Goal: Information Seeking & Learning: Compare options

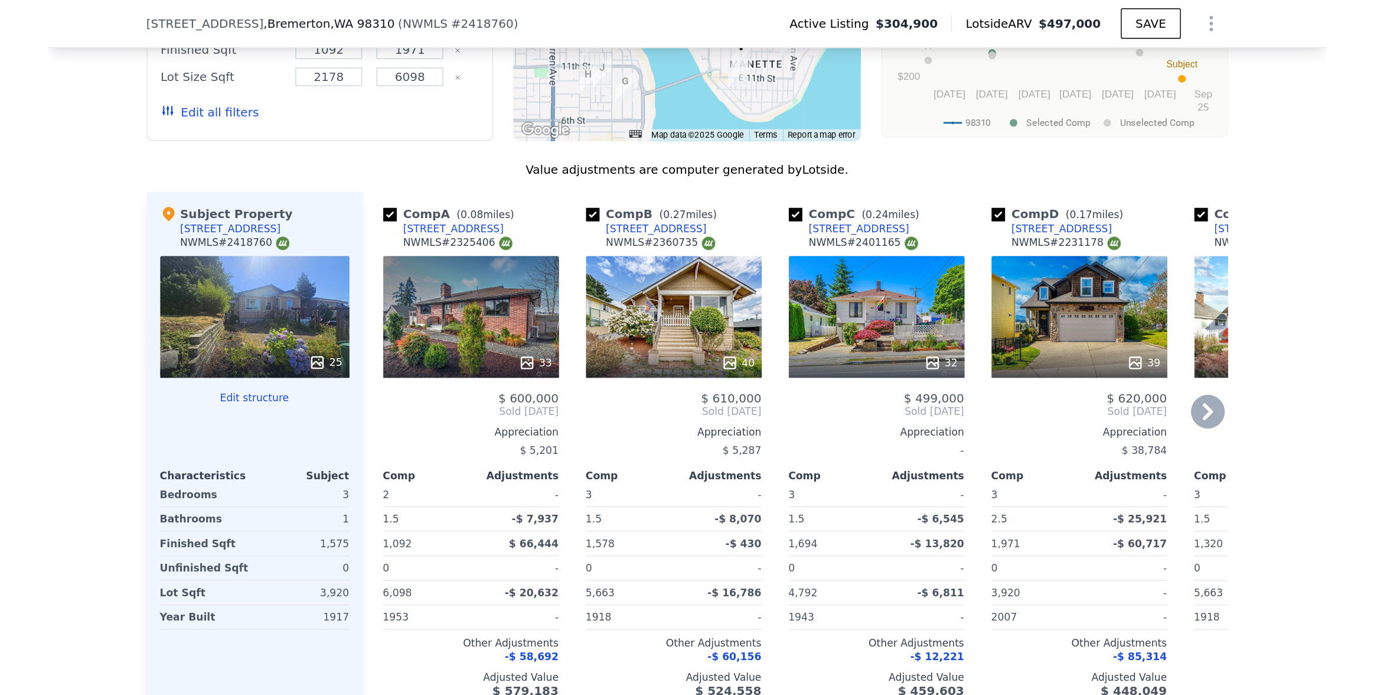
scroll to position [1355, 0]
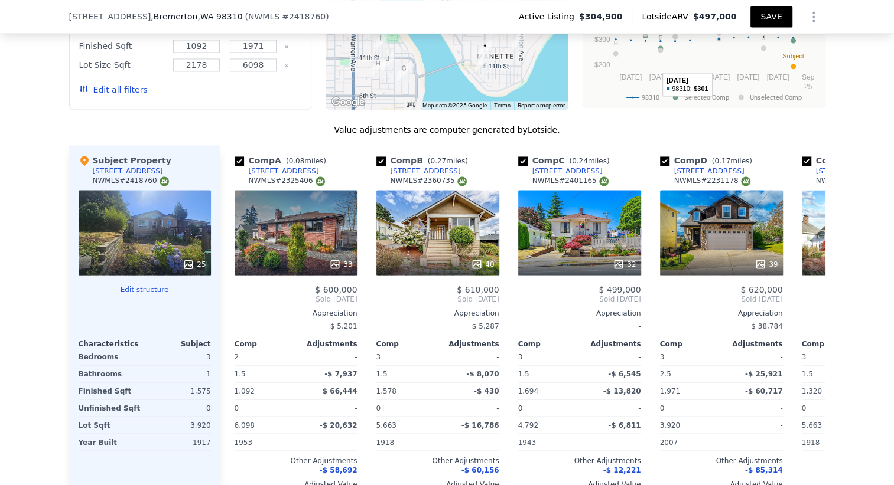
click at [762, 17] on button "SAVE" at bounding box center [770, 16] width 41 height 21
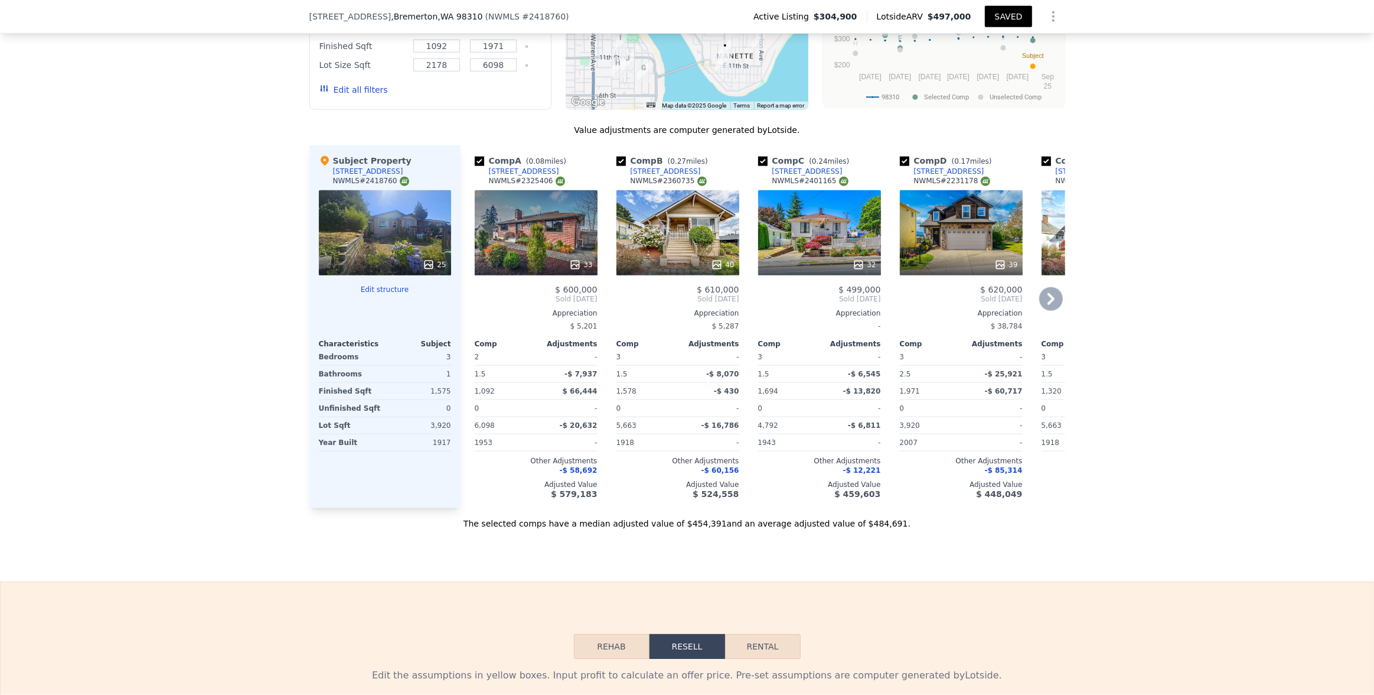
click at [893, 296] on icon at bounding box center [1051, 299] width 7 height 12
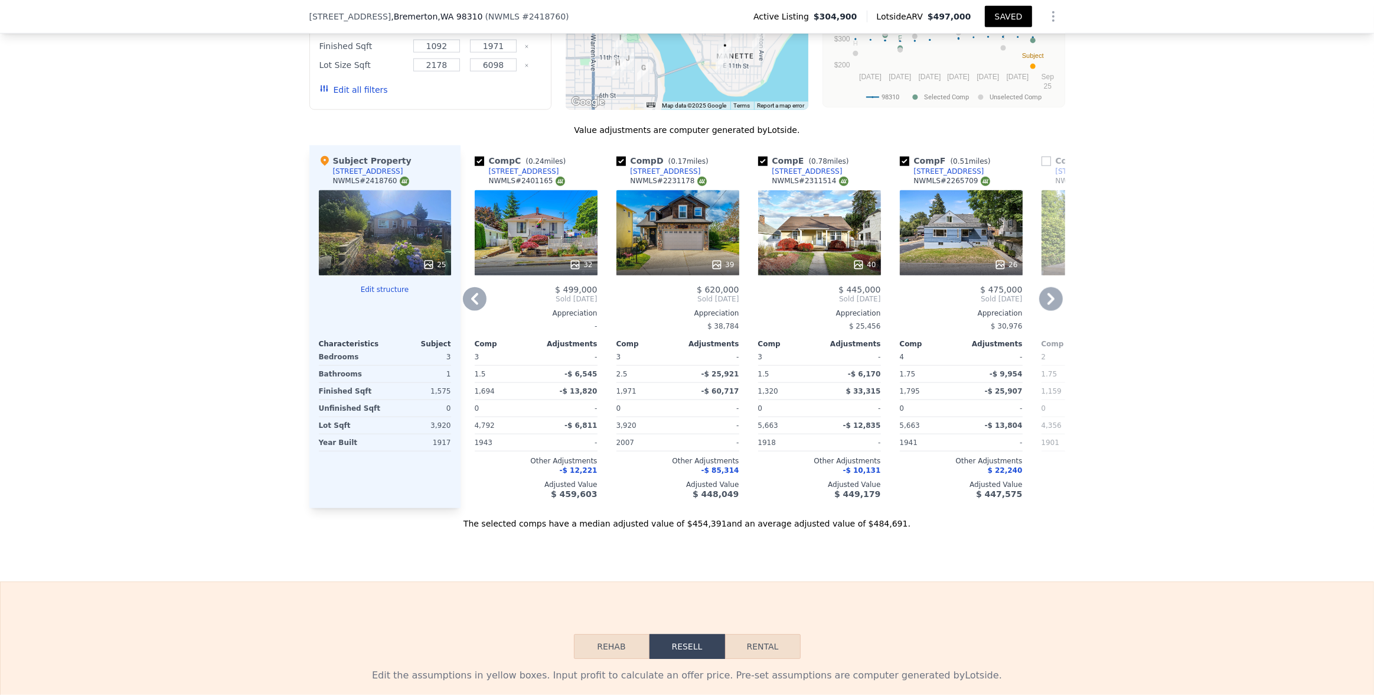
click at [893, 298] on icon at bounding box center [1051, 299] width 7 height 12
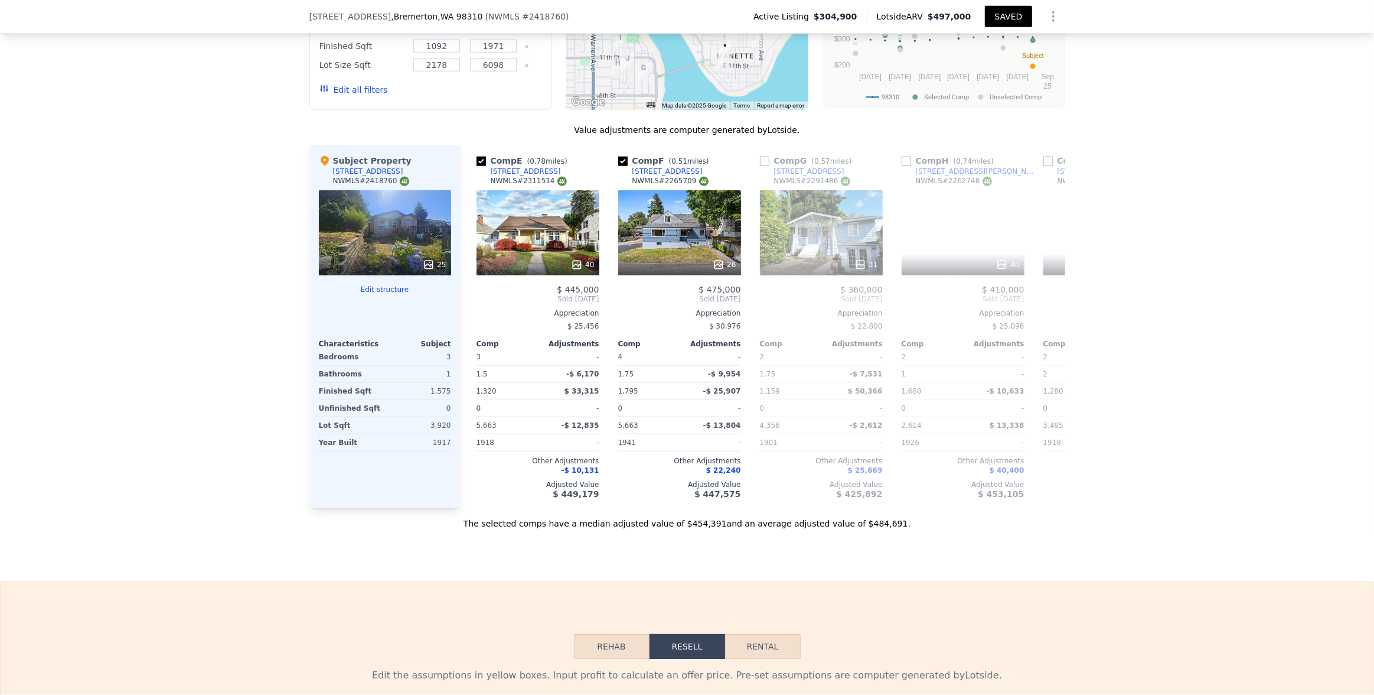
scroll to position [0, 567]
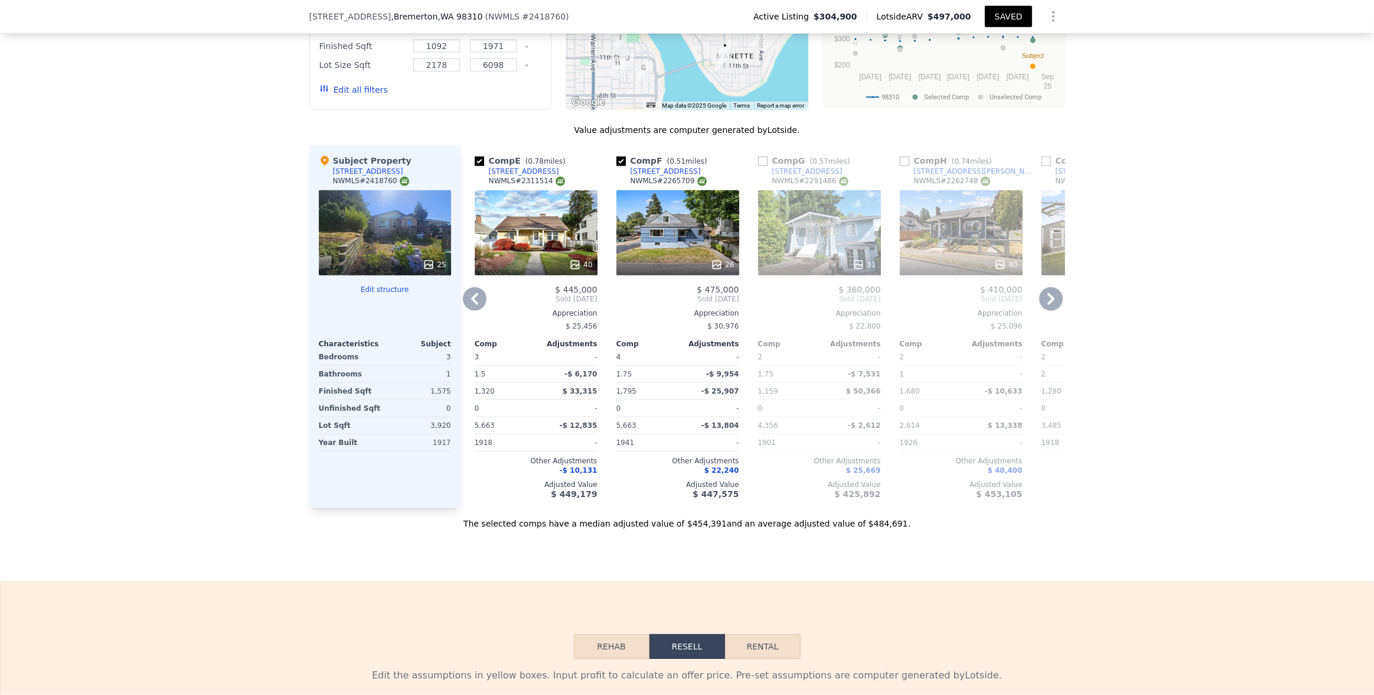
click at [893, 295] on icon at bounding box center [1051, 299] width 24 height 24
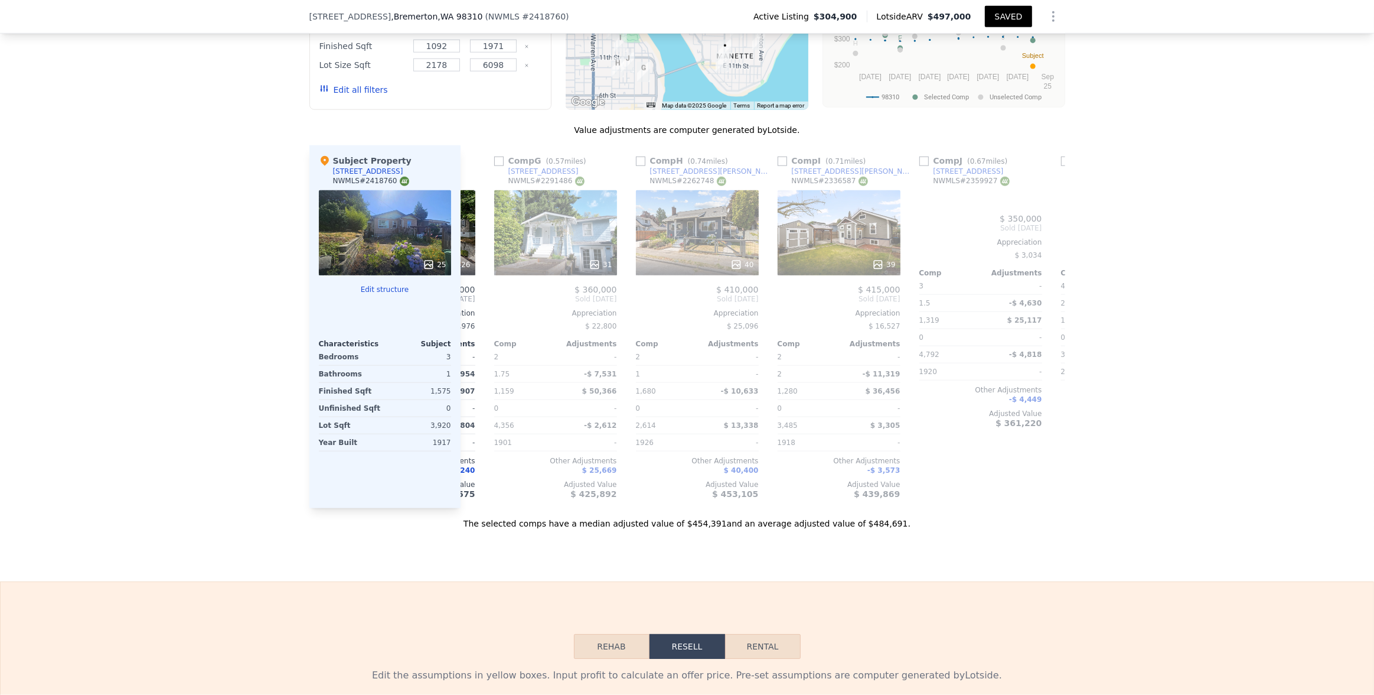
scroll to position [0, 850]
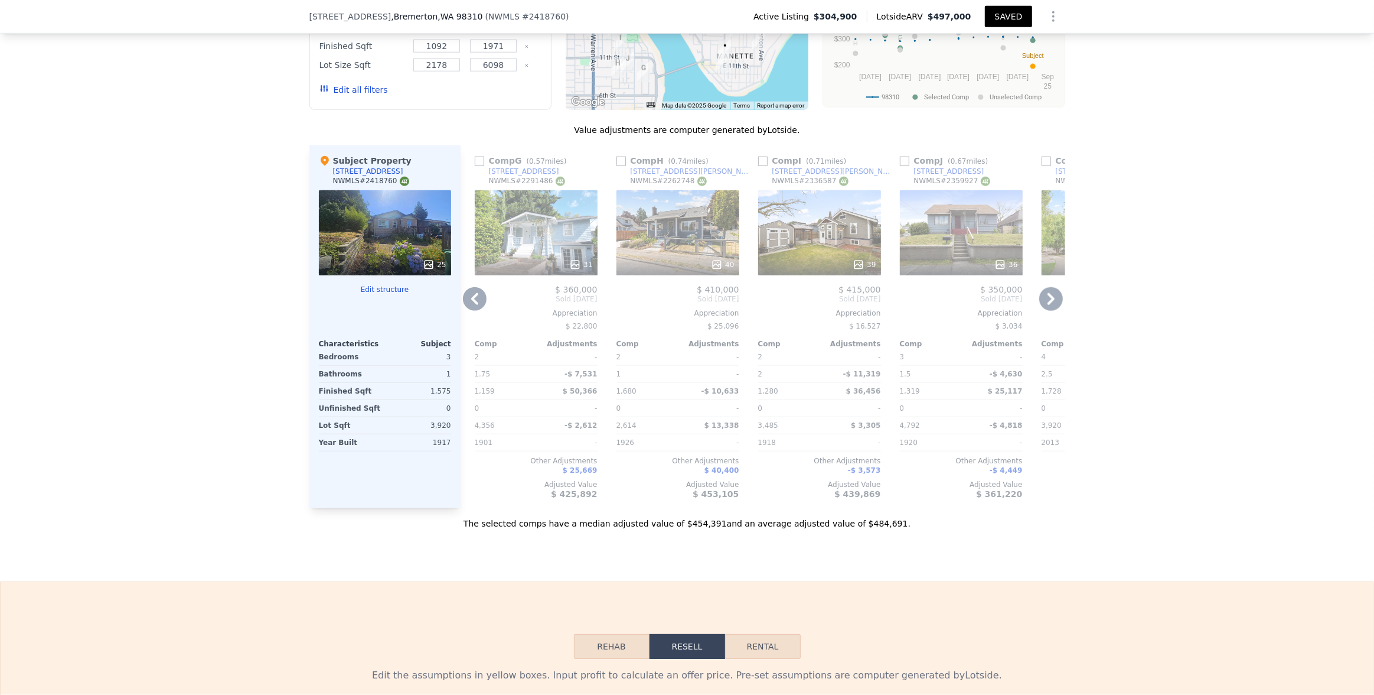
click at [893, 296] on icon at bounding box center [1051, 299] width 24 height 24
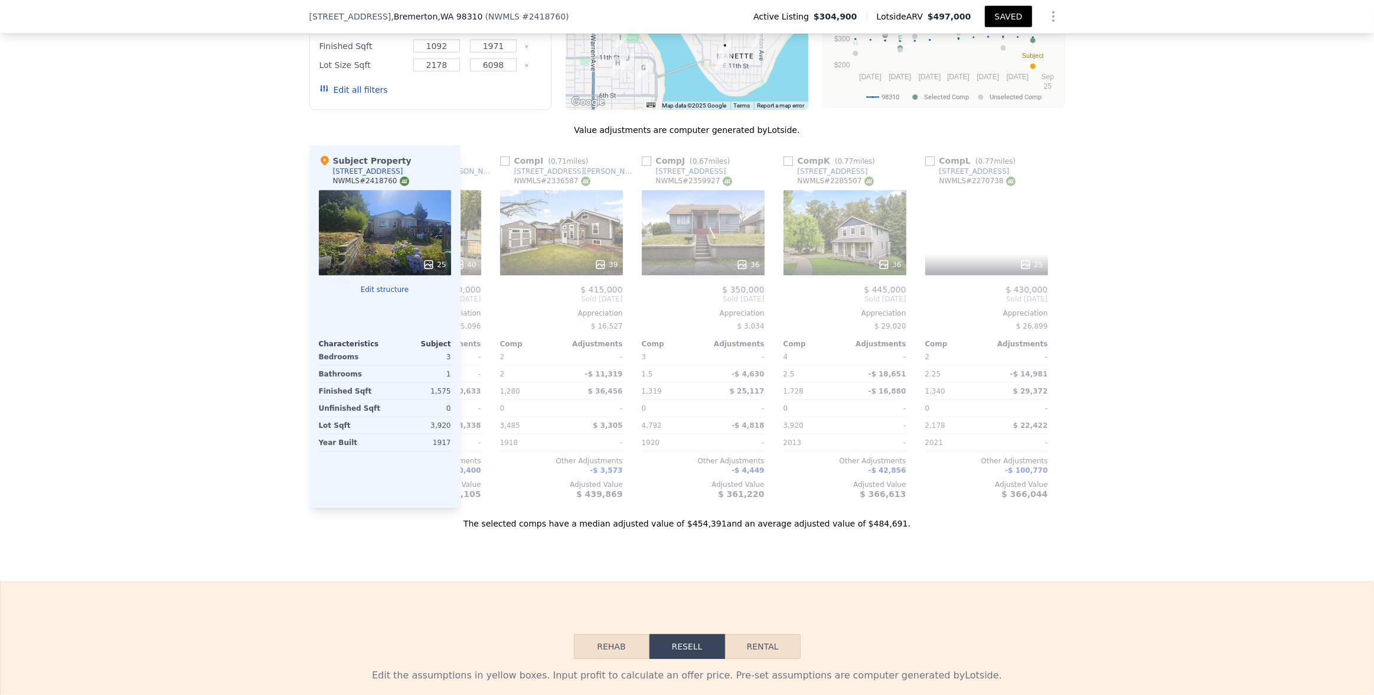
scroll to position [0, 1124]
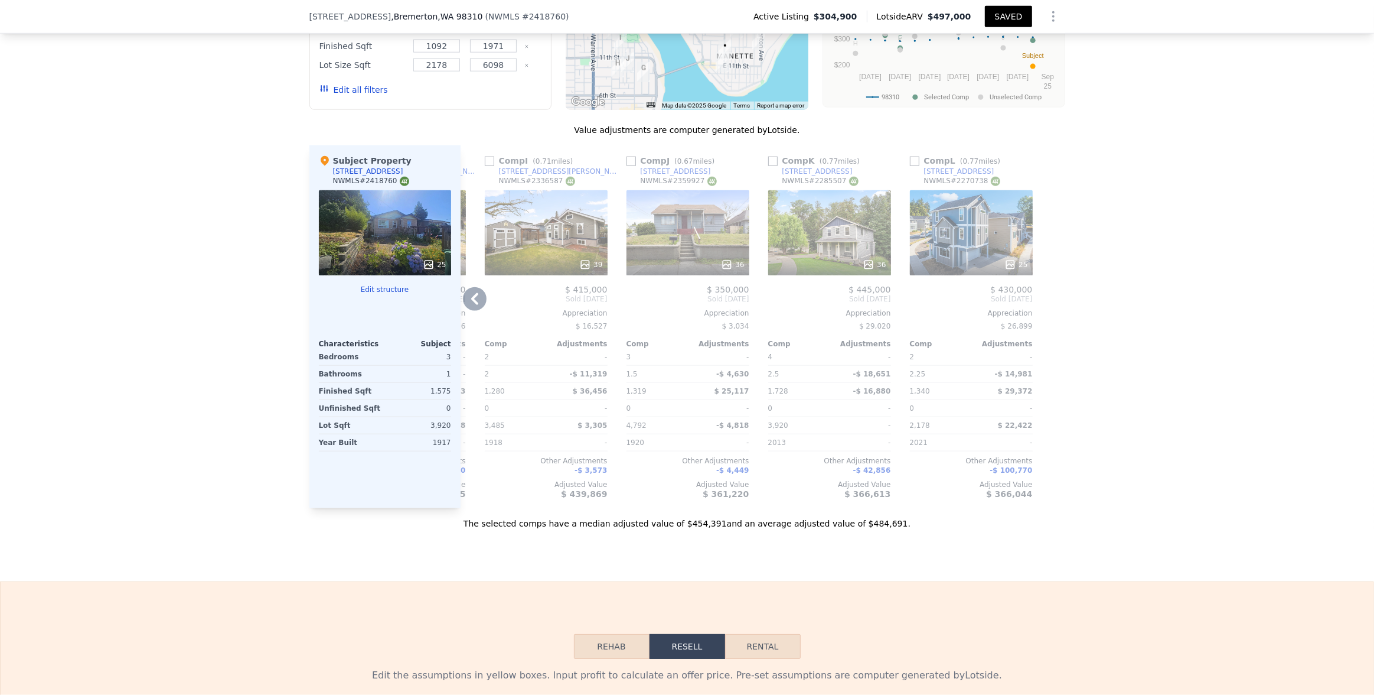
click at [893, 295] on div at bounding box center [1056, 326] width 19 height 363
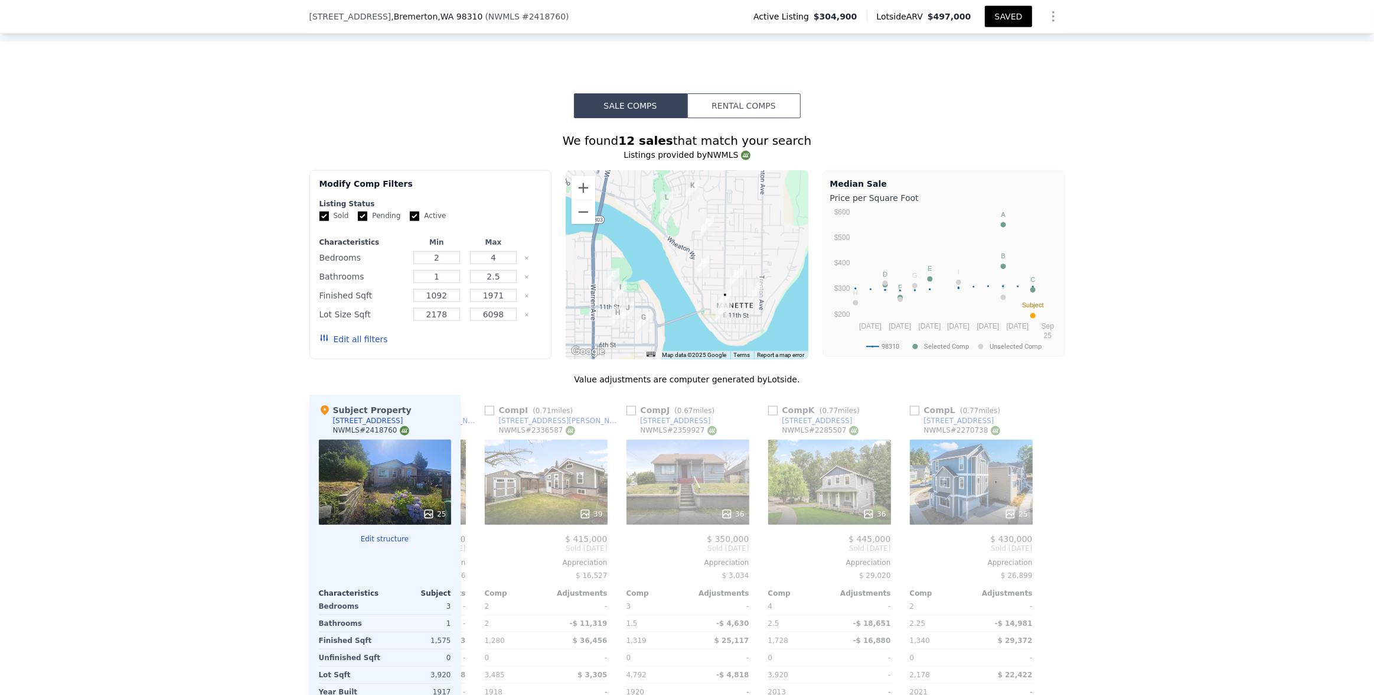
scroll to position [1063, 0]
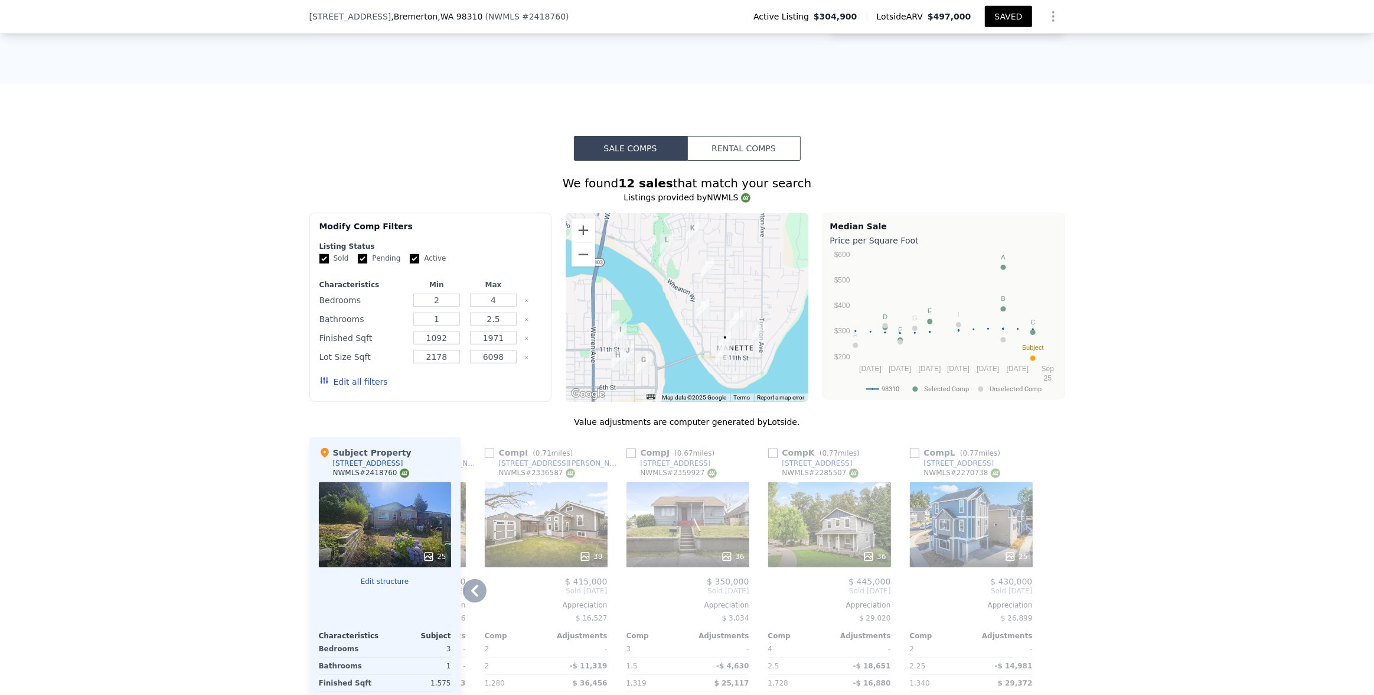
click at [465, 485] on icon at bounding box center [475, 591] width 24 height 24
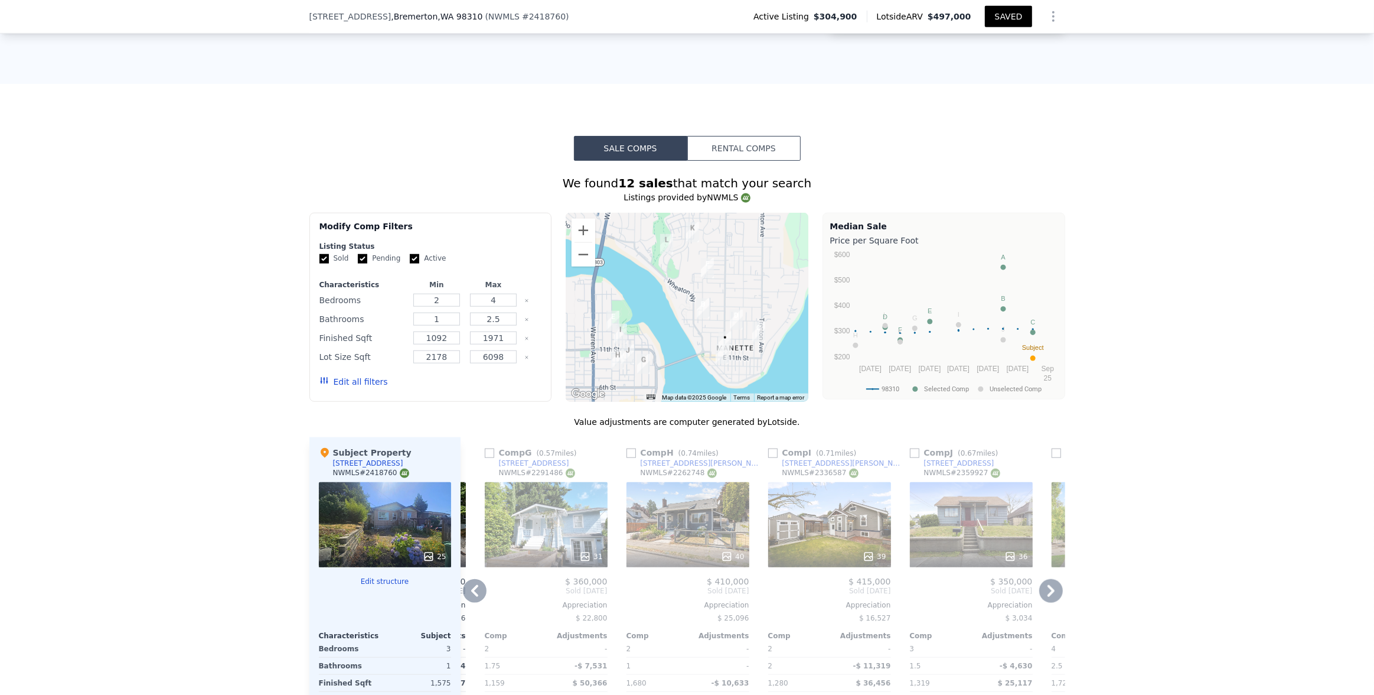
click at [465, 485] on icon at bounding box center [475, 591] width 24 height 24
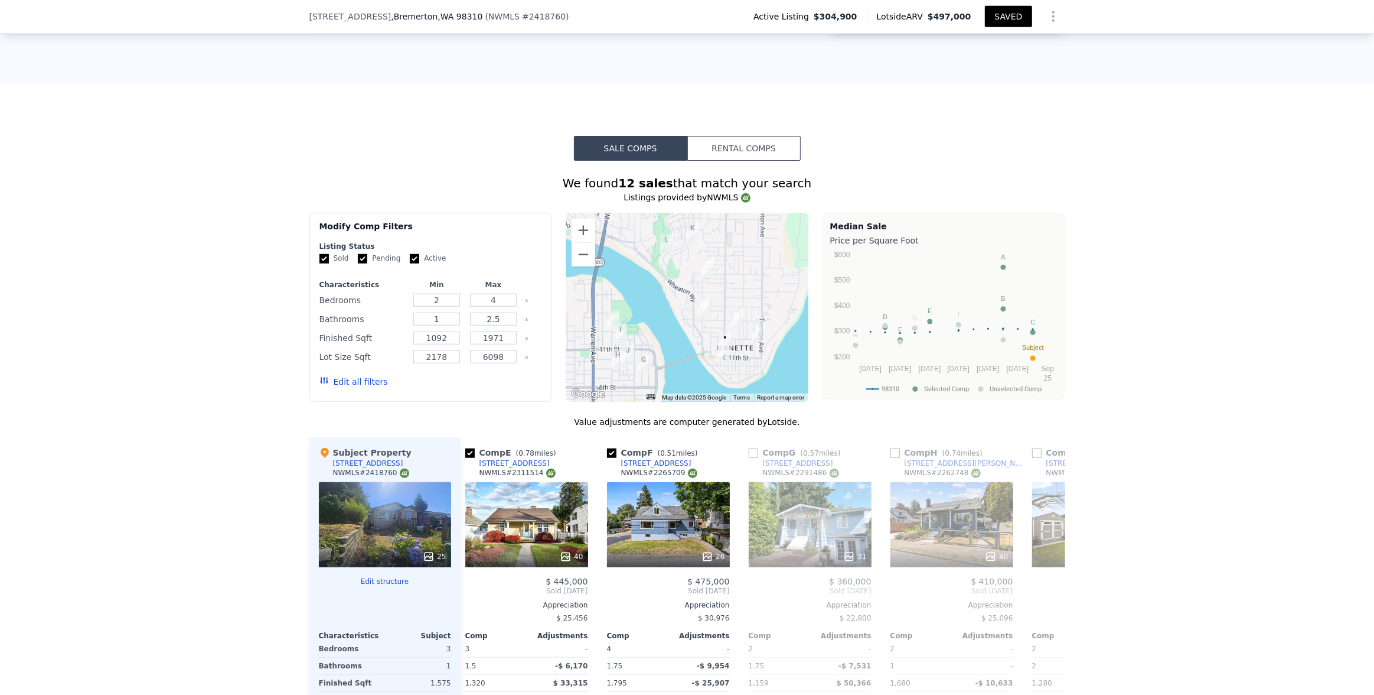
scroll to position [0, 557]
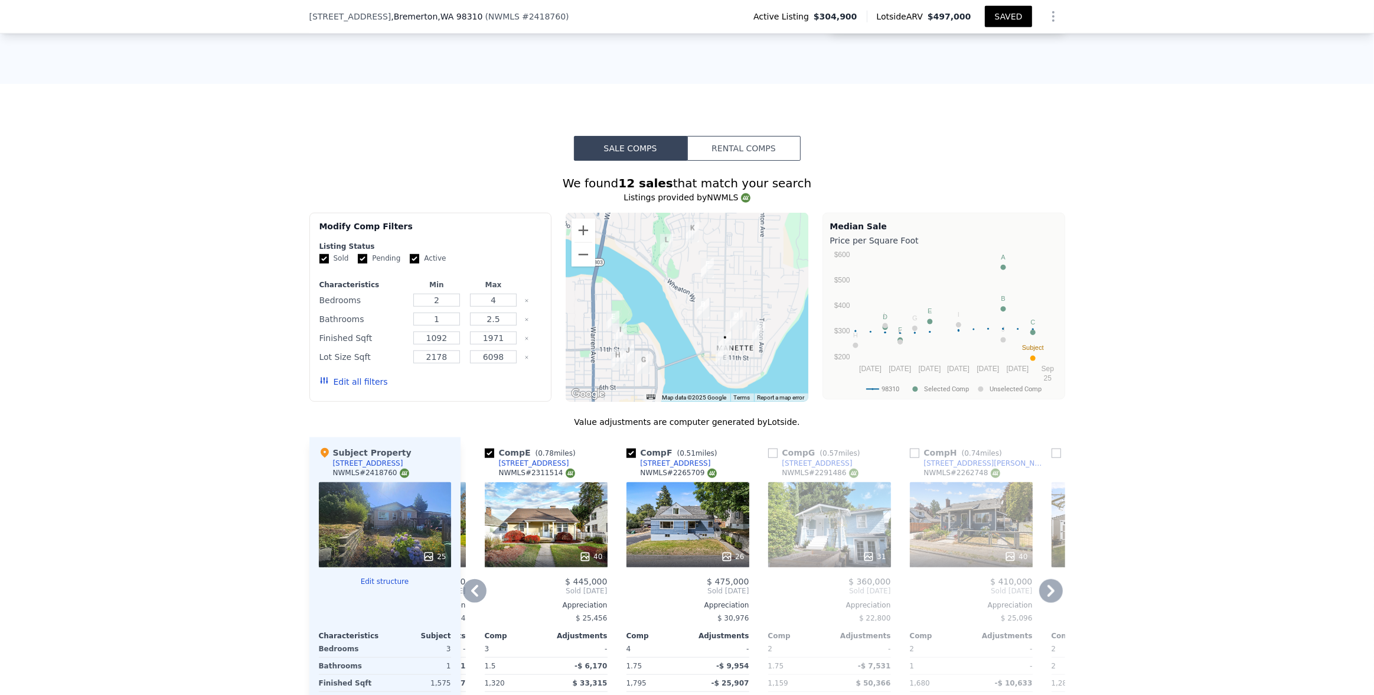
click at [472, 485] on icon at bounding box center [475, 591] width 24 height 24
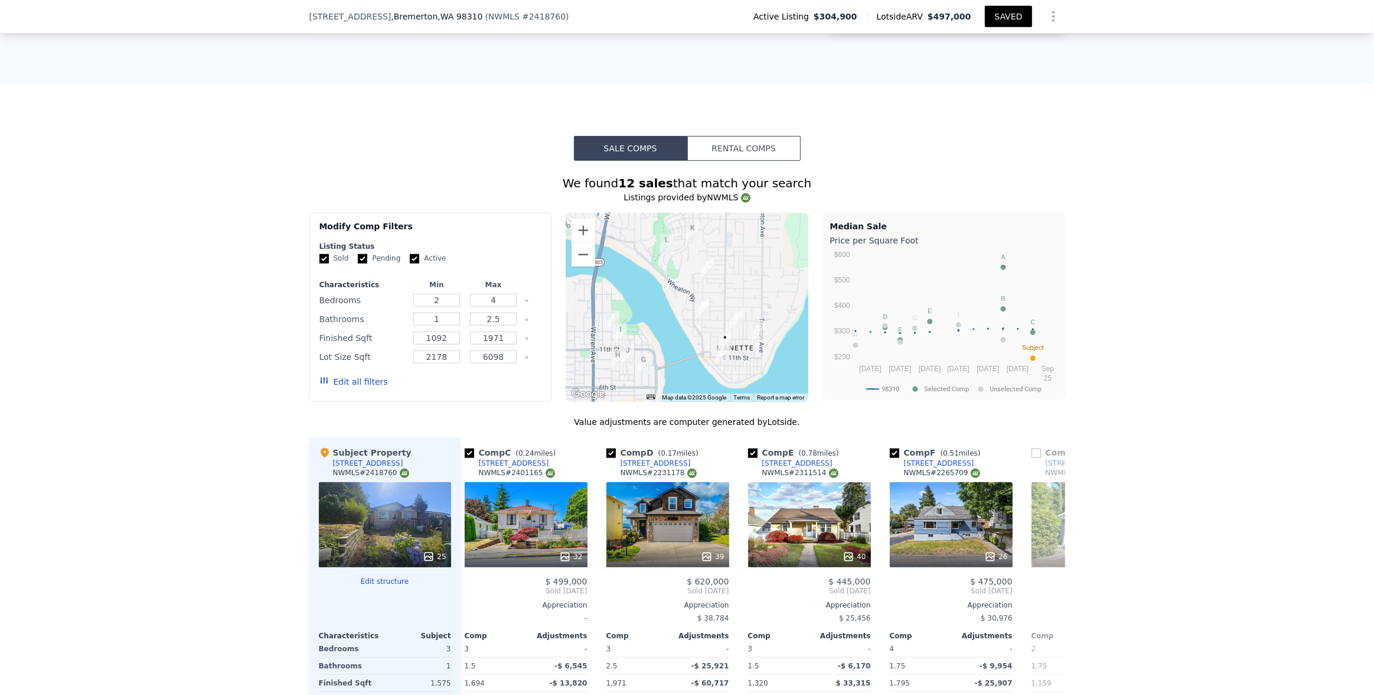
scroll to position [0, 273]
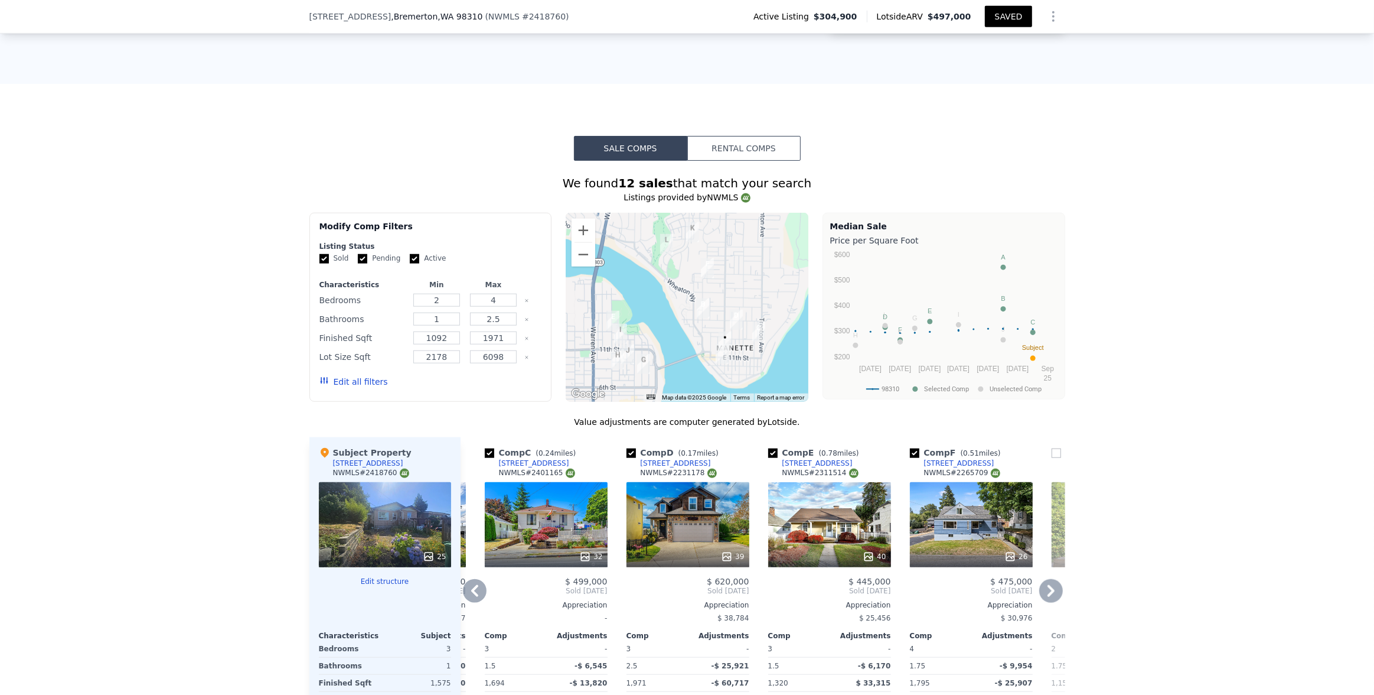
click at [465, 485] on icon at bounding box center [475, 591] width 24 height 24
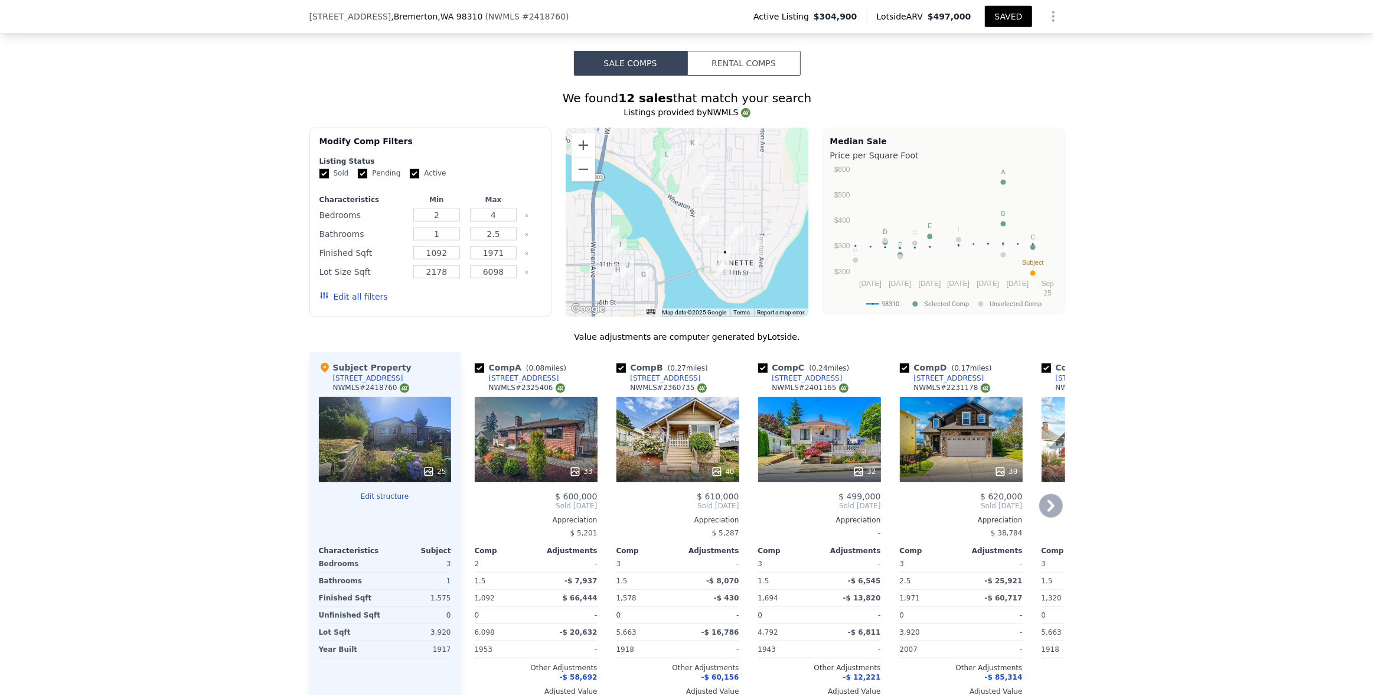
scroll to position [1180, 0]
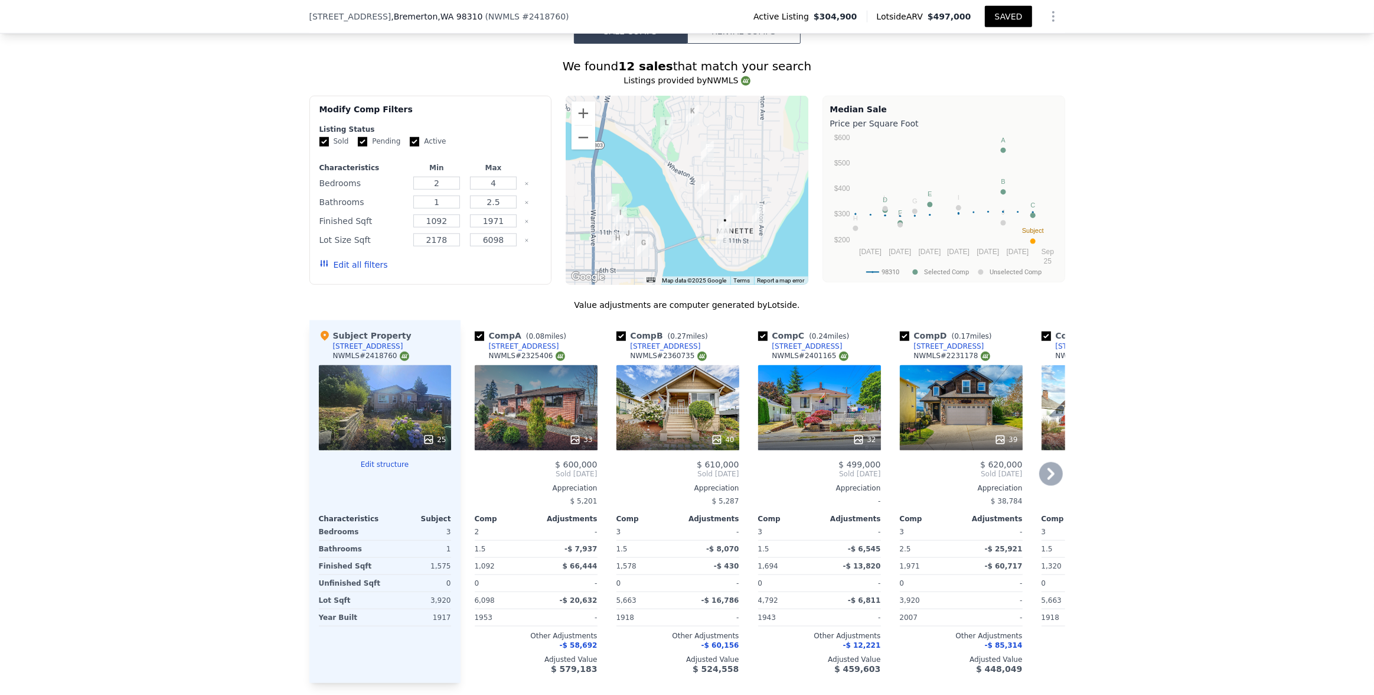
click at [700, 391] on div "40" at bounding box center [678, 407] width 123 height 85
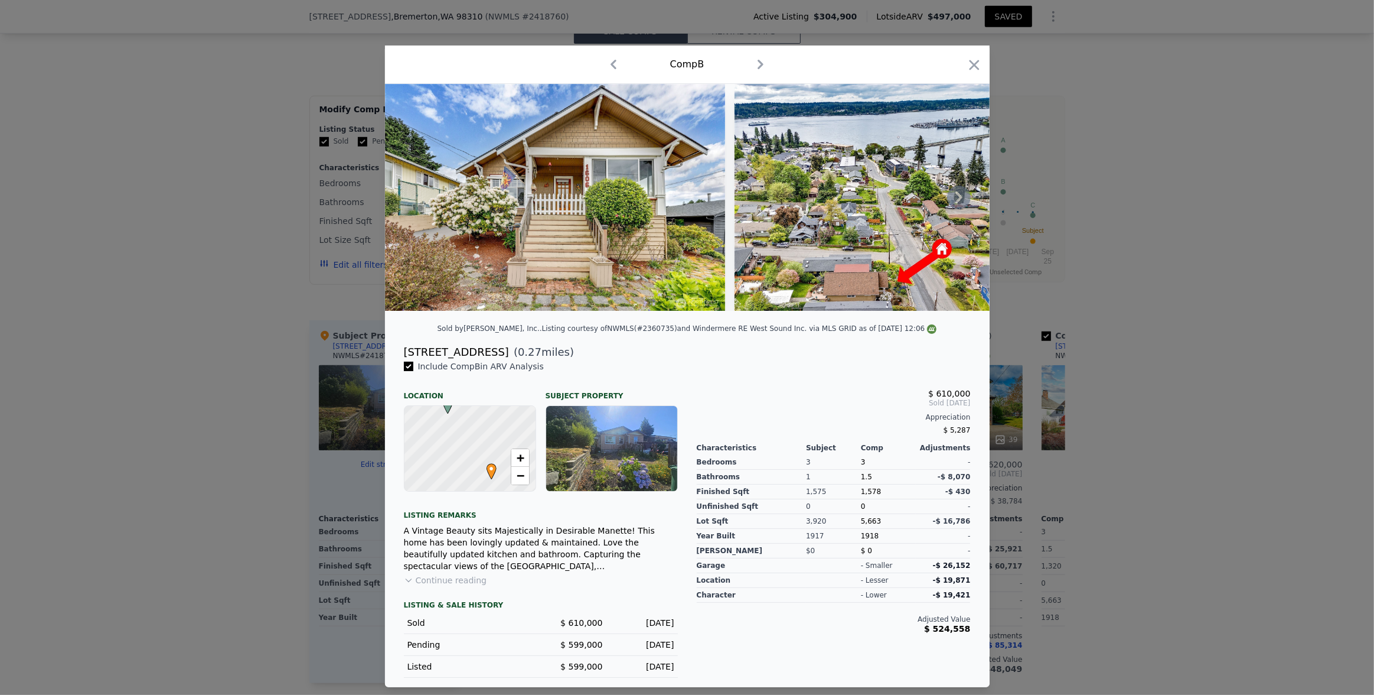
click at [893, 195] on icon at bounding box center [959, 197] width 7 height 12
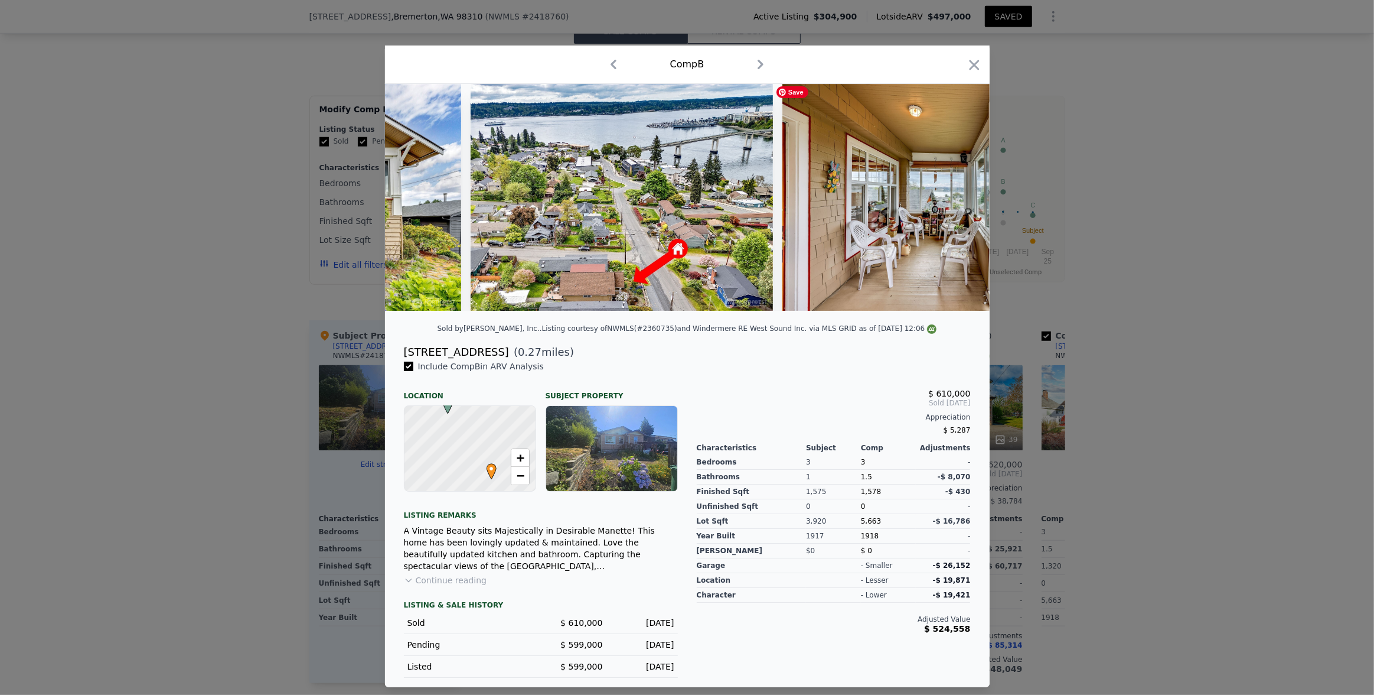
scroll to position [0, 283]
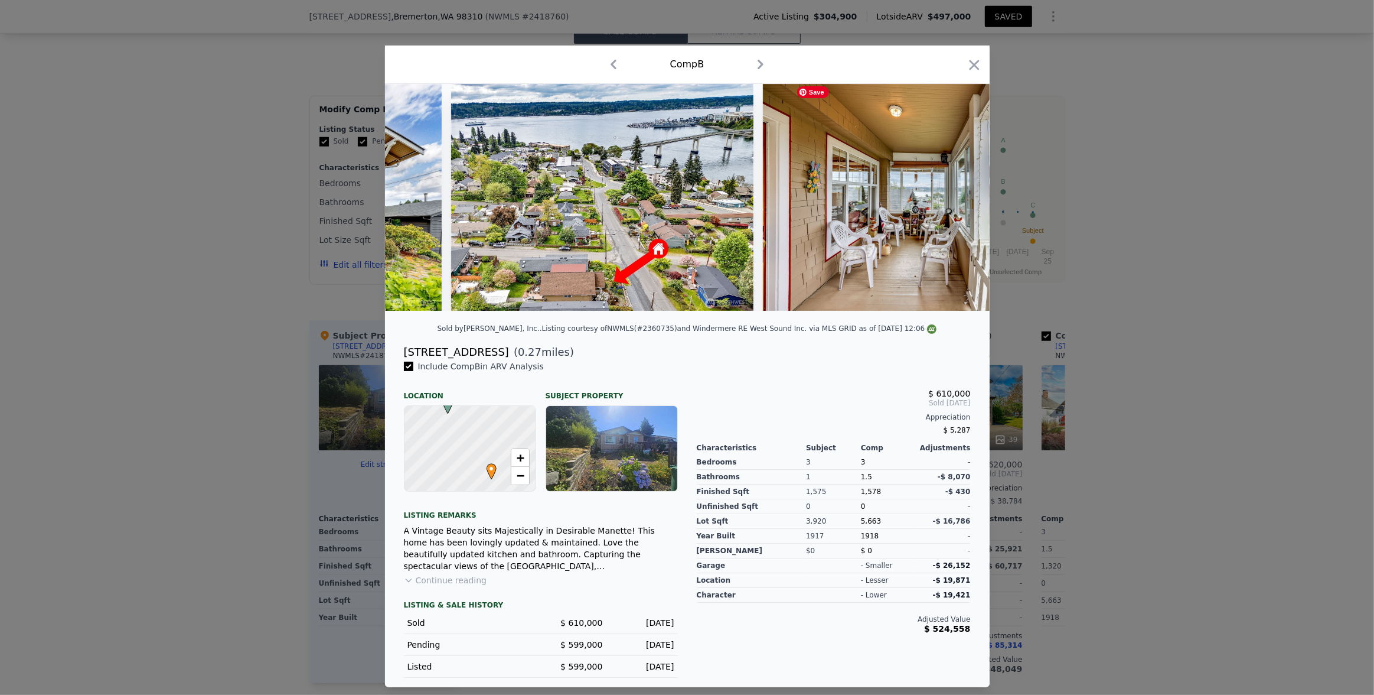
click at [893, 195] on img at bounding box center [1283, 197] width 340 height 227
click at [893, 195] on icon at bounding box center [959, 197] width 7 height 12
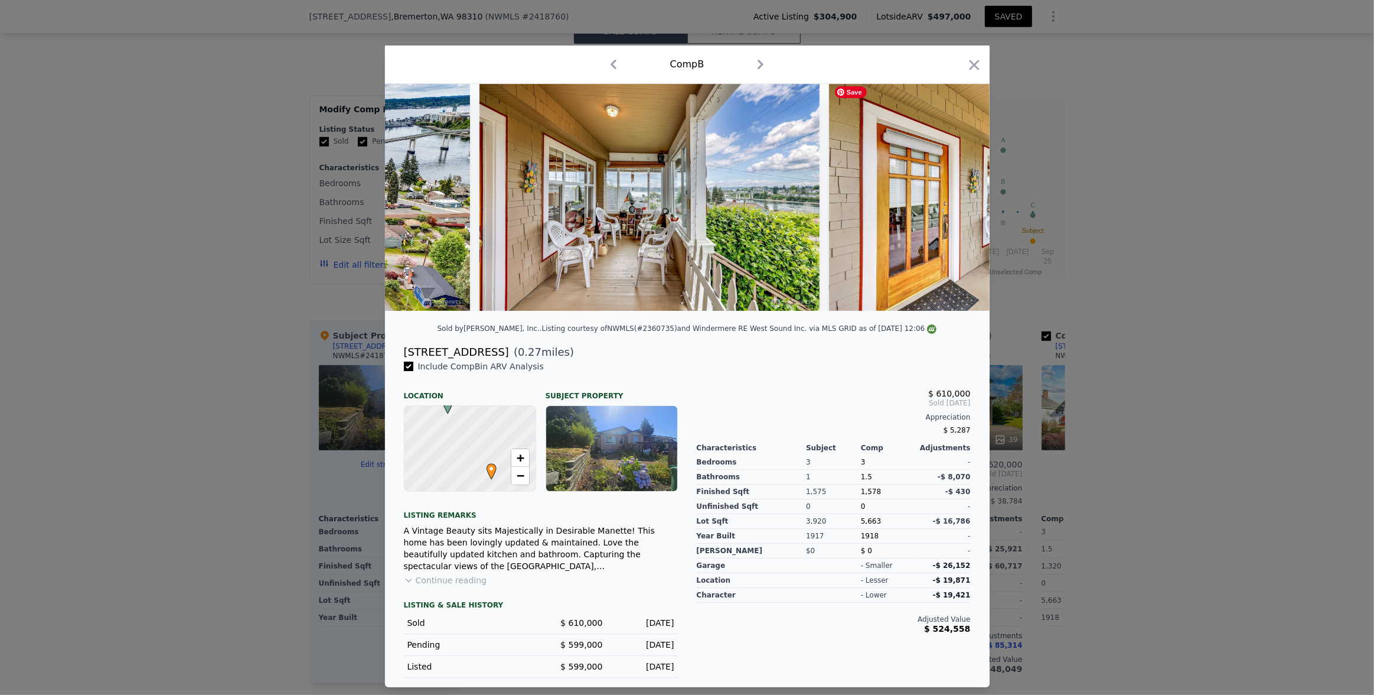
click at [893, 195] on div at bounding box center [687, 197] width 605 height 227
click at [893, 195] on icon at bounding box center [959, 197] width 7 height 12
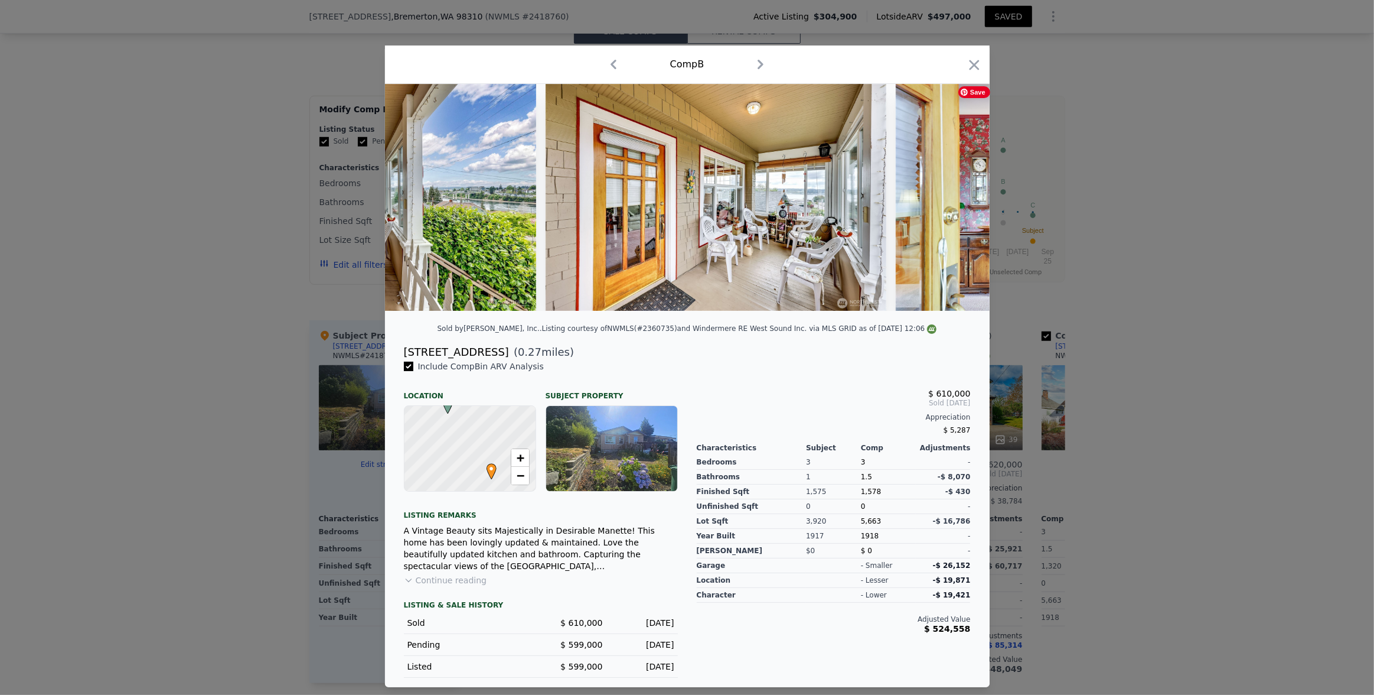
click at [893, 195] on div at bounding box center [687, 197] width 605 height 227
click at [893, 195] on icon at bounding box center [959, 197] width 7 height 12
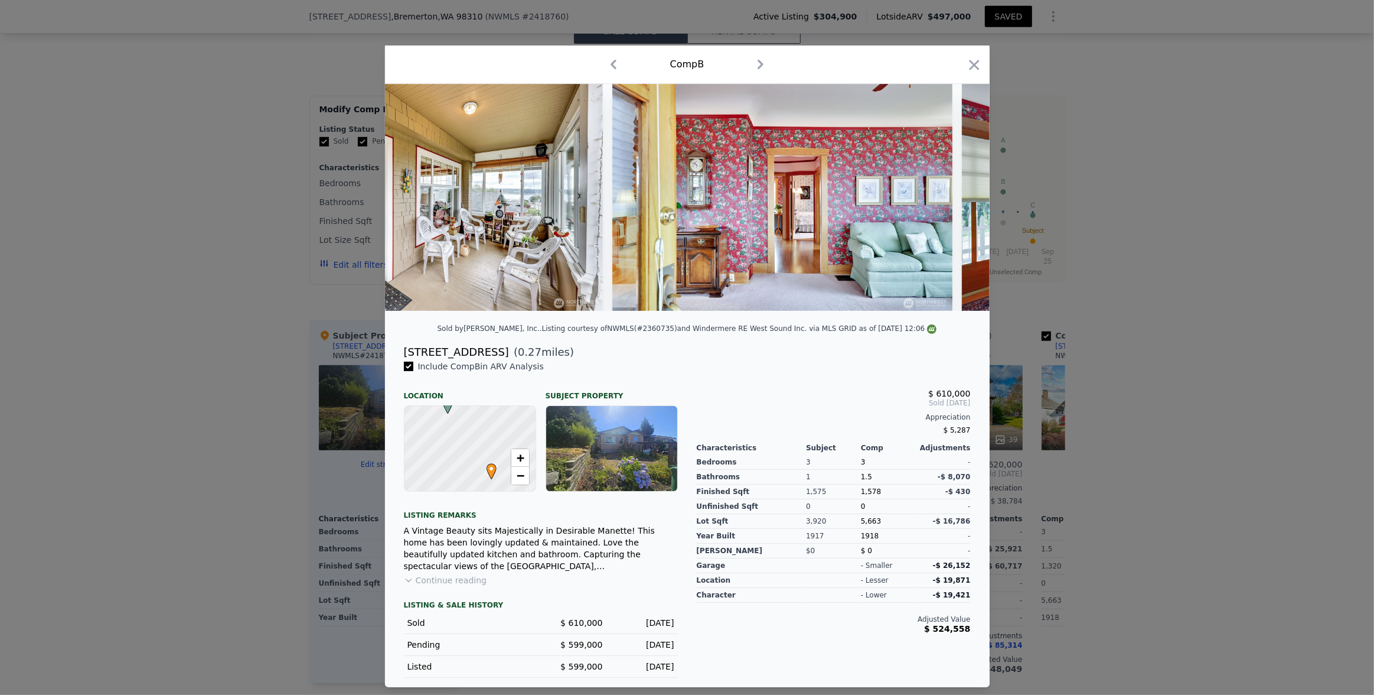
click at [893, 195] on div at bounding box center [687, 197] width 605 height 227
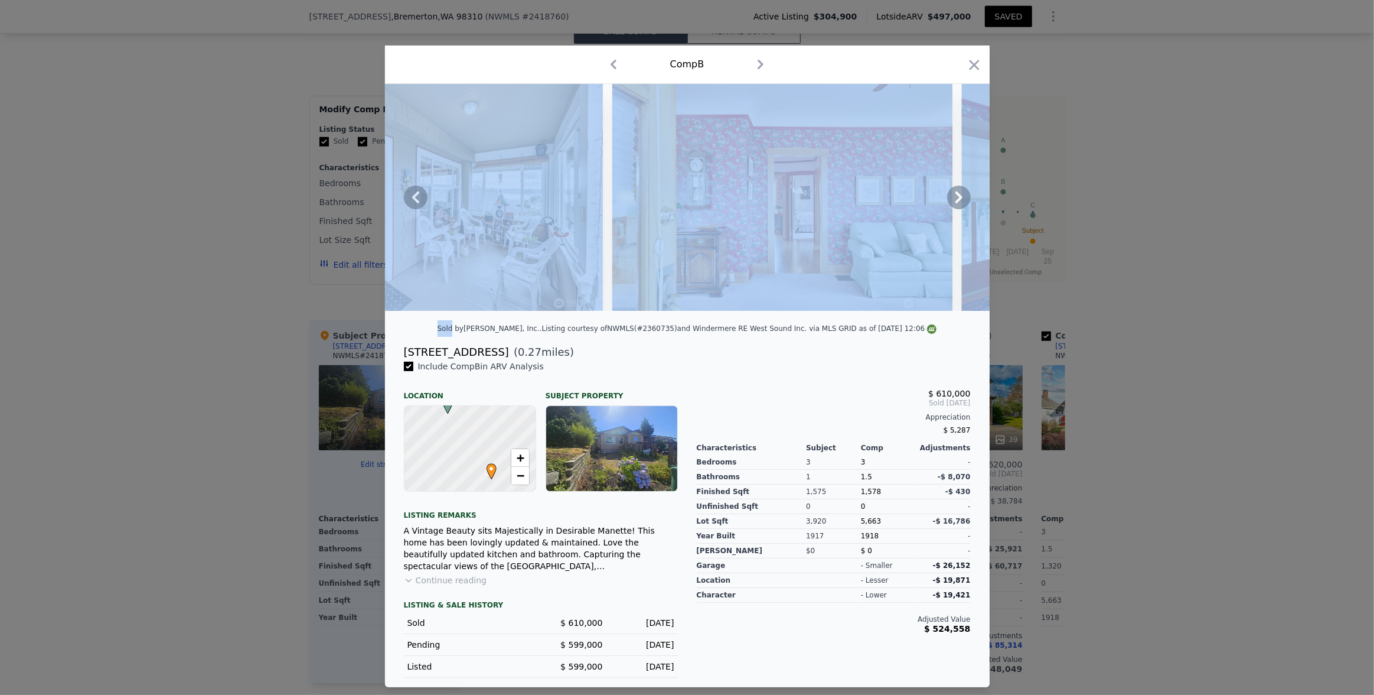
click at [893, 195] on icon at bounding box center [959, 197] width 7 height 12
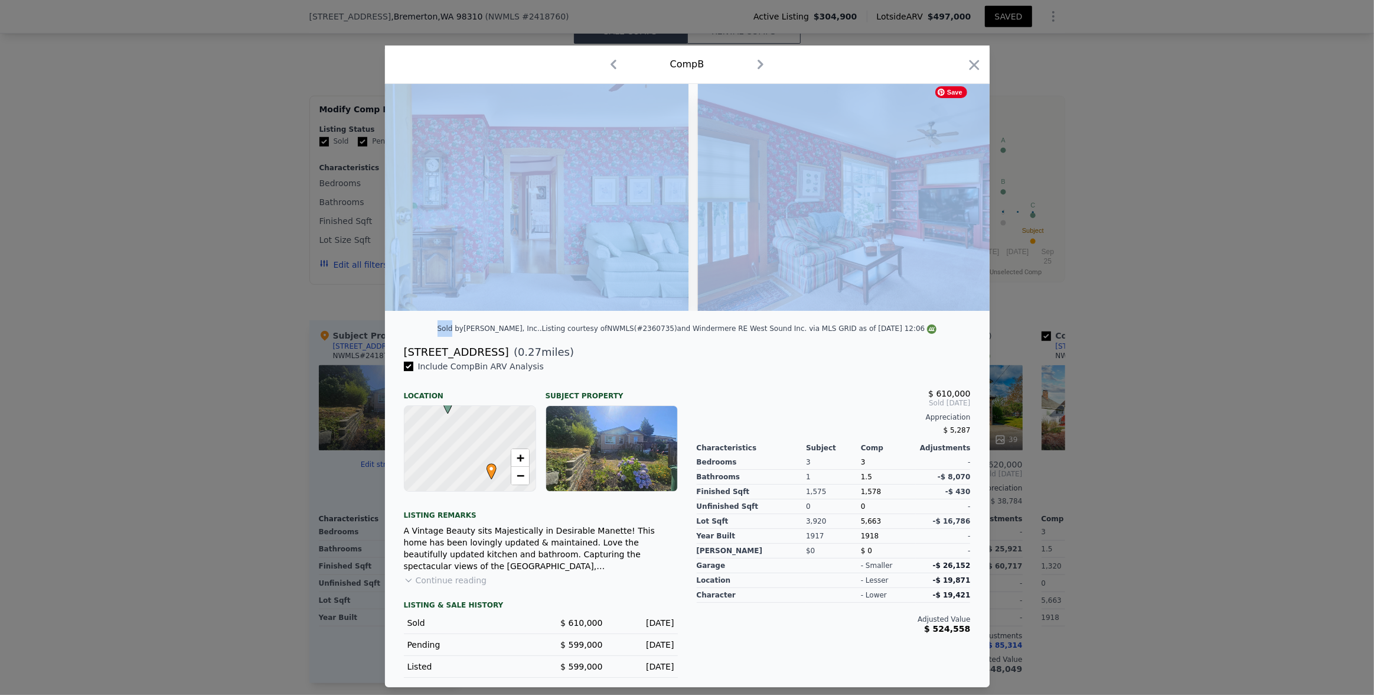
scroll to position [0, 1417]
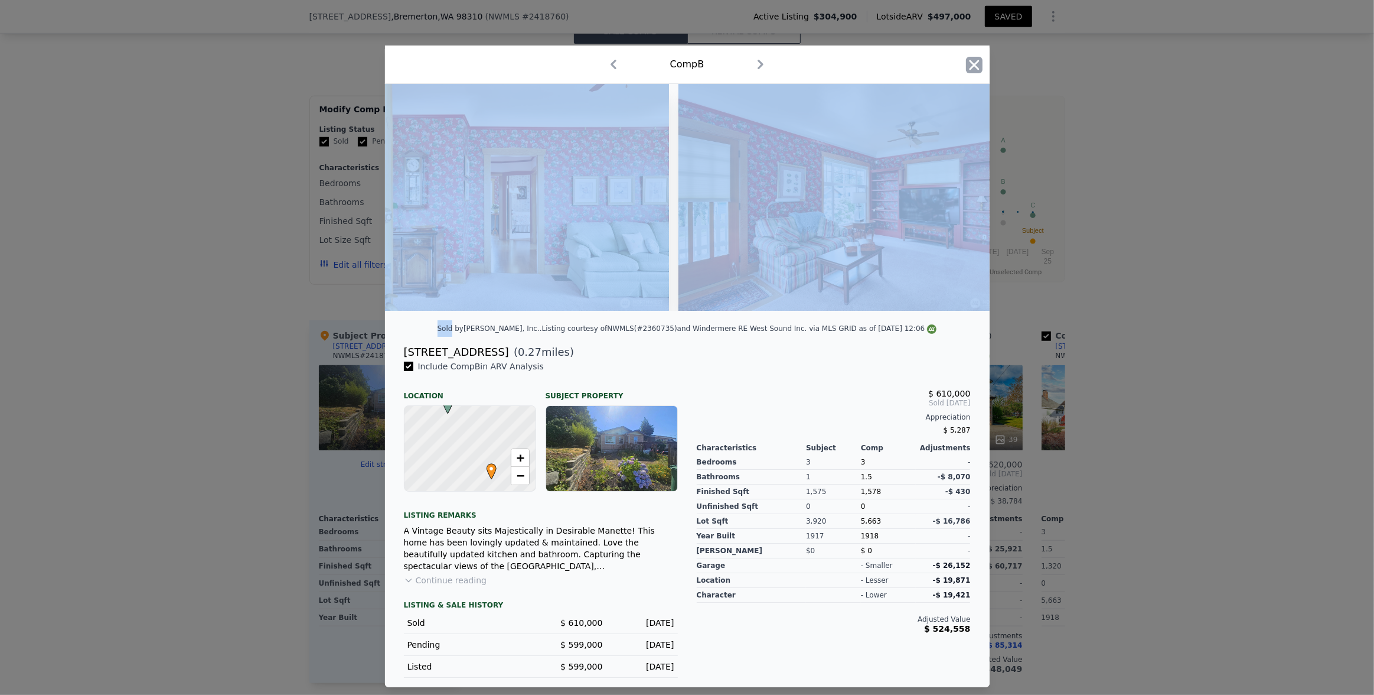
click at [893, 63] on icon "button" at bounding box center [974, 65] width 17 height 17
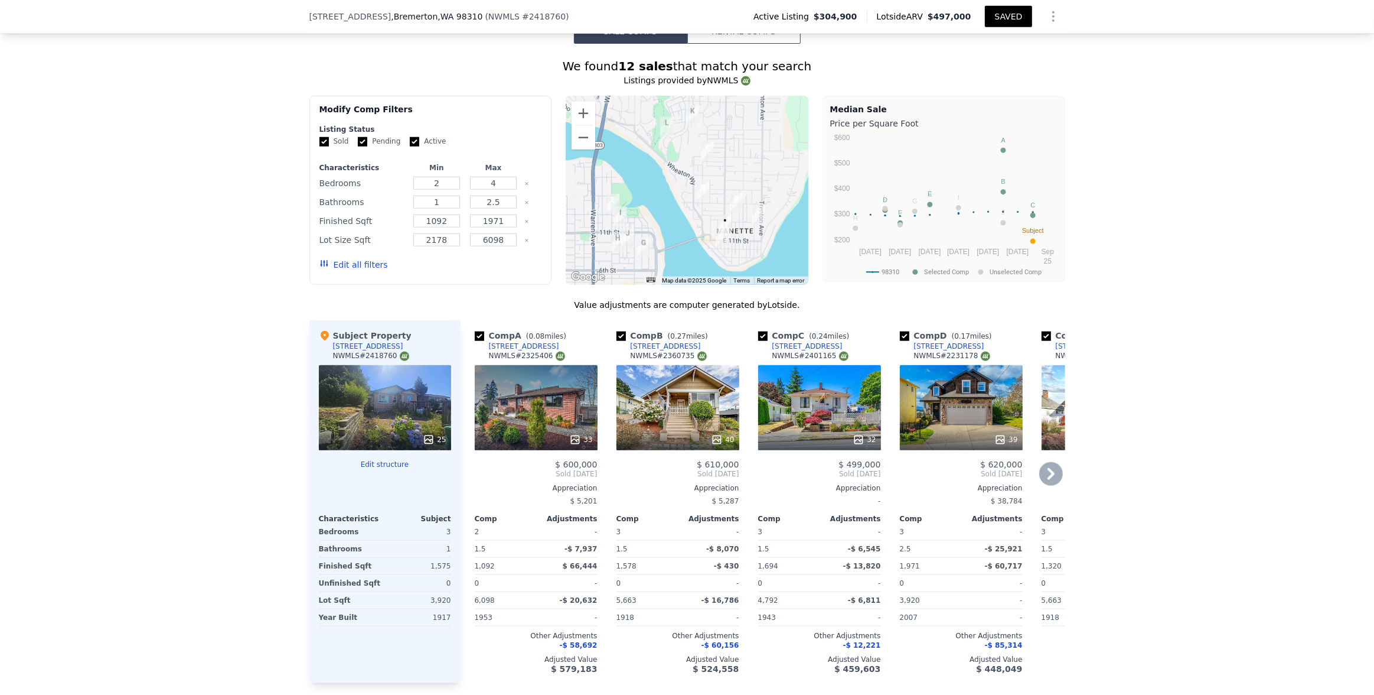
click at [836, 419] on div "32" at bounding box center [819, 407] width 123 height 85
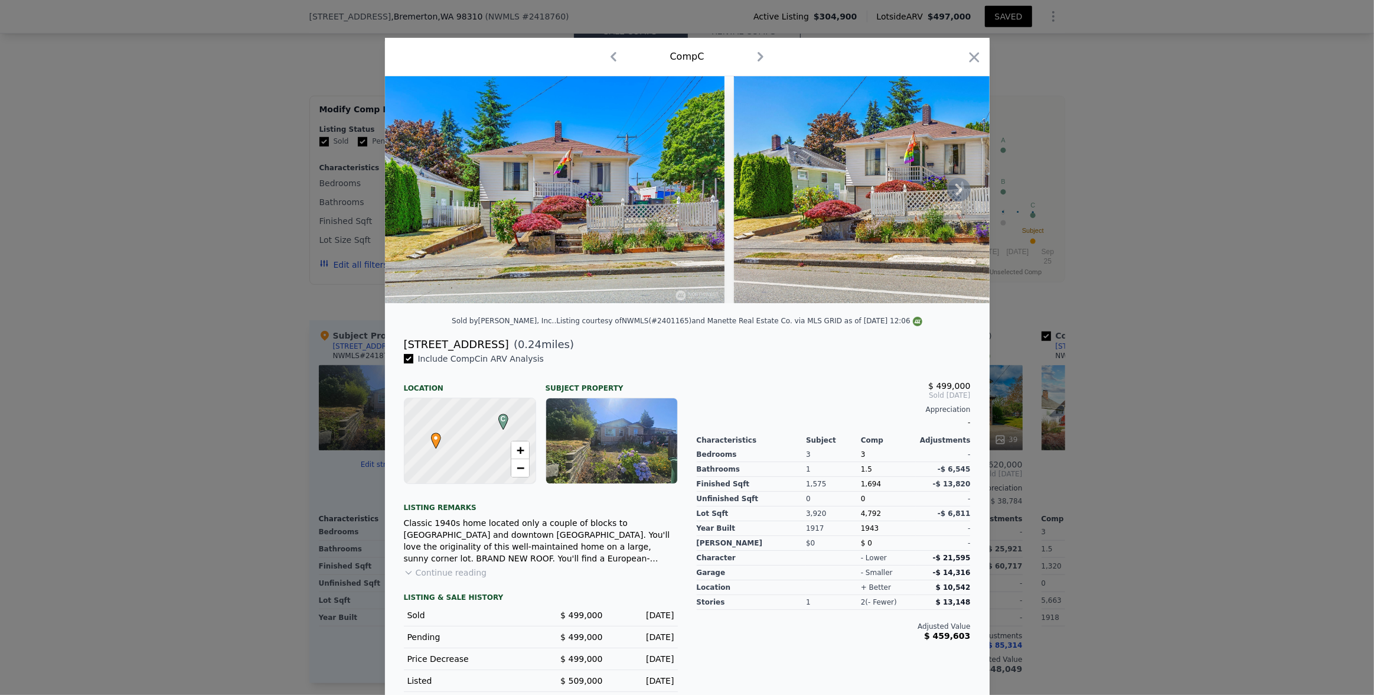
click at [893, 190] on icon at bounding box center [959, 190] width 7 height 12
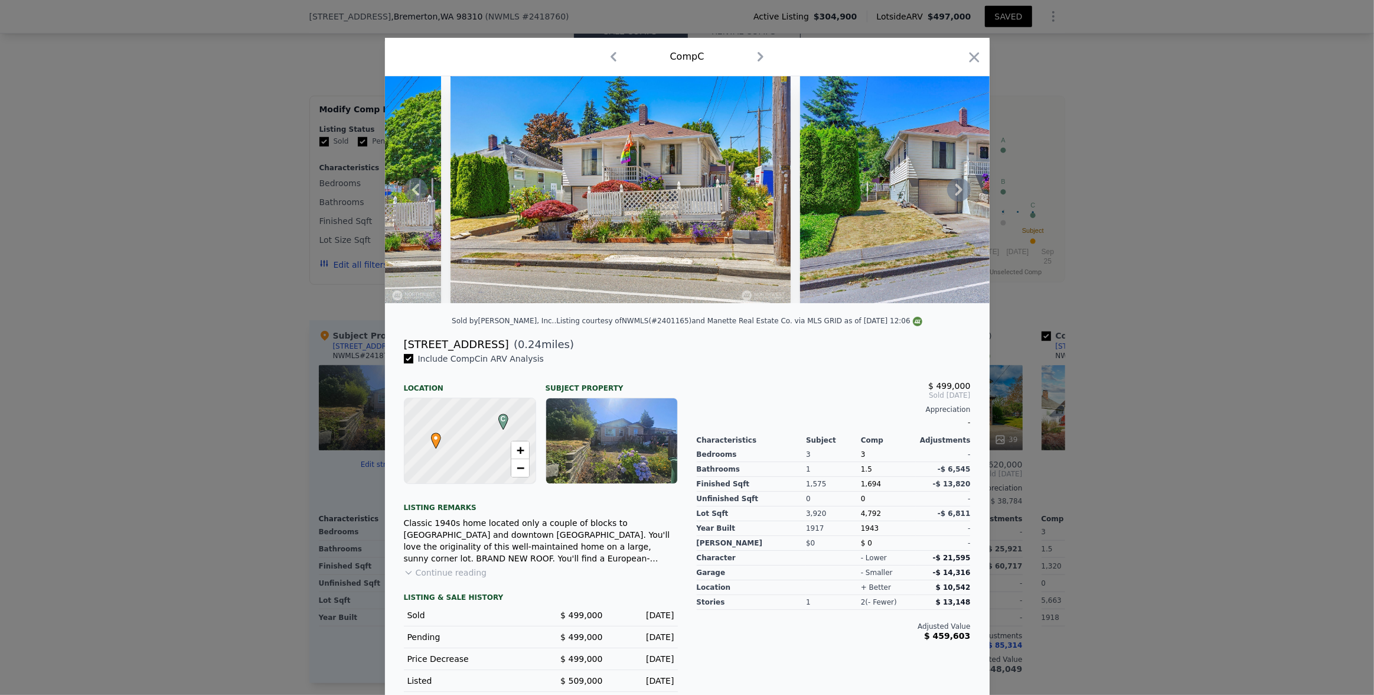
click at [893, 190] on icon at bounding box center [959, 190] width 7 height 12
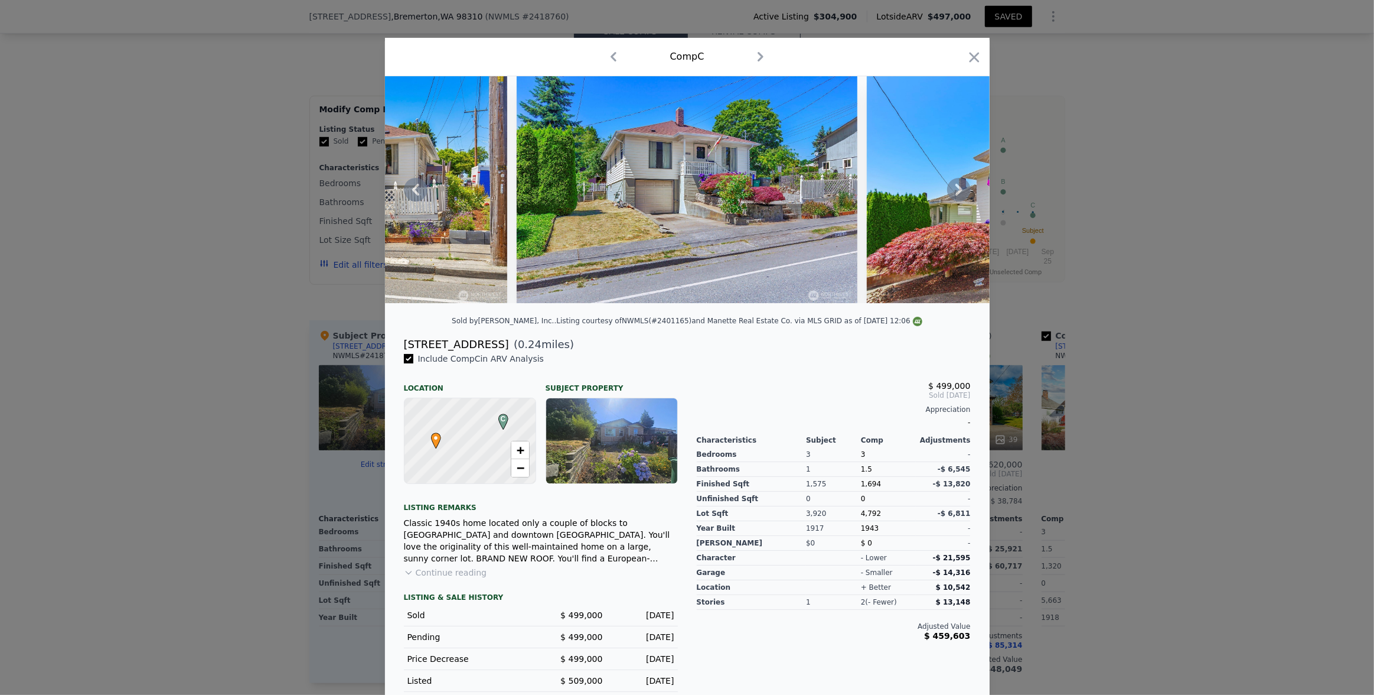
click at [893, 190] on icon at bounding box center [959, 190] width 7 height 12
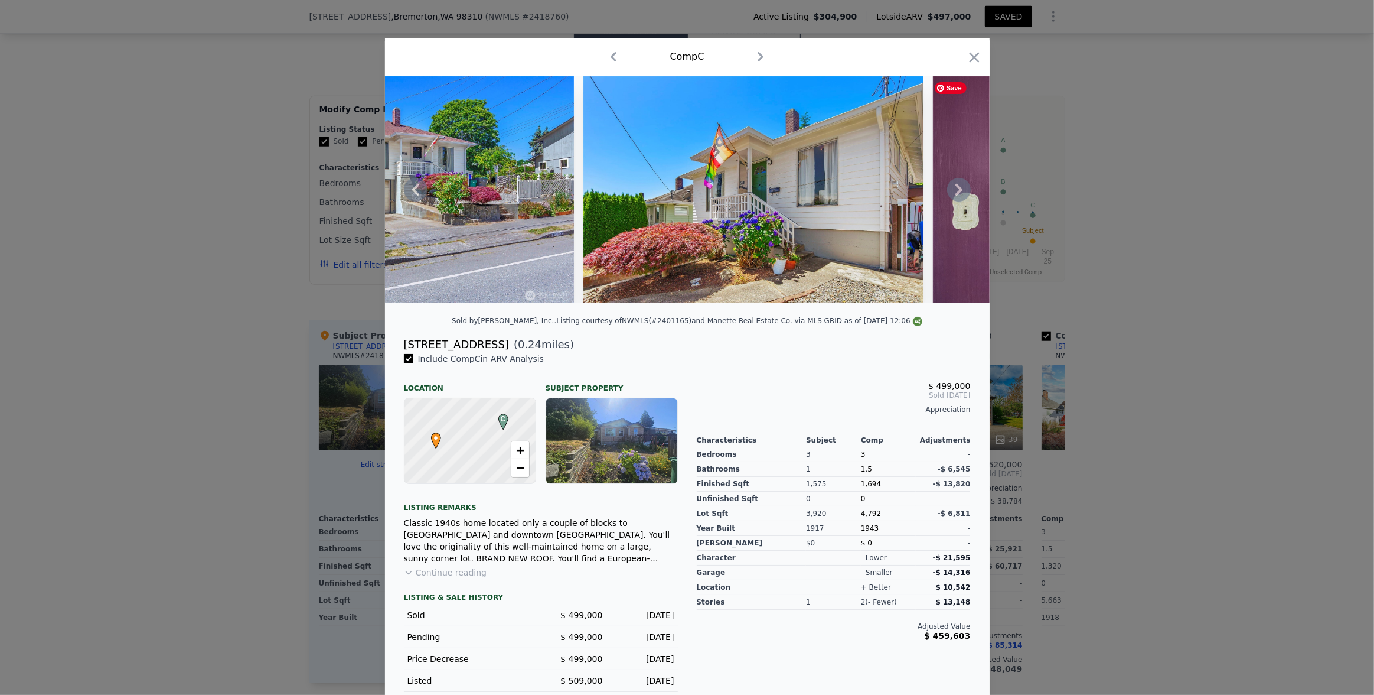
click at [893, 190] on icon at bounding box center [959, 190] width 7 height 12
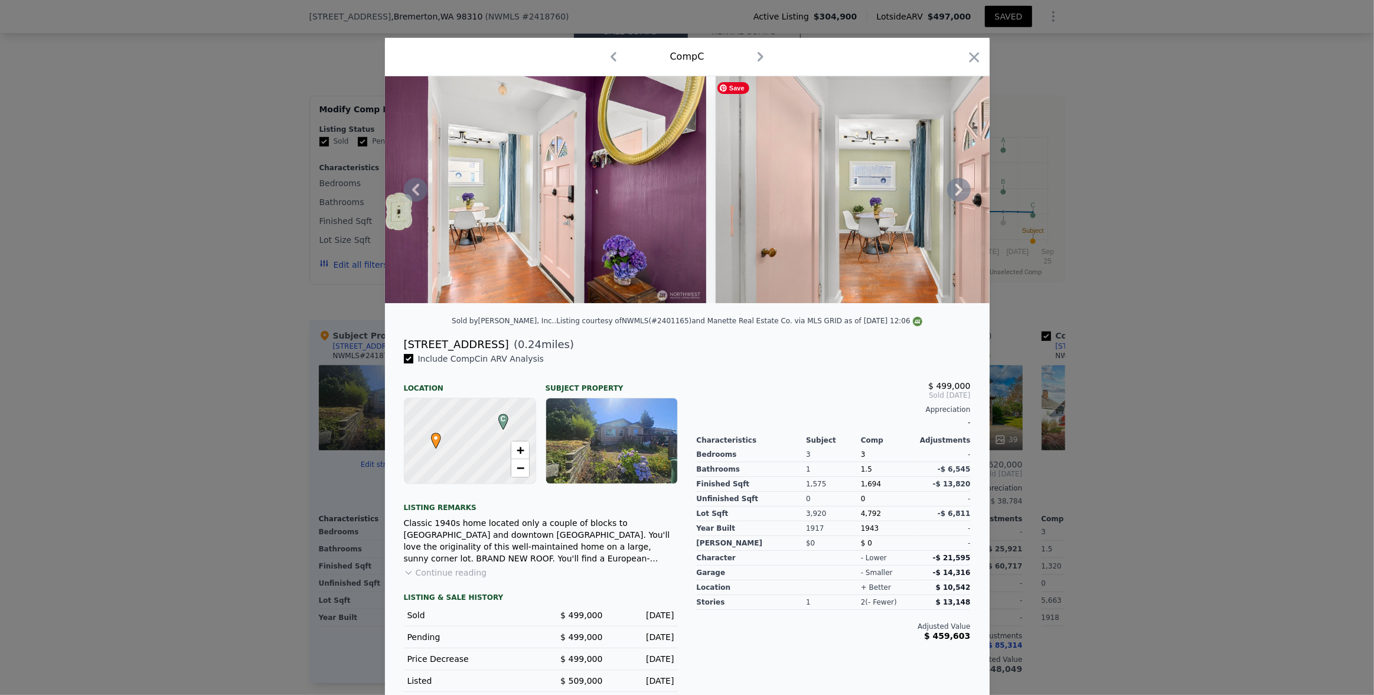
click at [893, 190] on icon at bounding box center [959, 190] width 7 height 12
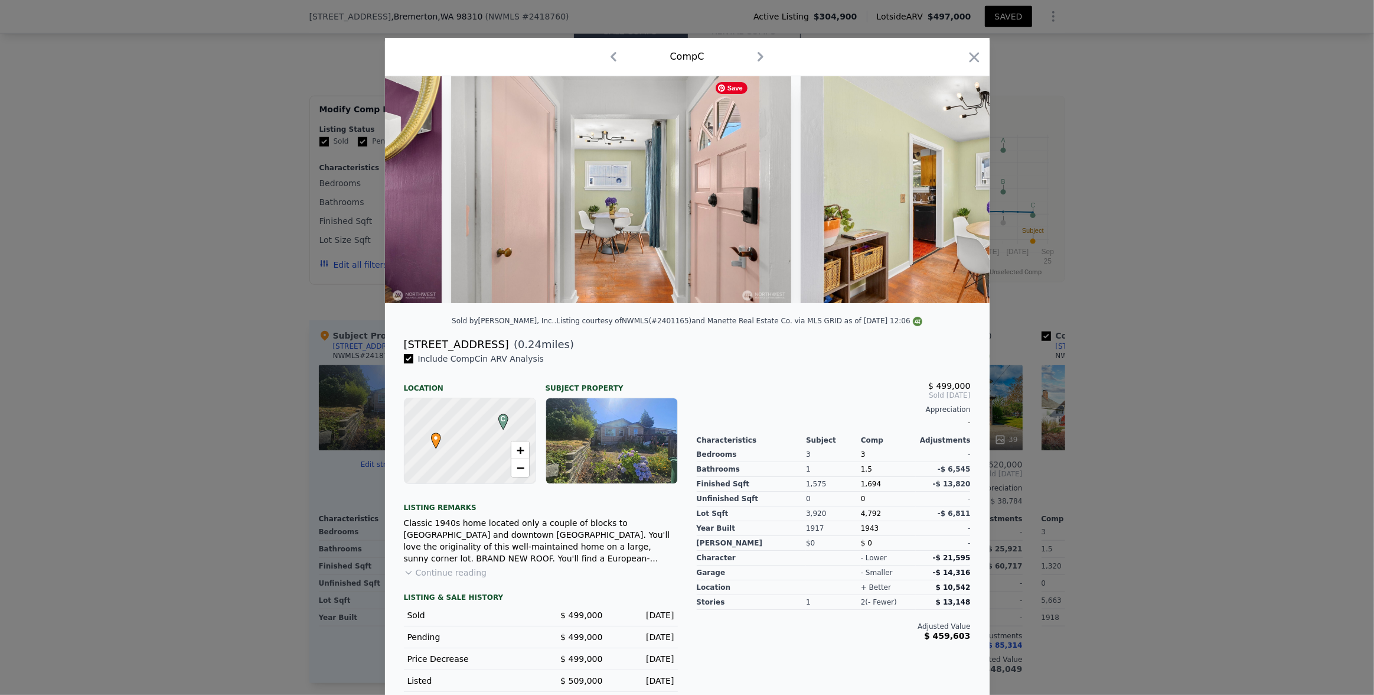
scroll to position [0, 1701]
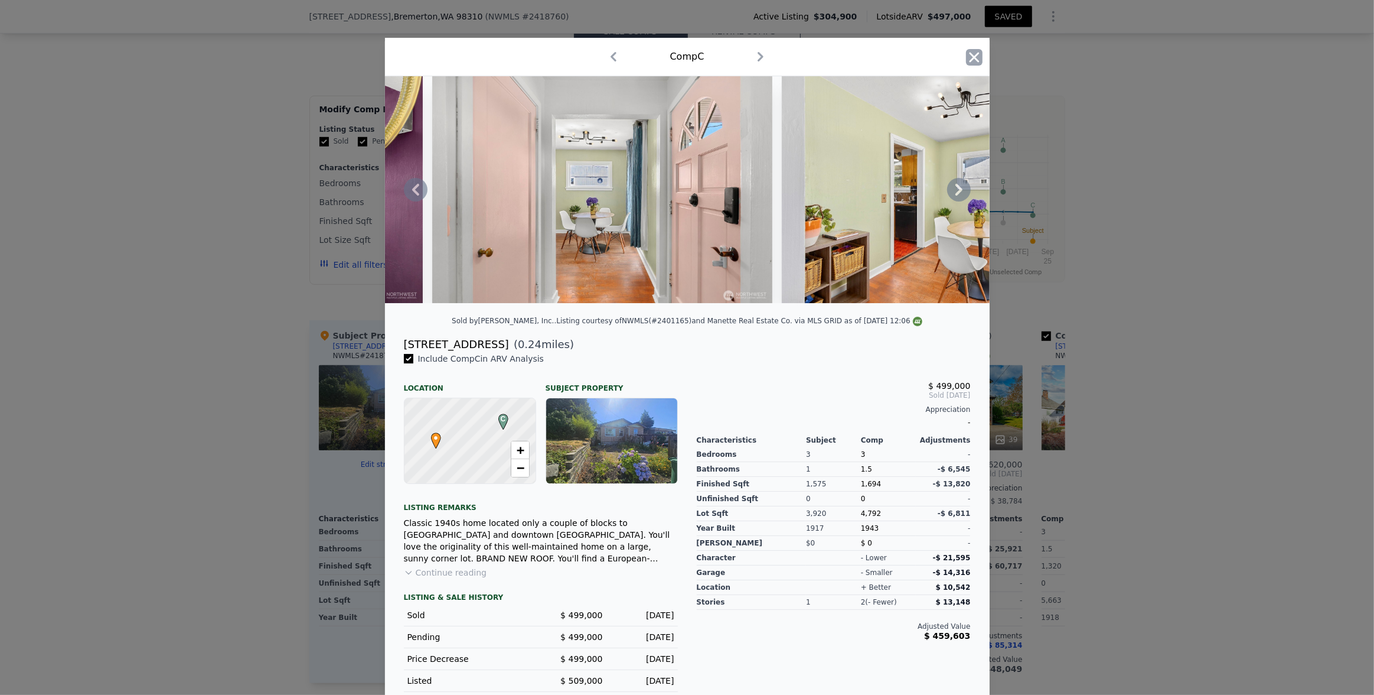
click at [893, 54] on icon "button" at bounding box center [974, 57] width 17 height 17
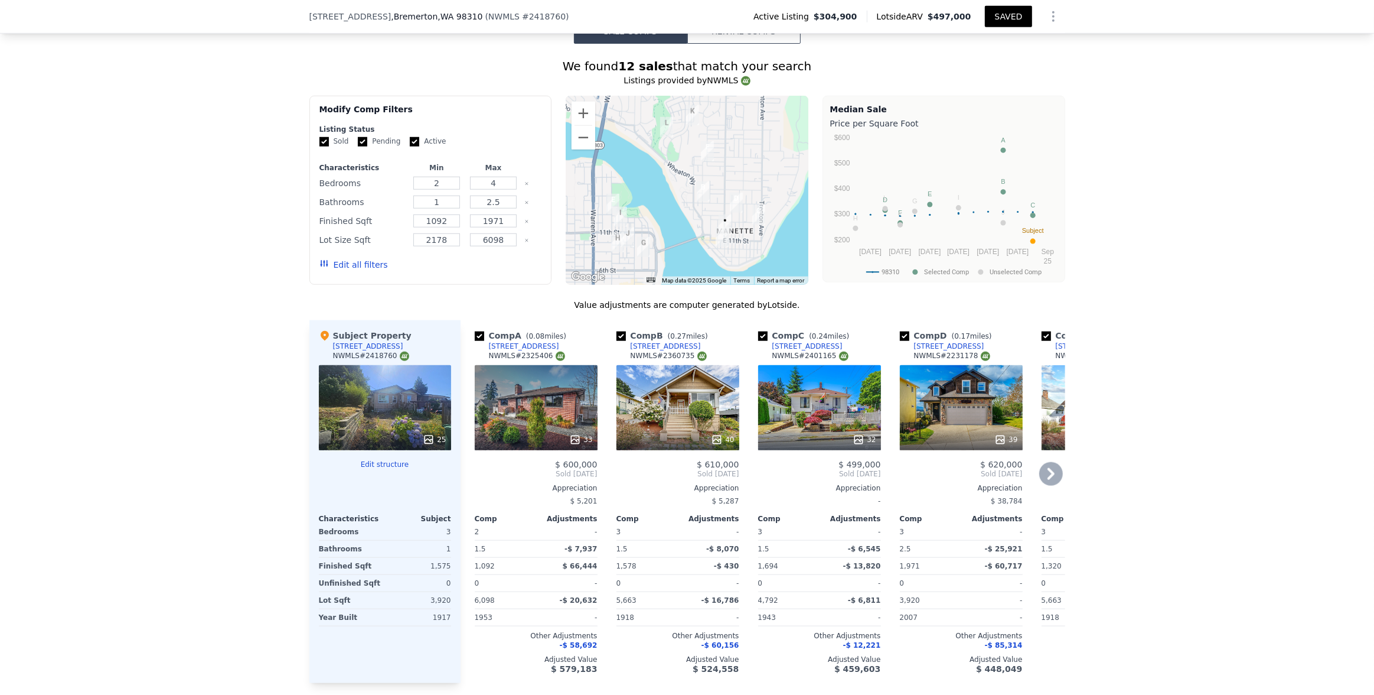
click at [833, 401] on div "32" at bounding box center [819, 407] width 123 height 85
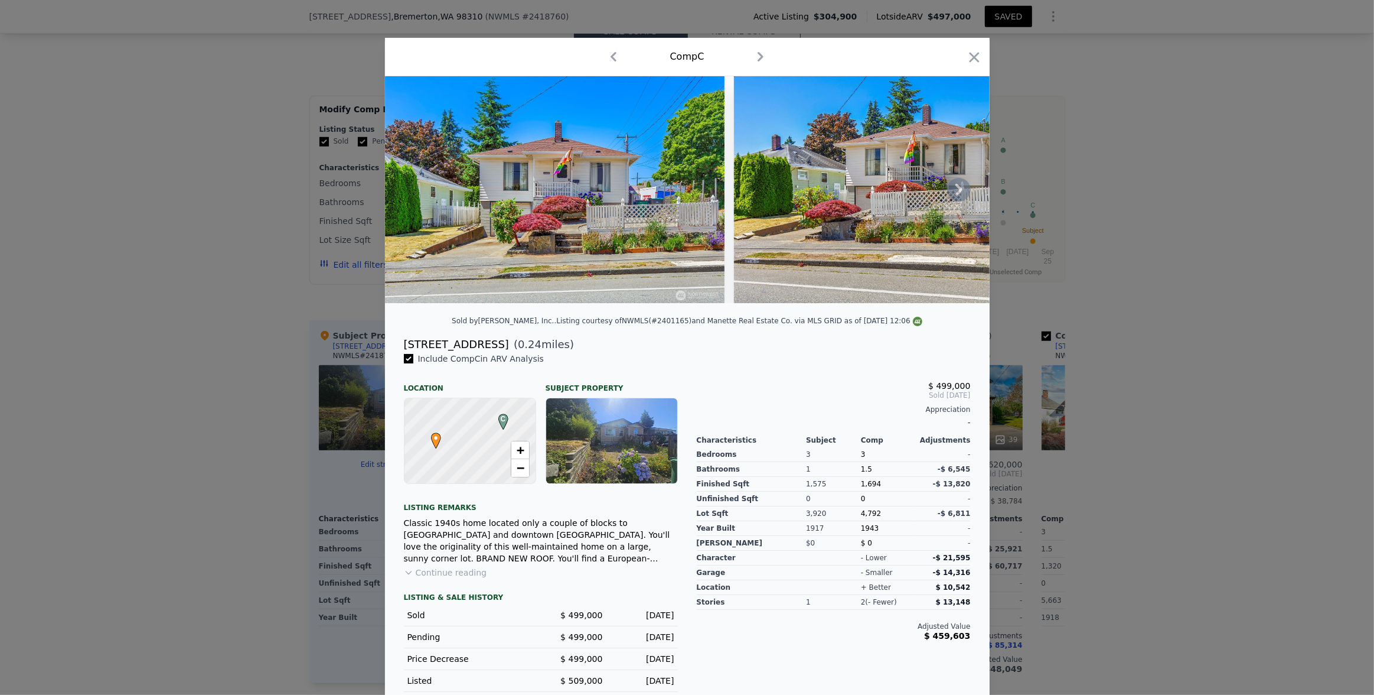
click at [893, 194] on icon at bounding box center [959, 190] width 24 height 24
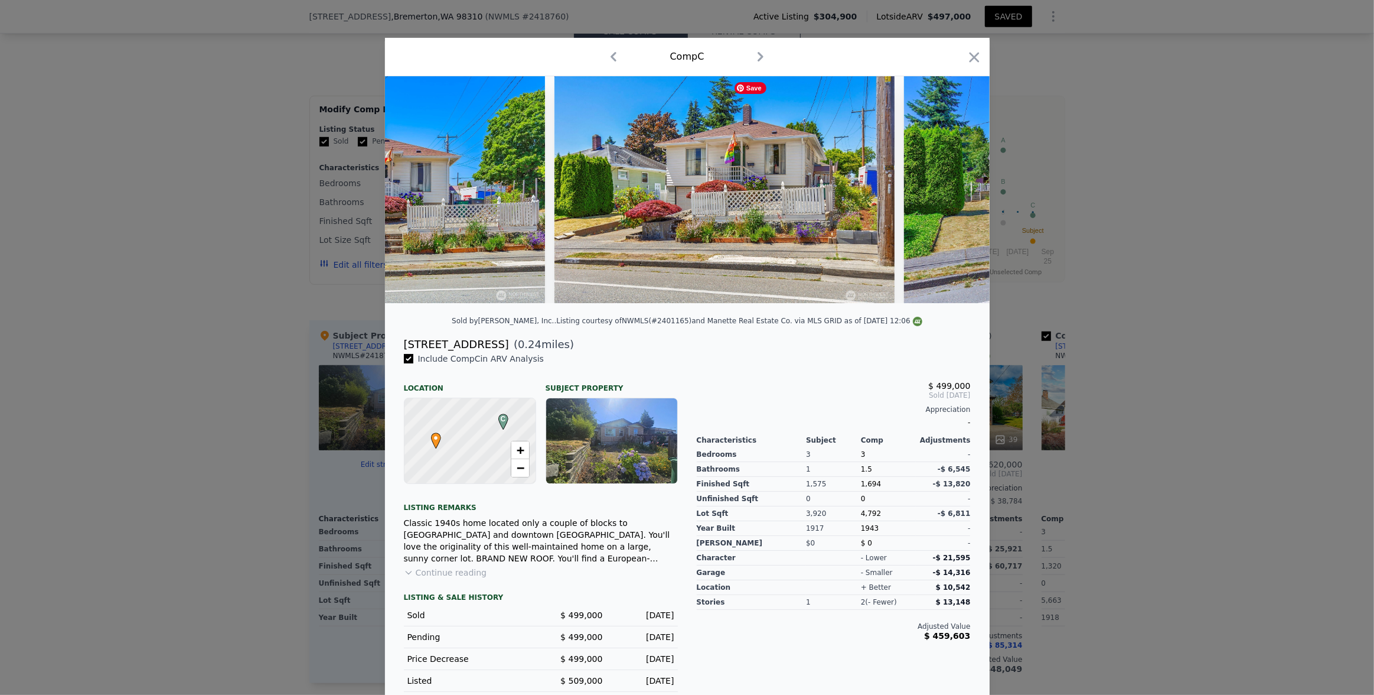
scroll to position [0, 283]
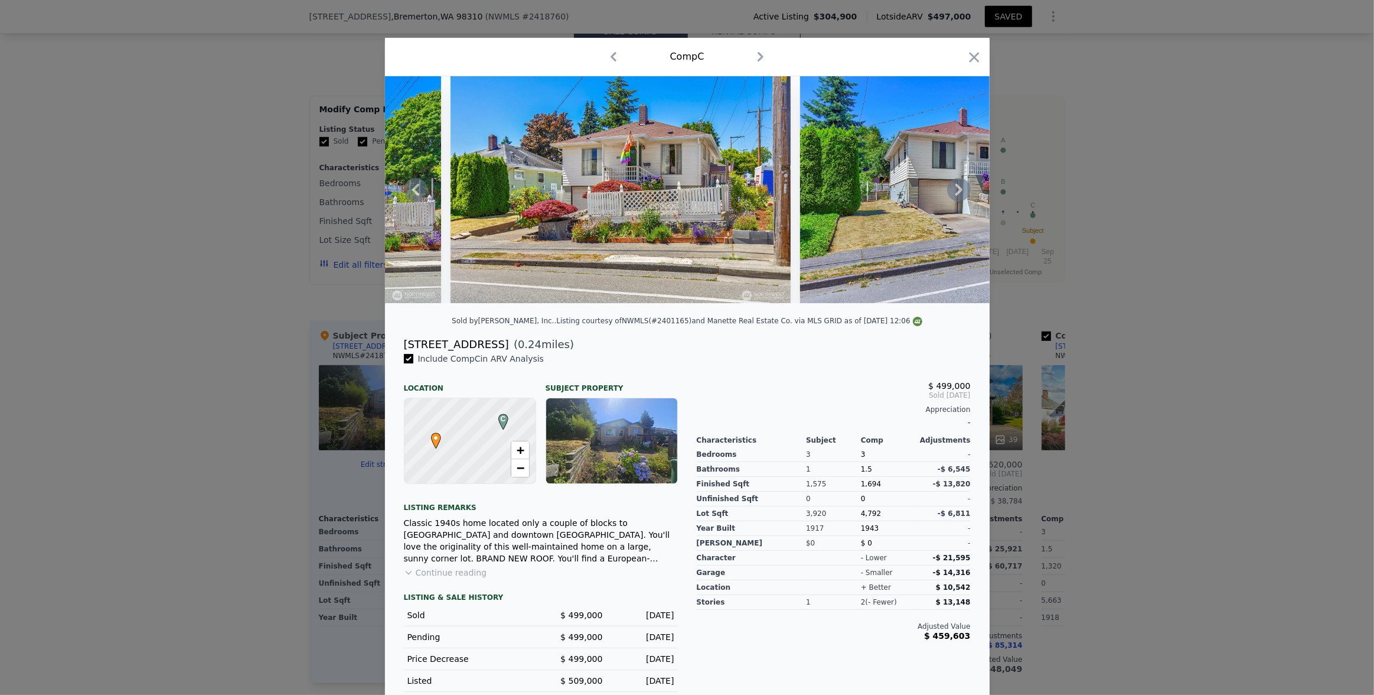
click at [893, 197] on icon at bounding box center [959, 190] width 24 height 24
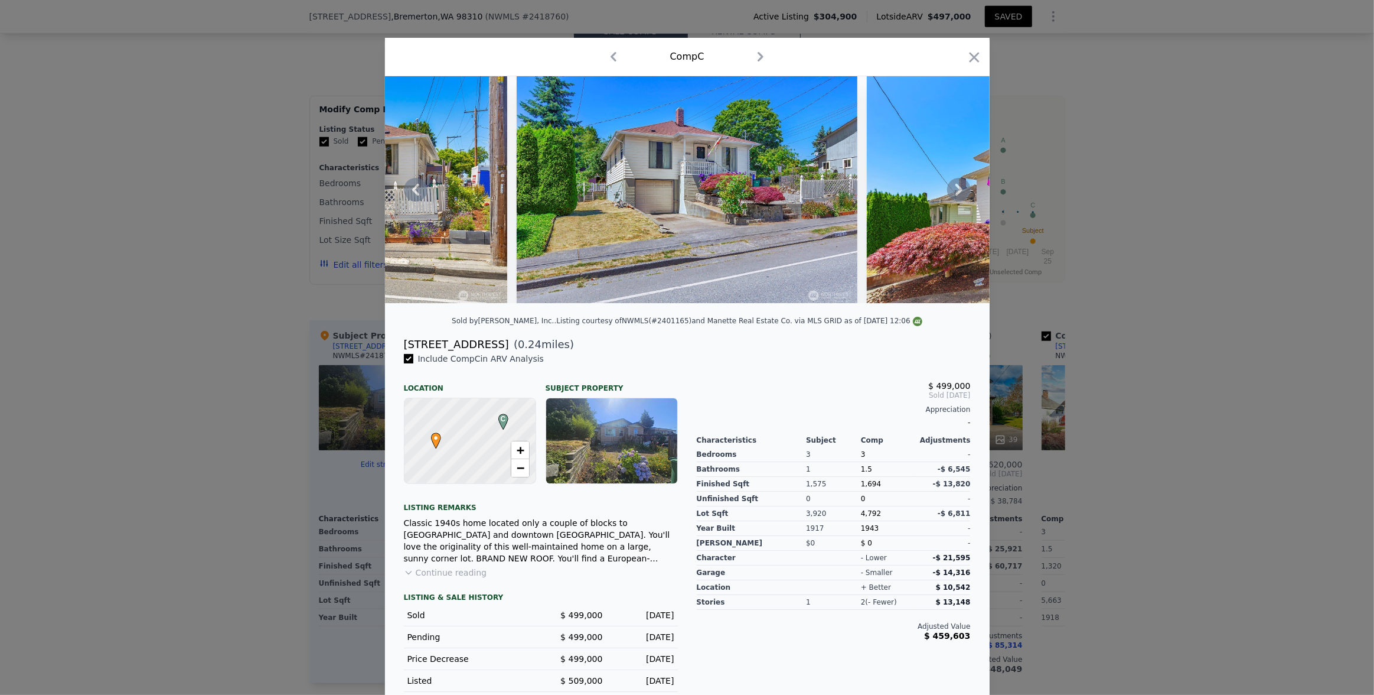
click at [893, 195] on icon at bounding box center [959, 190] width 24 height 24
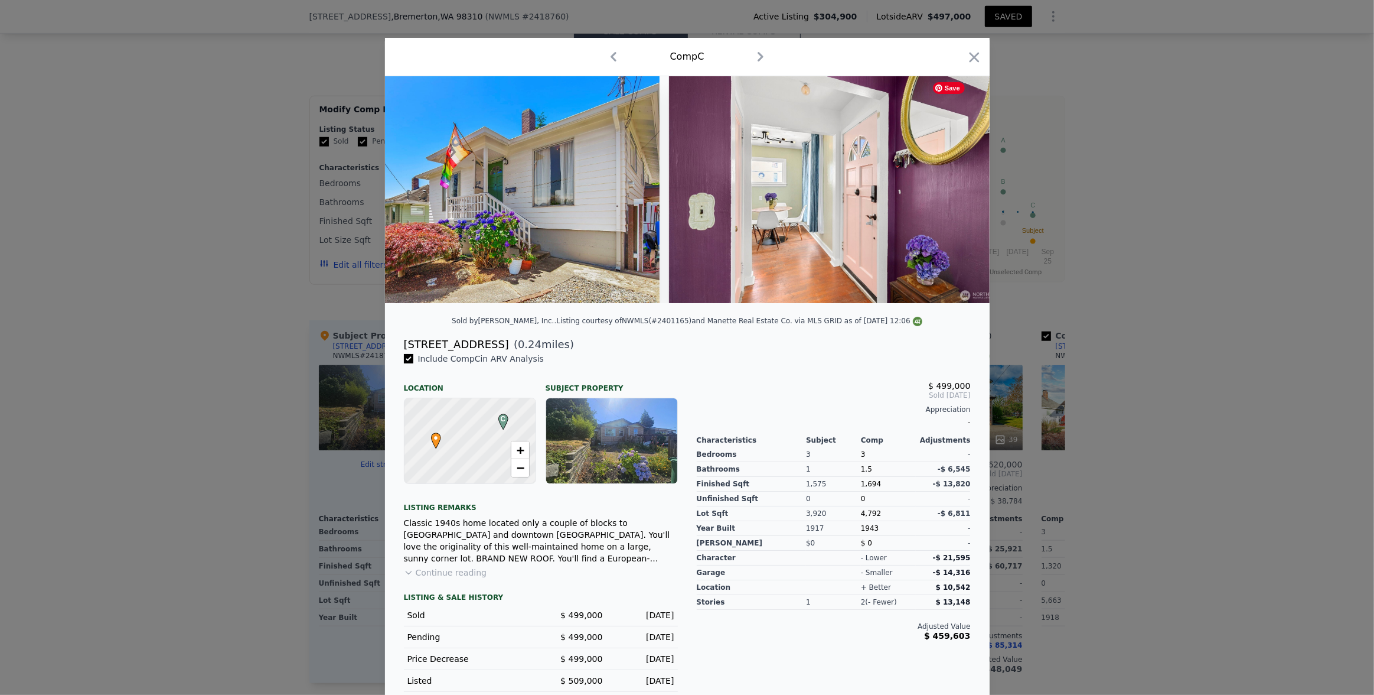
scroll to position [0, 1134]
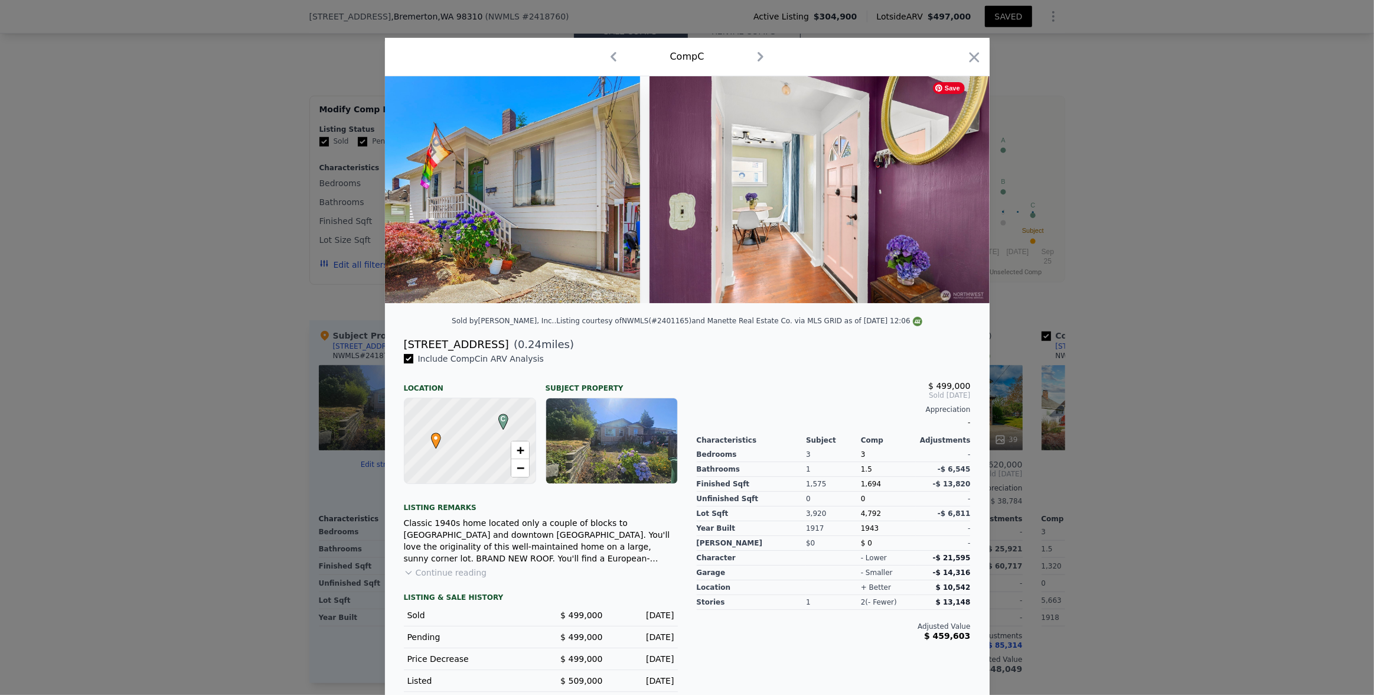
click at [893, 195] on div at bounding box center [687, 189] width 605 height 227
click at [893, 54] on icon "button" at bounding box center [974, 57] width 10 height 10
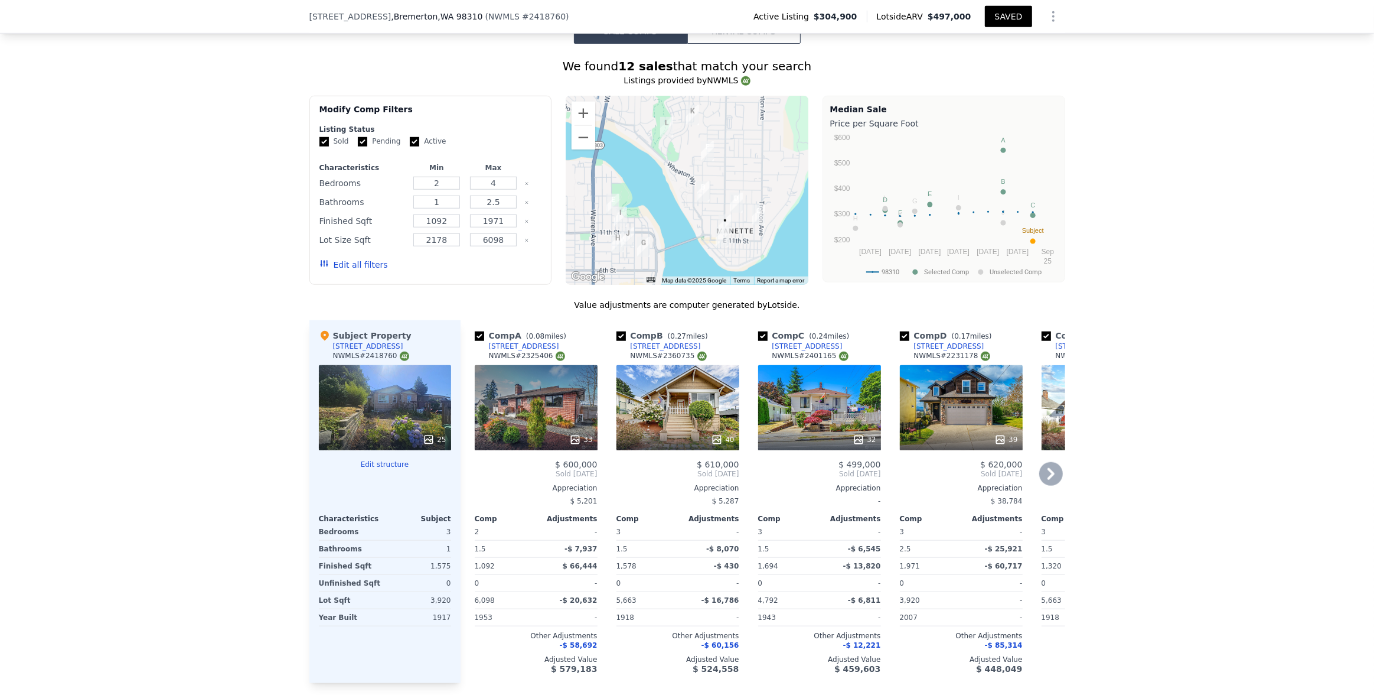
click at [893, 476] on icon at bounding box center [1051, 474] width 24 height 24
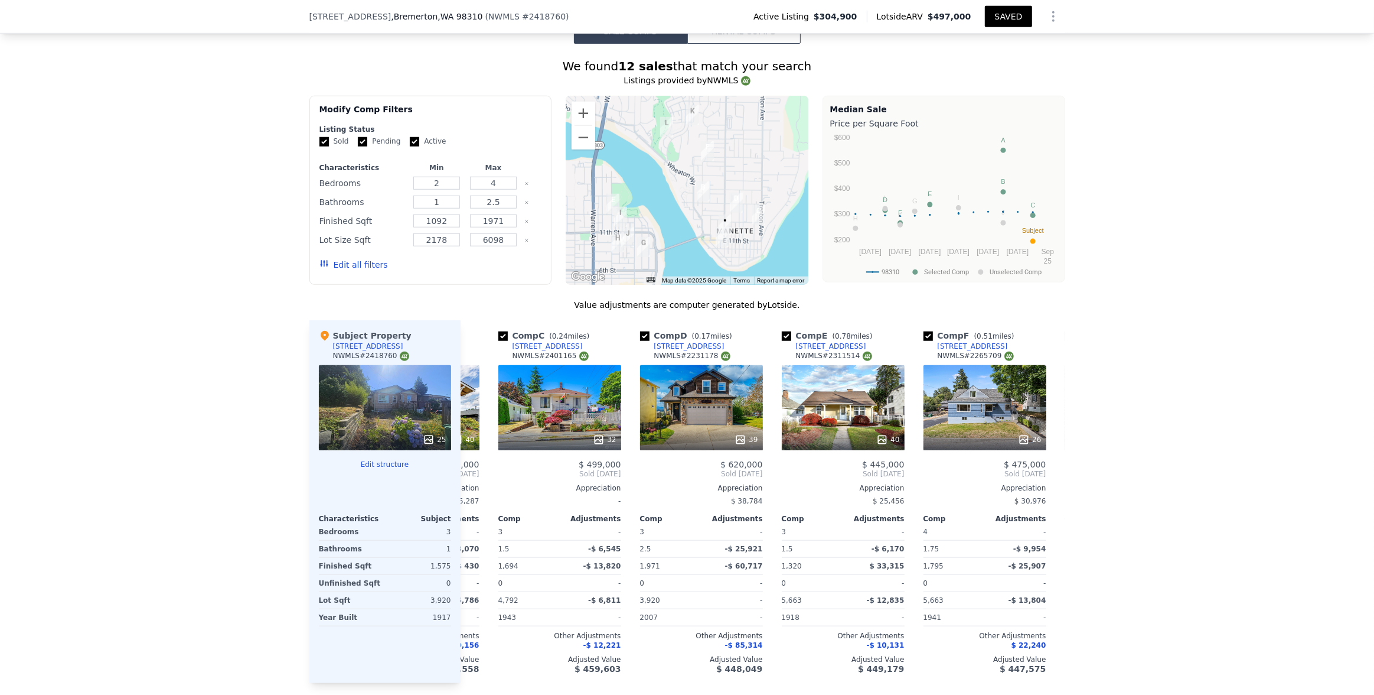
scroll to position [0, 283]
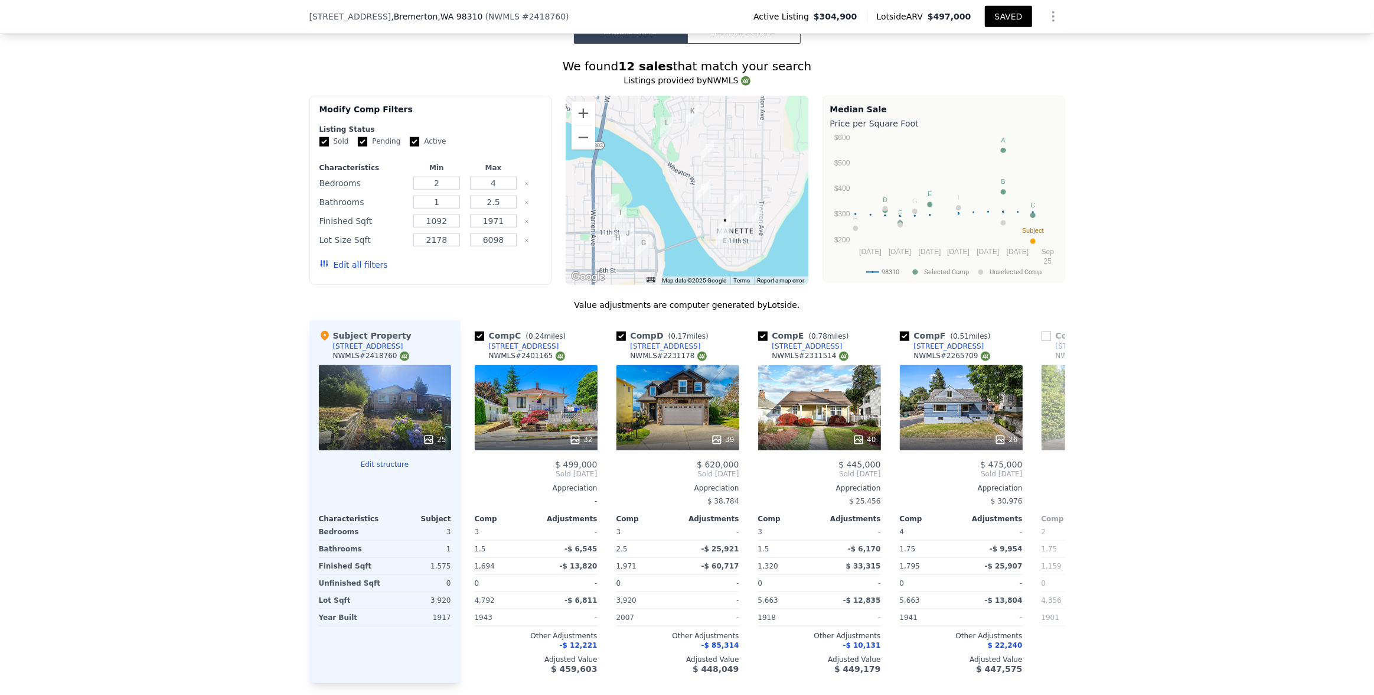
click at [893, 440] on div "We found 12 sales that match your search Listings provided by NWMLS Filters Map…" at bounding box center [687, 374] width 1374 height 660
click at [355, 265] on button "Edit all filters" at bounding box center [354, 265] width 69 height 12
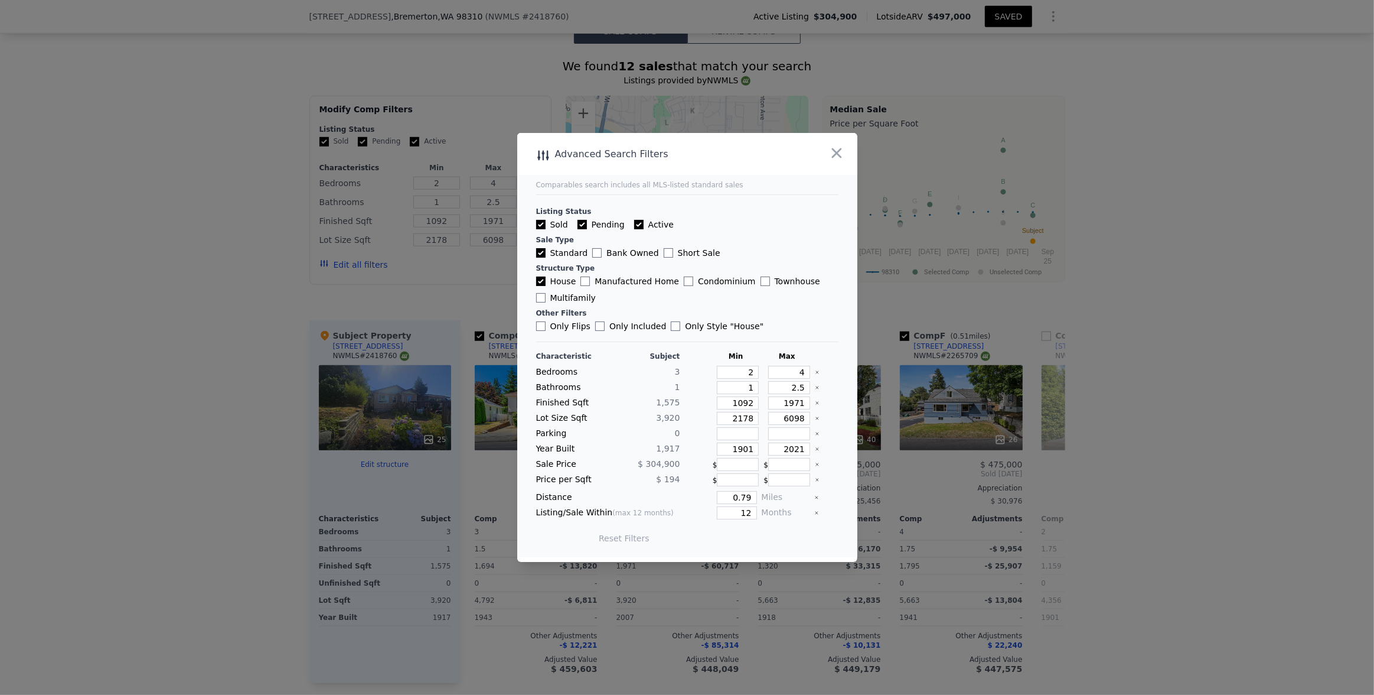
click at [578, 329] on label "Only Flips" at bounding box center [563, 326] width 55 height 12
click at [546, 329] on input "Only Flips" at bounding box center [540, 325] width 9 height 9
drag, startPoint x: 736, startPoint y: 535, endPoint x: 740, endPoint y: 465, distance: 69.8
click at [736, 485] on button "Update Search" at bounding box center [752, 538] width 89 height 17
click at [540, 325] on input "Only Flips" at bounding box center [540, 325] width 9 height 9
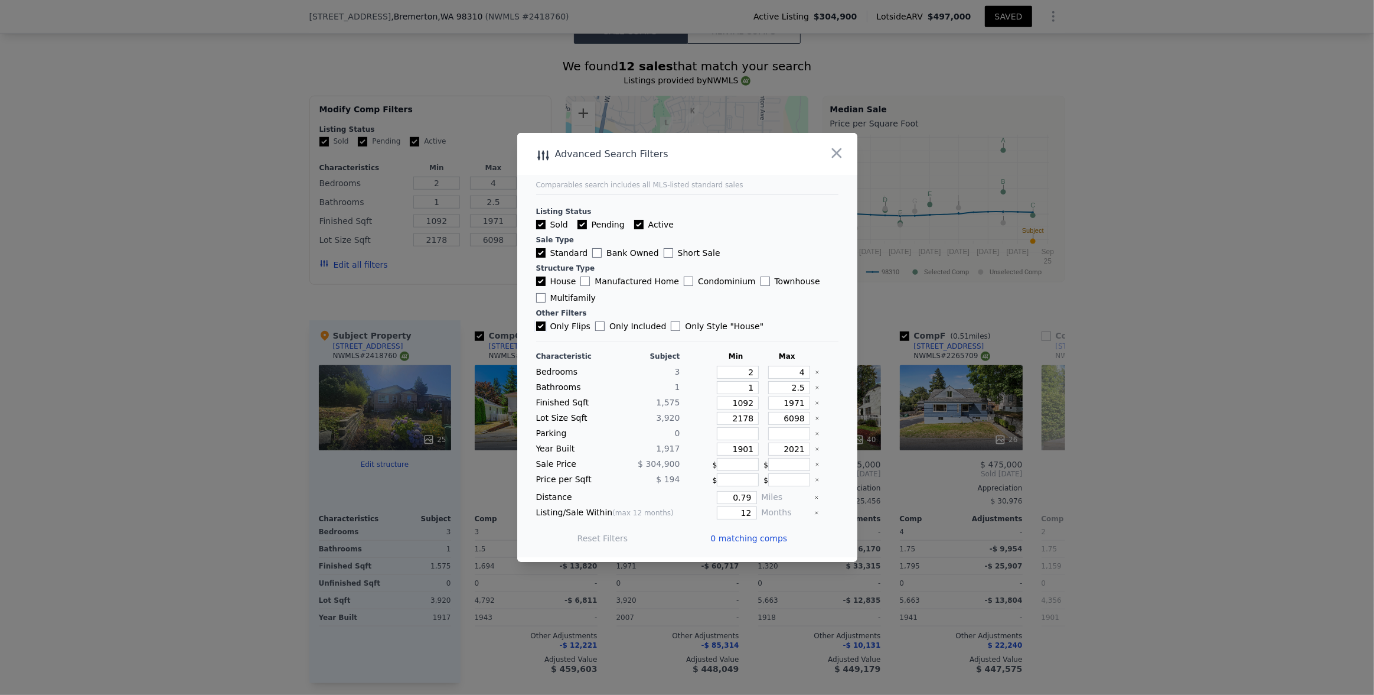
checkbox input "false"
click at [749, 485] on button "Update Search" at bounding box center [752, 538] width 89 height 17
checkbox input "false"
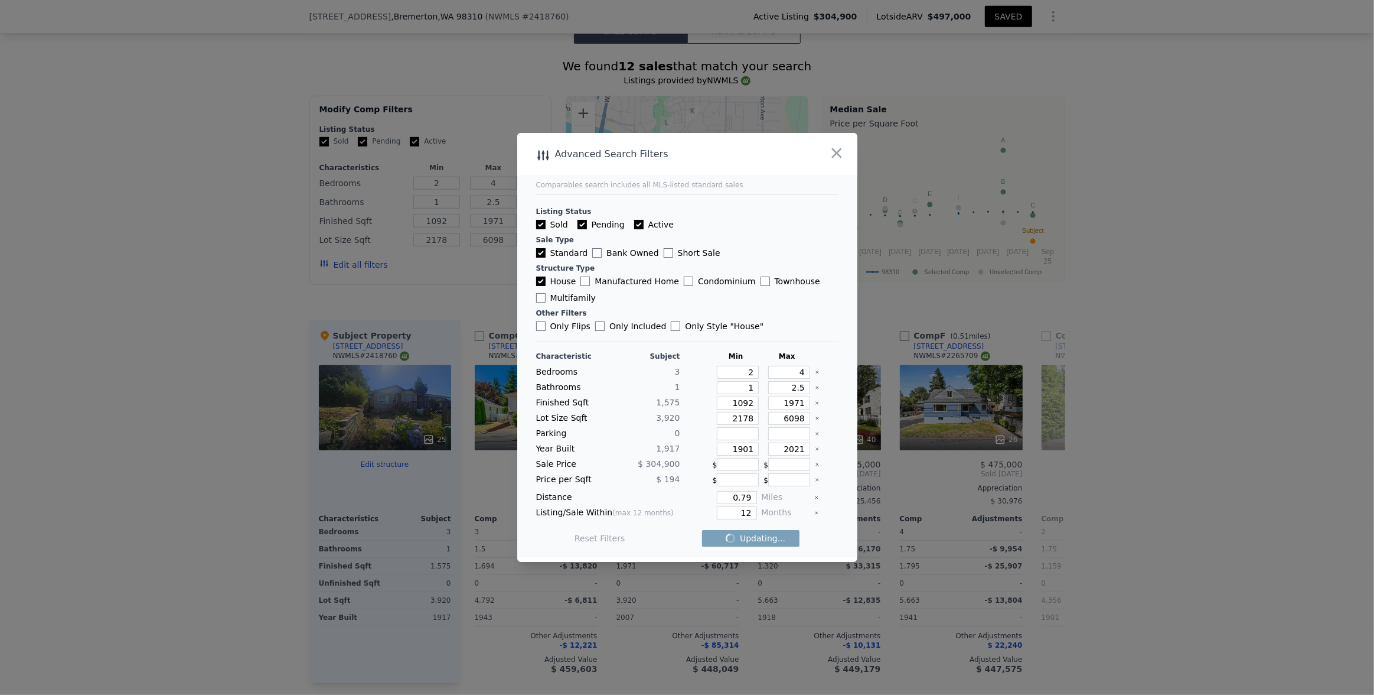
checkbox input "false"
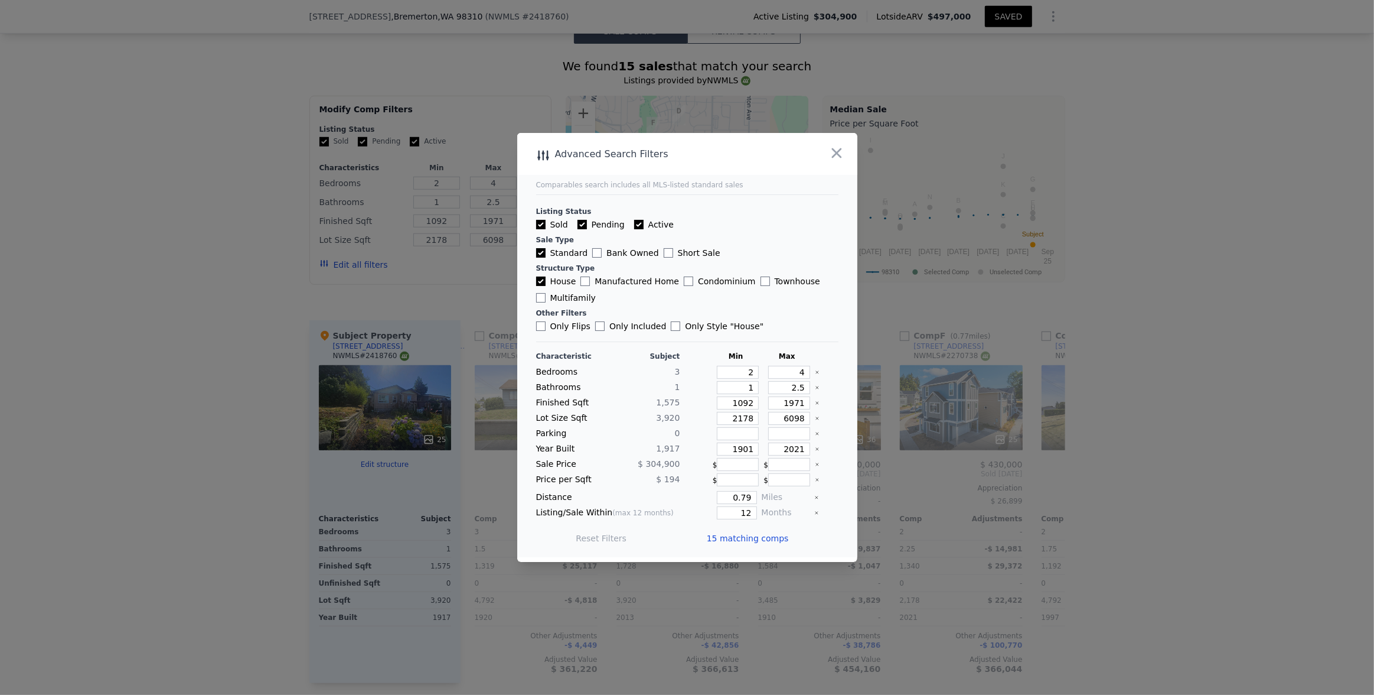
click at [762, 485] on span "15 matching comps" at bounding box center [748, 538] width 82 height 12
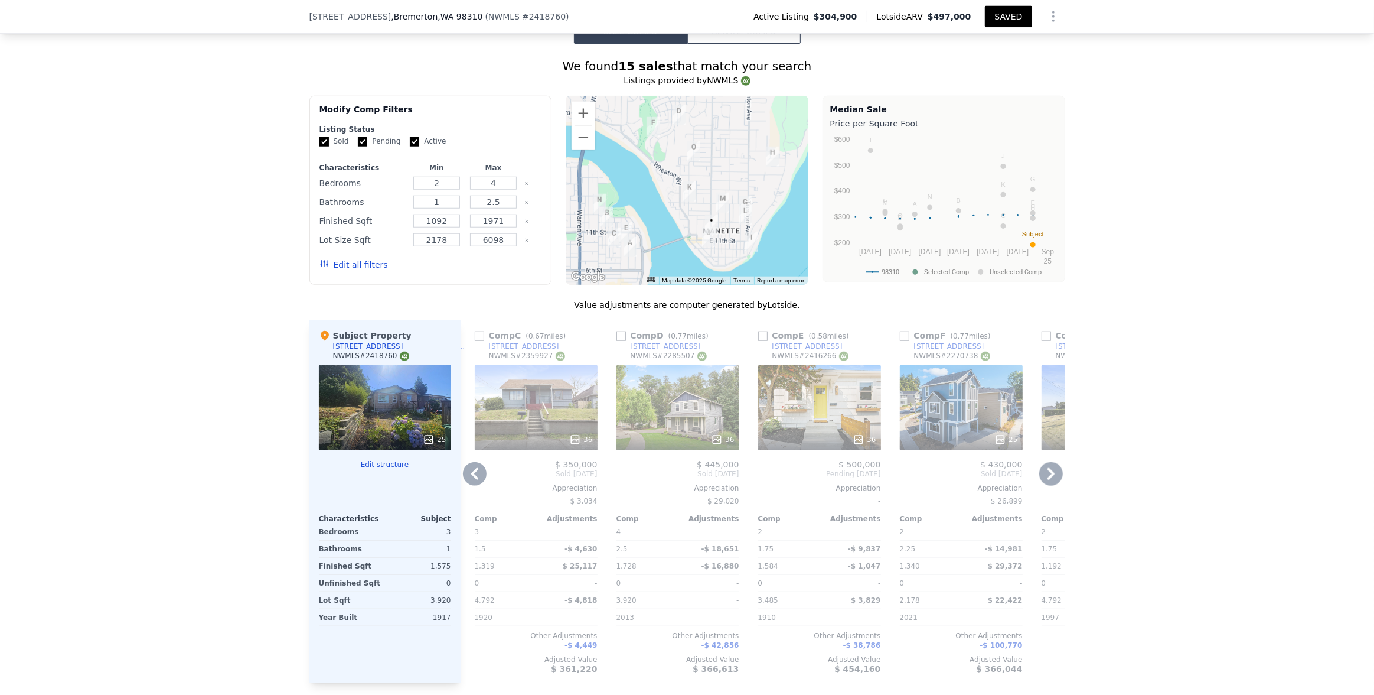
click at [474, 474] on icon at bounding box center [475, 474] width 24 height 24
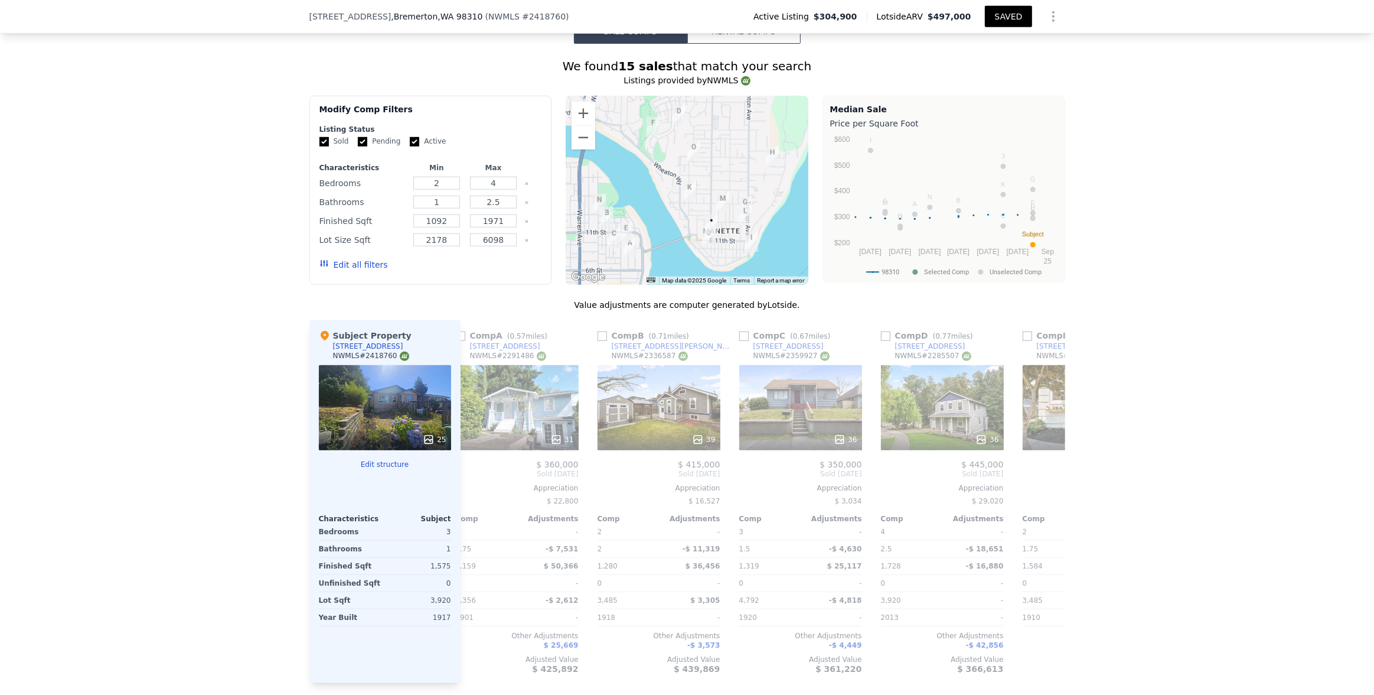
scroll to position [0, 0]
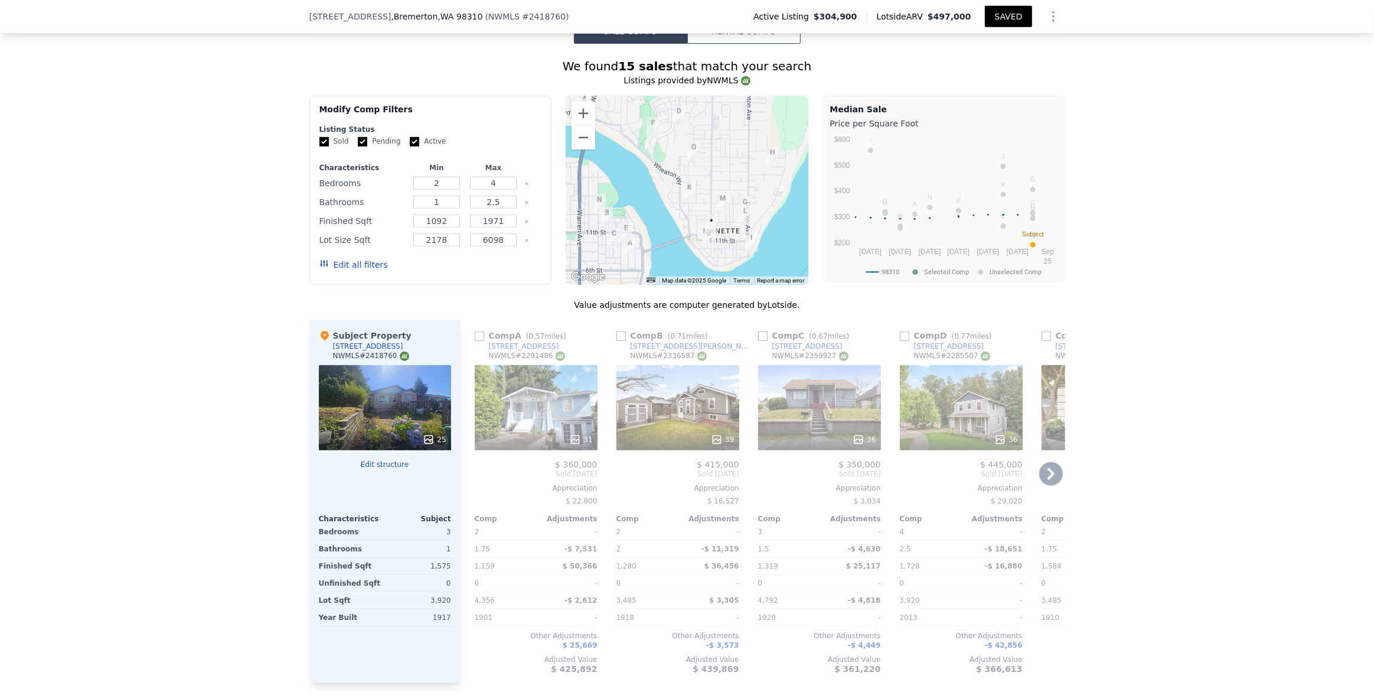
click at [893, 472] on icon at bounding box center [1051, 474] width 24 height 24
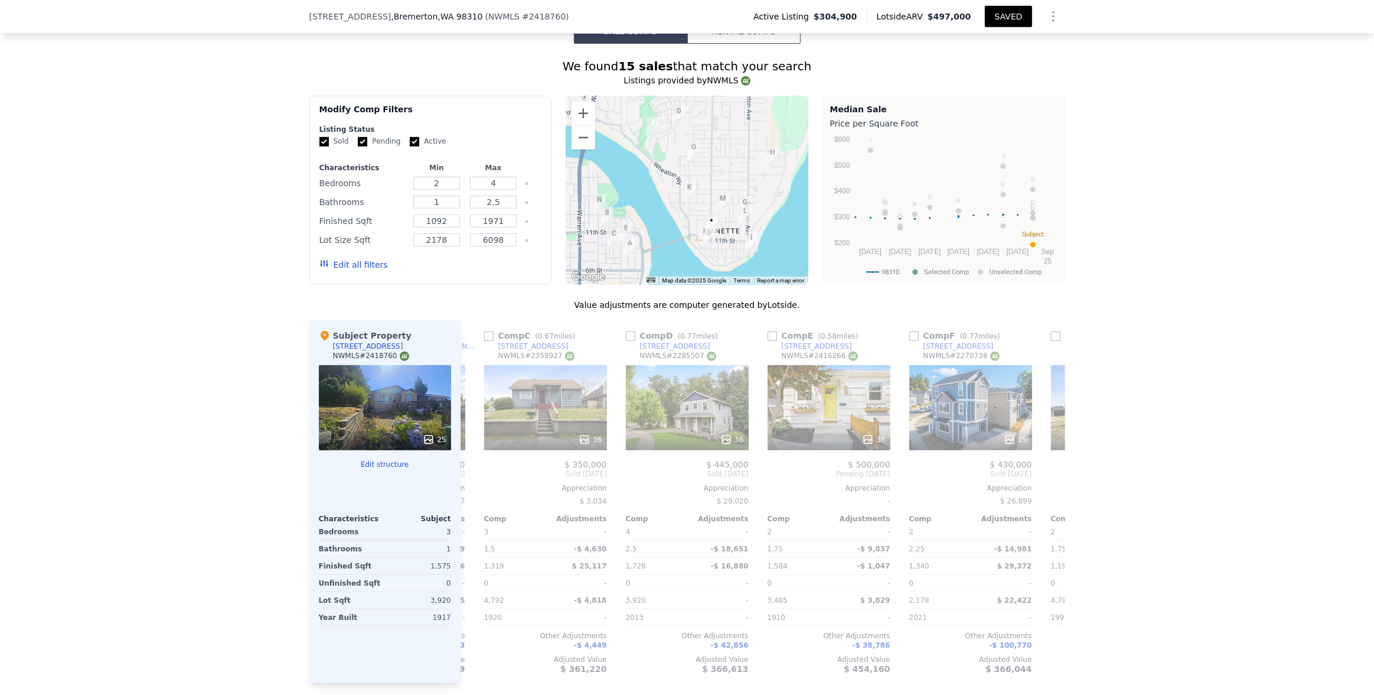
scroll to position [0, 283]
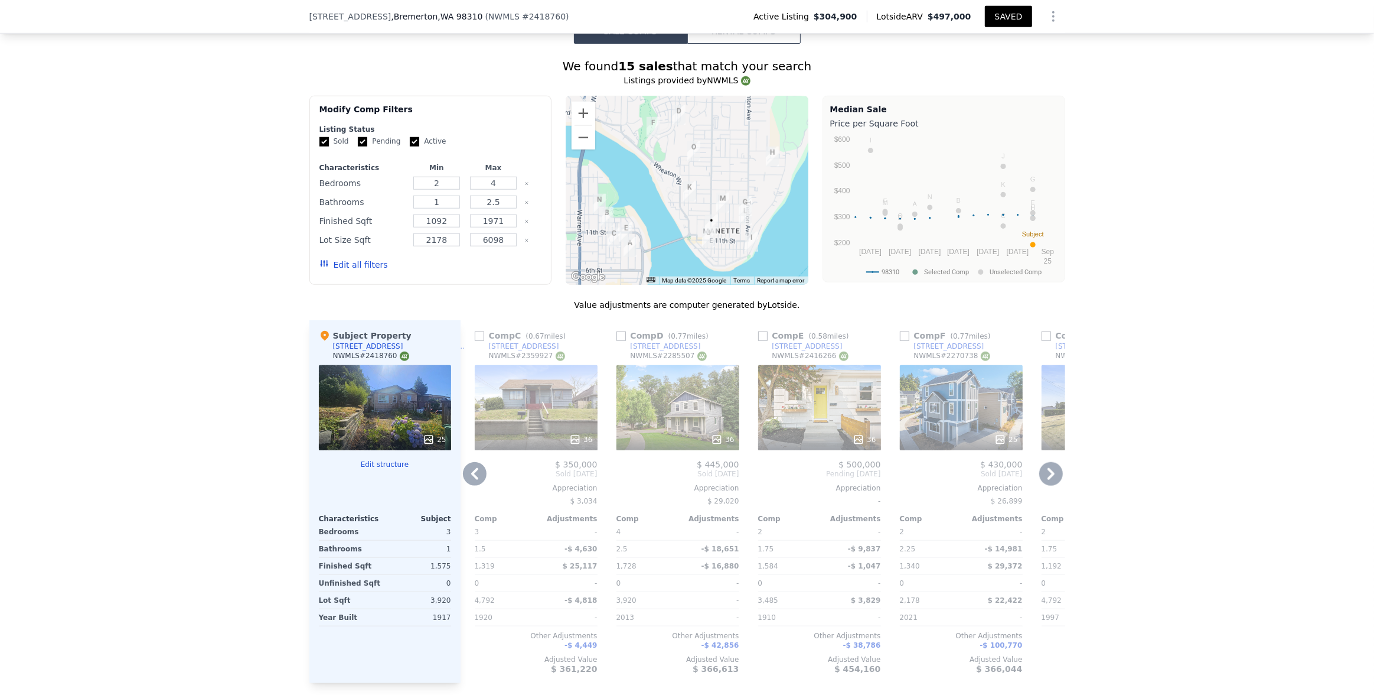
click at [893, 478] on icon at bounding box center [1051, 474] width 24 height 24
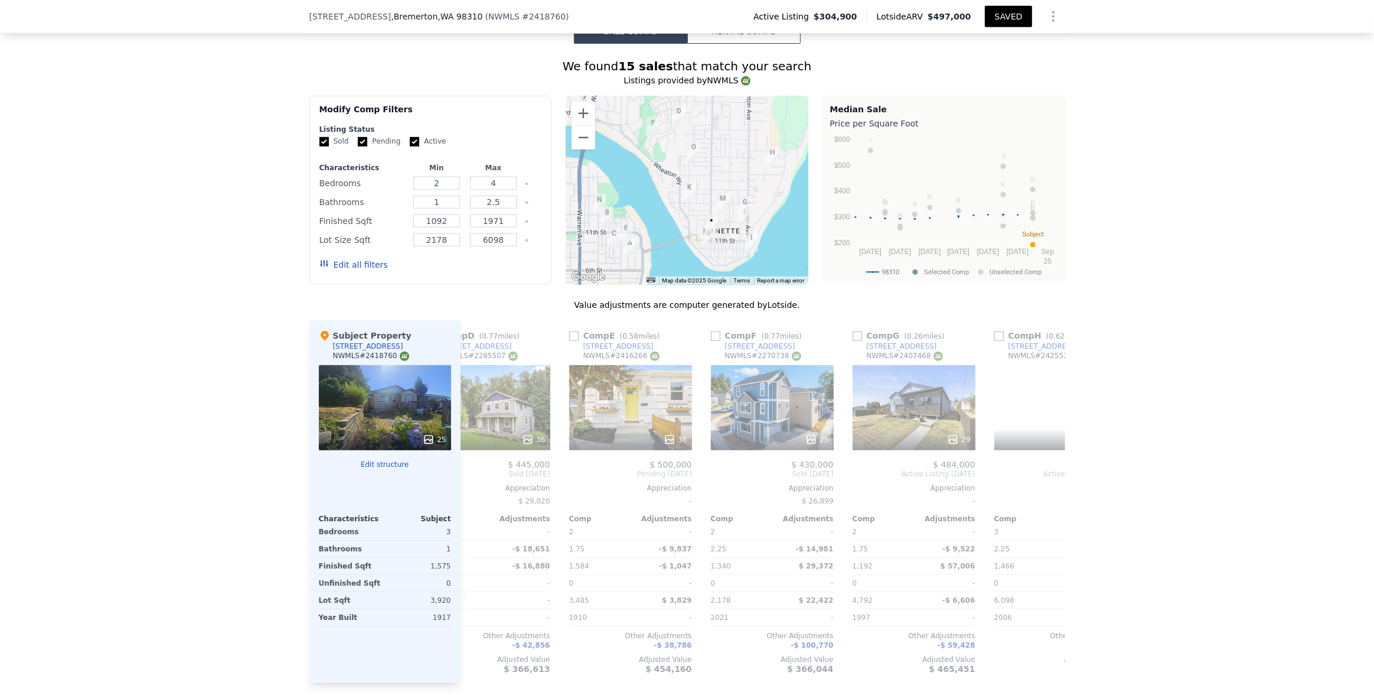
scroll to position [0, 567]
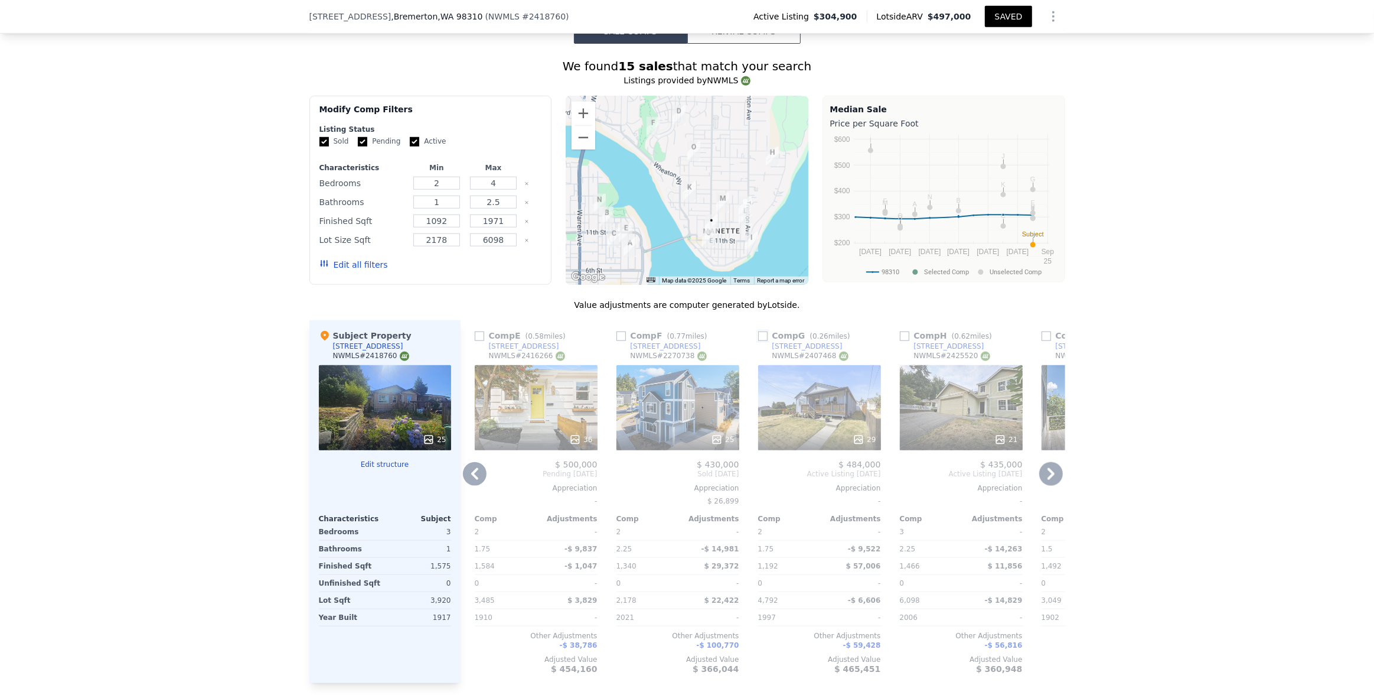
click at [760, 333] on input "checkbox" at bounding box center [762, 335] width 9 height 9
checkbox input "true"
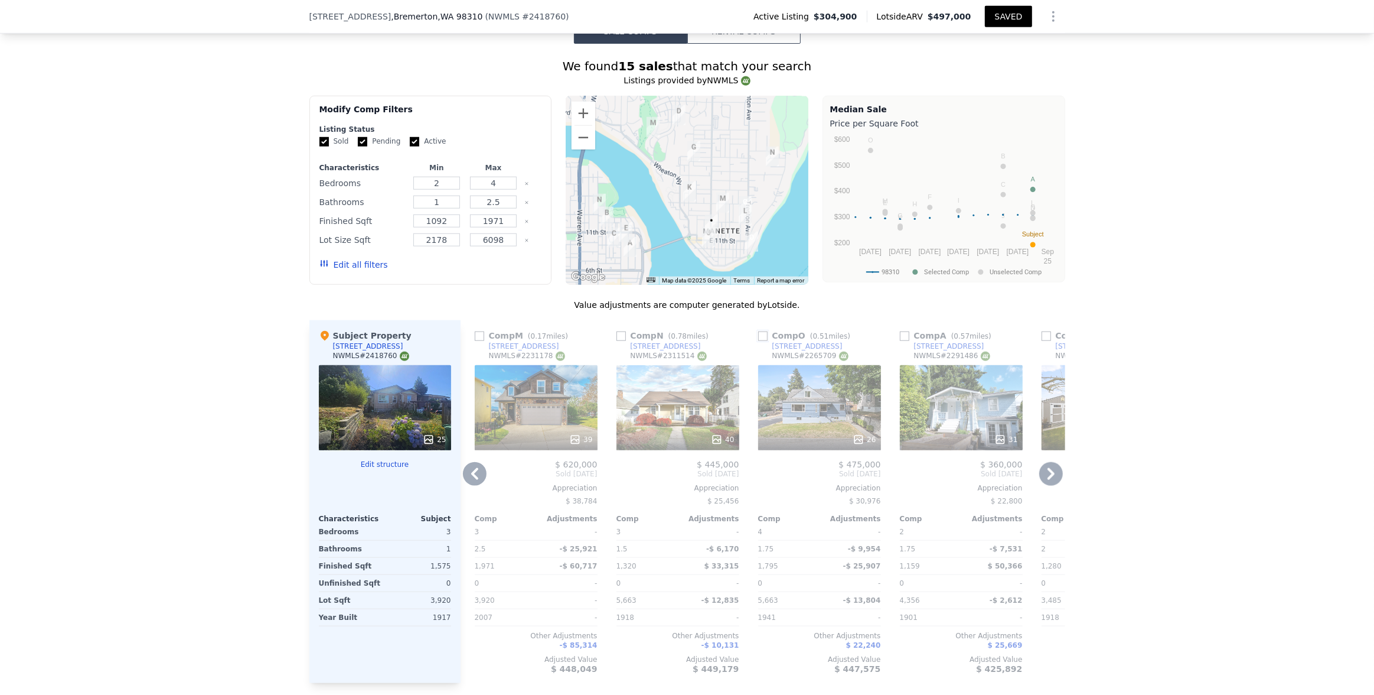
click at [761, 336] on input "checkbox" at bounding box center [762, 335] width 9 height 9
checkbox input "true"
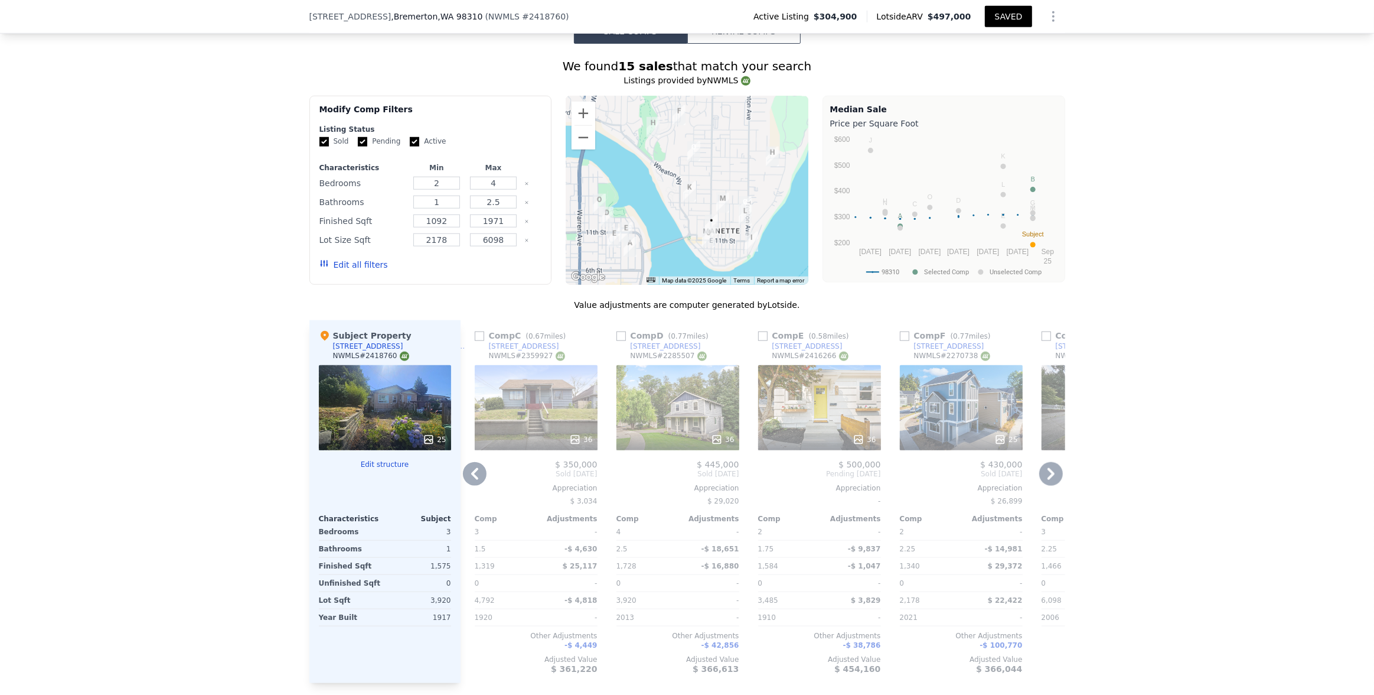
click at [893, 478] on icon at bounding box center [1051, 474] width 24 height 24
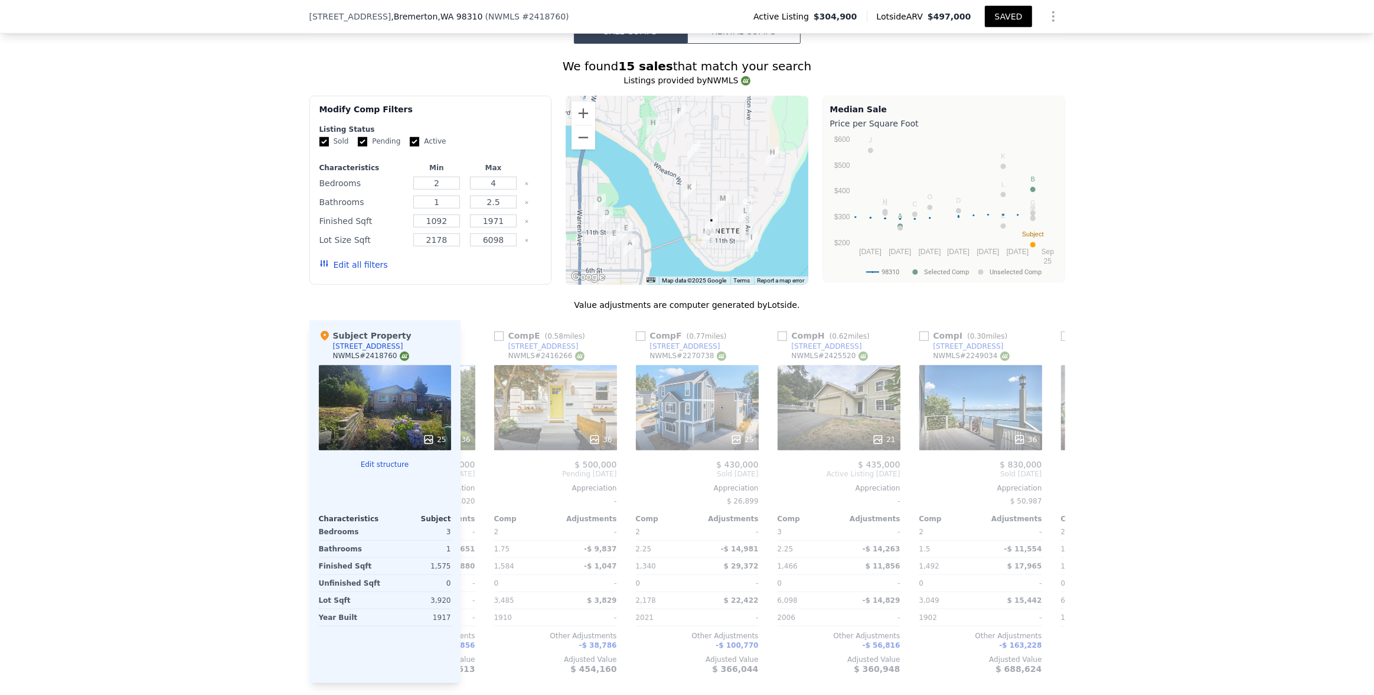
scroll to position [0, 850]
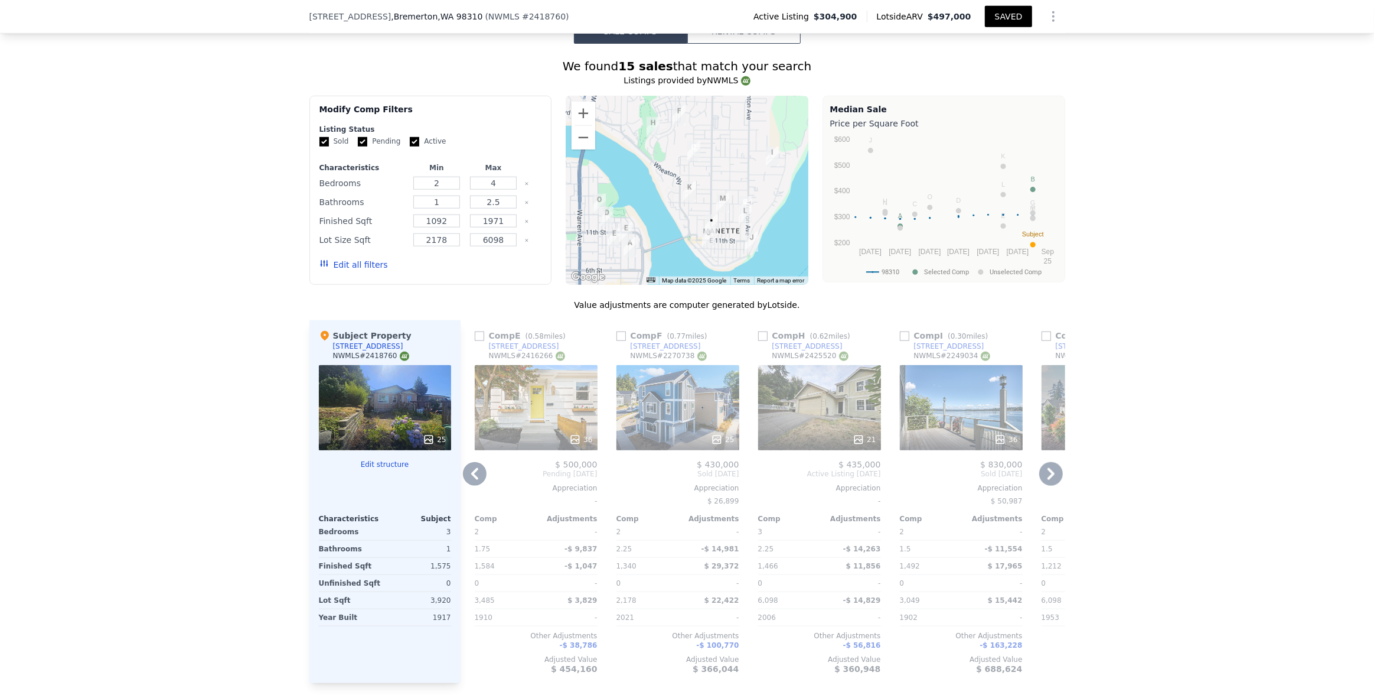
click at [893, 472] on icon at bounding box center [1051, 474] width 24 height 24
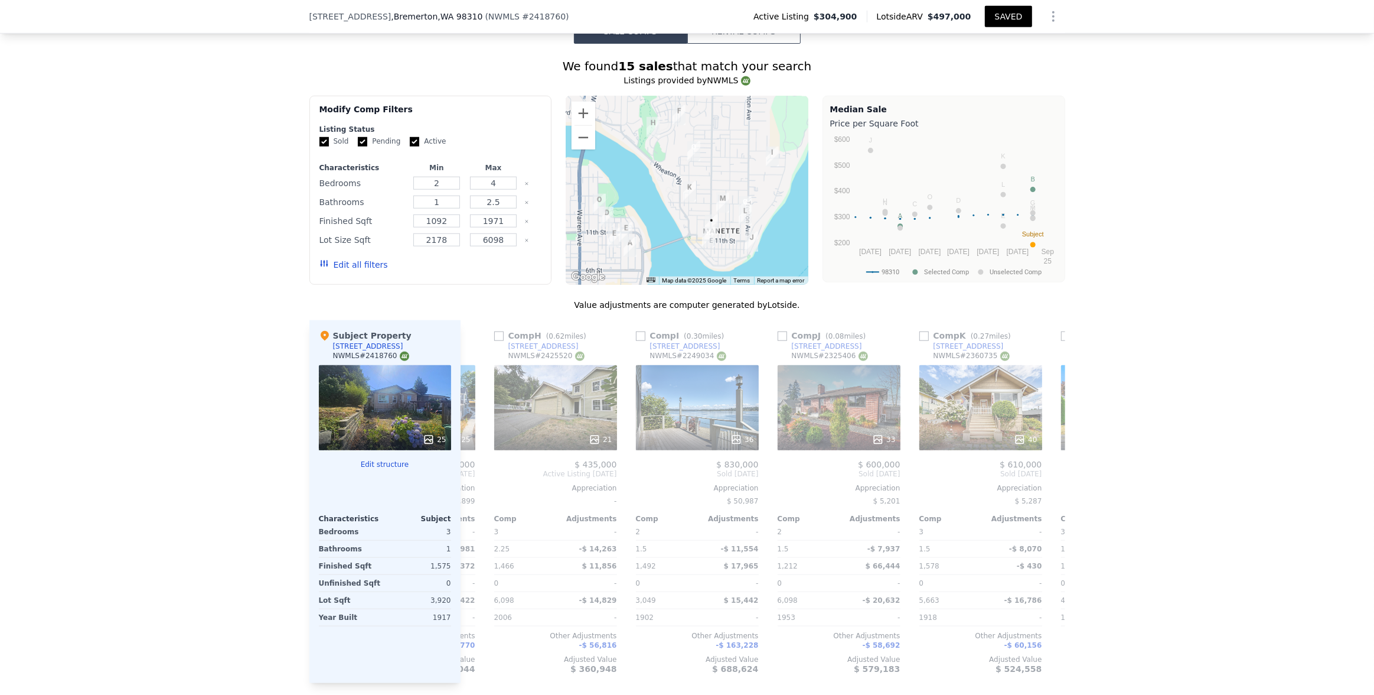
scroll to position [0, 1134]
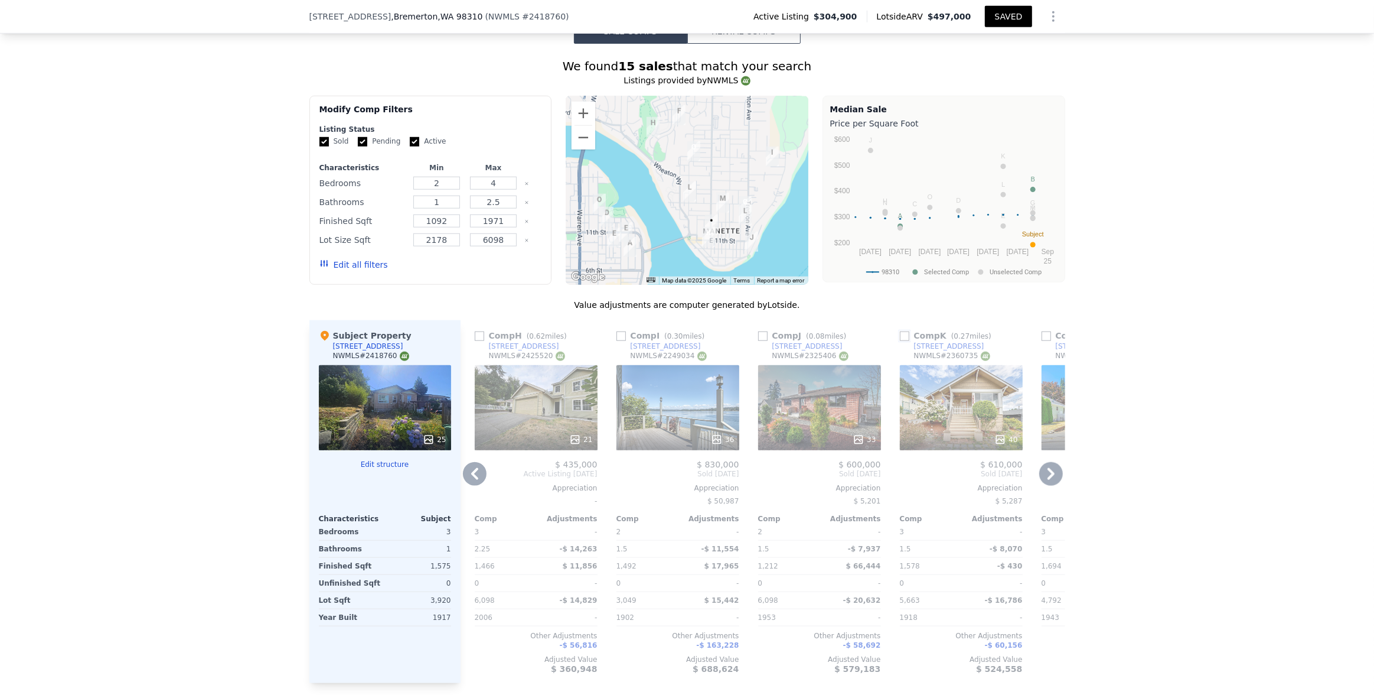
click at [893, 336] on input "checkbox" at bounding box center [904, 335] width 9 height 9
checkbox input "true"
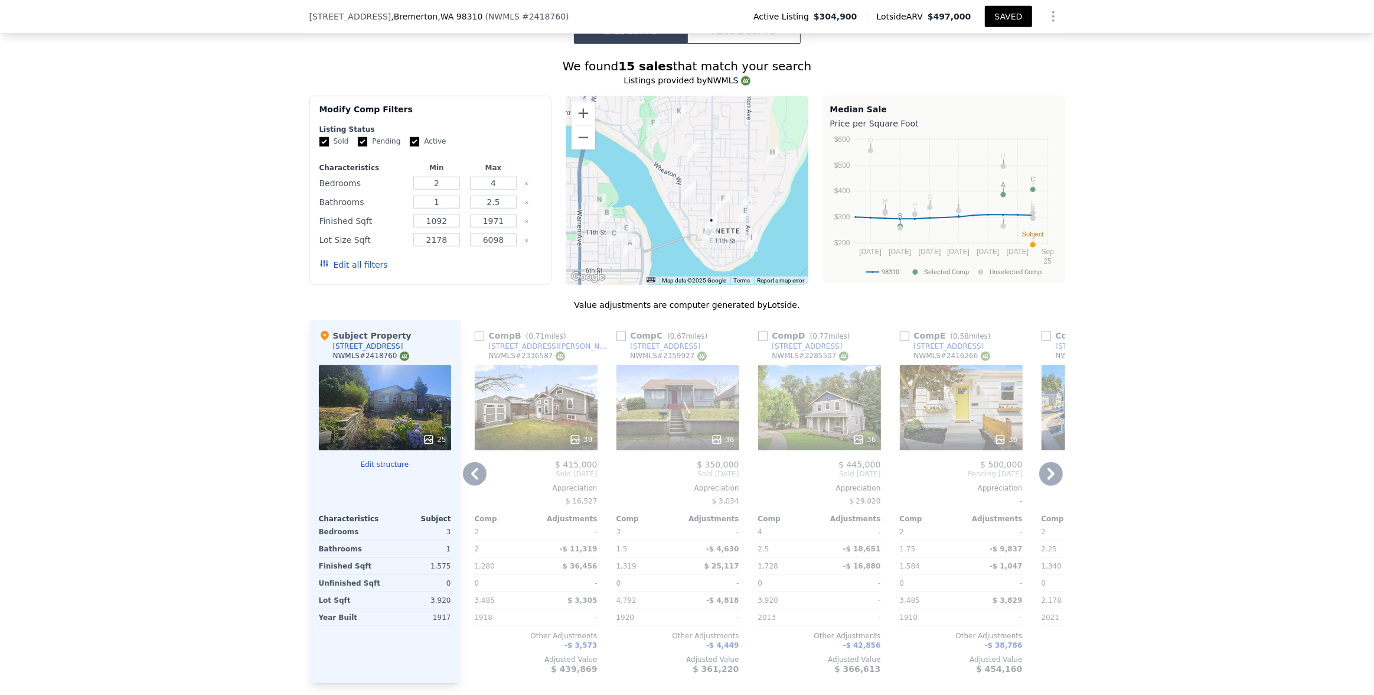
click at [893, 475] on icon at bounding box center [1051, 474] width 24 height 24
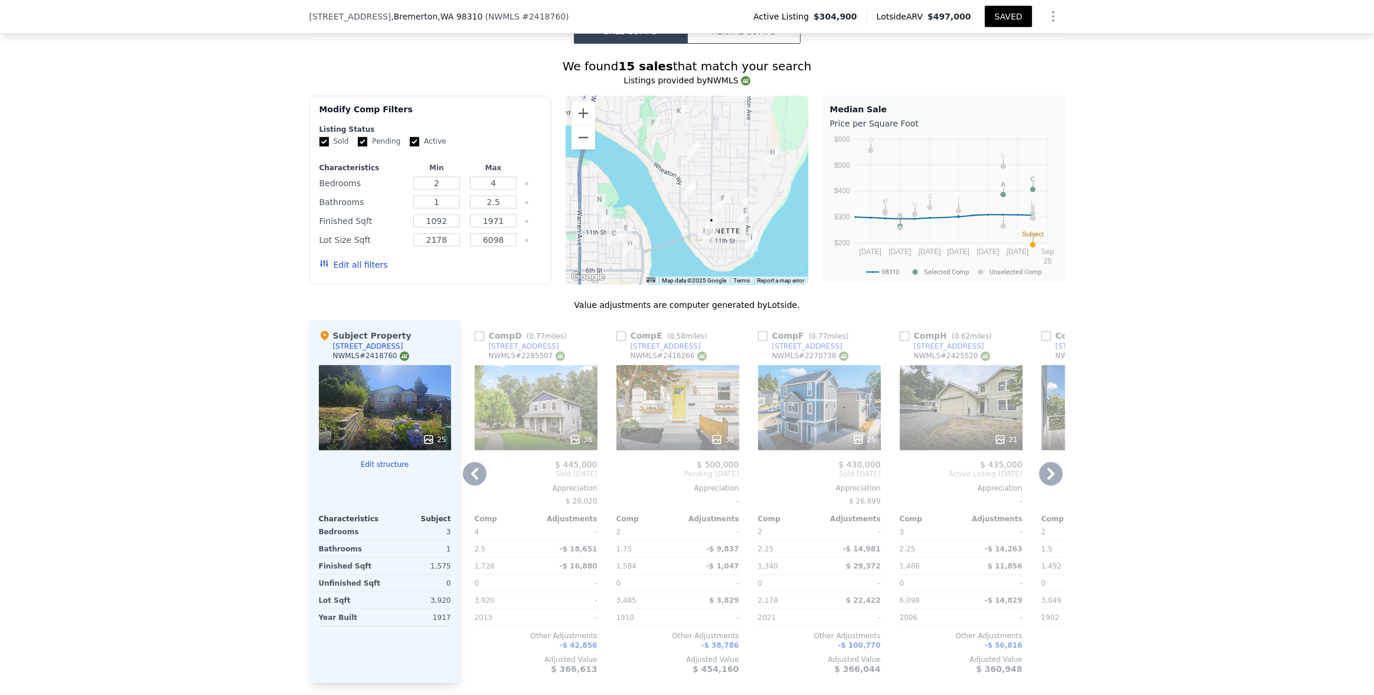
click at [893, 474] on icon at bounding box center [1051, 474] width 24 height 24
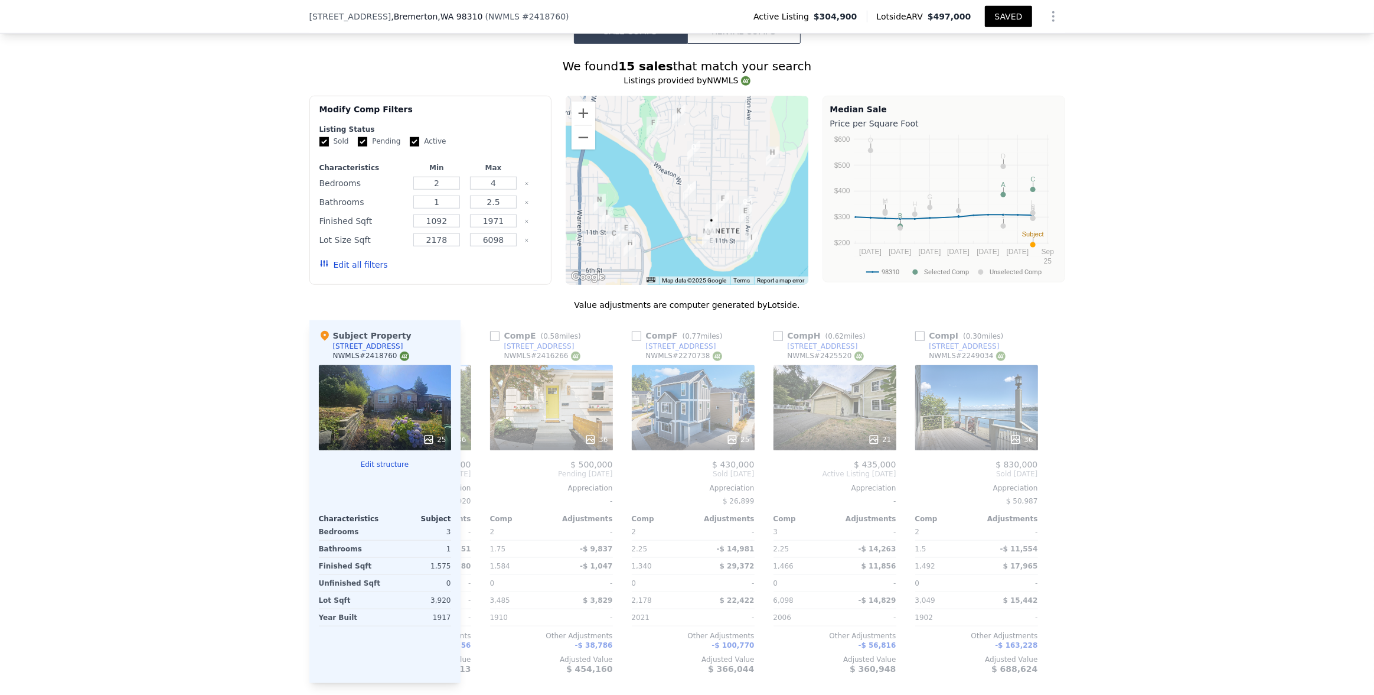
scroll to position [0, 1549]
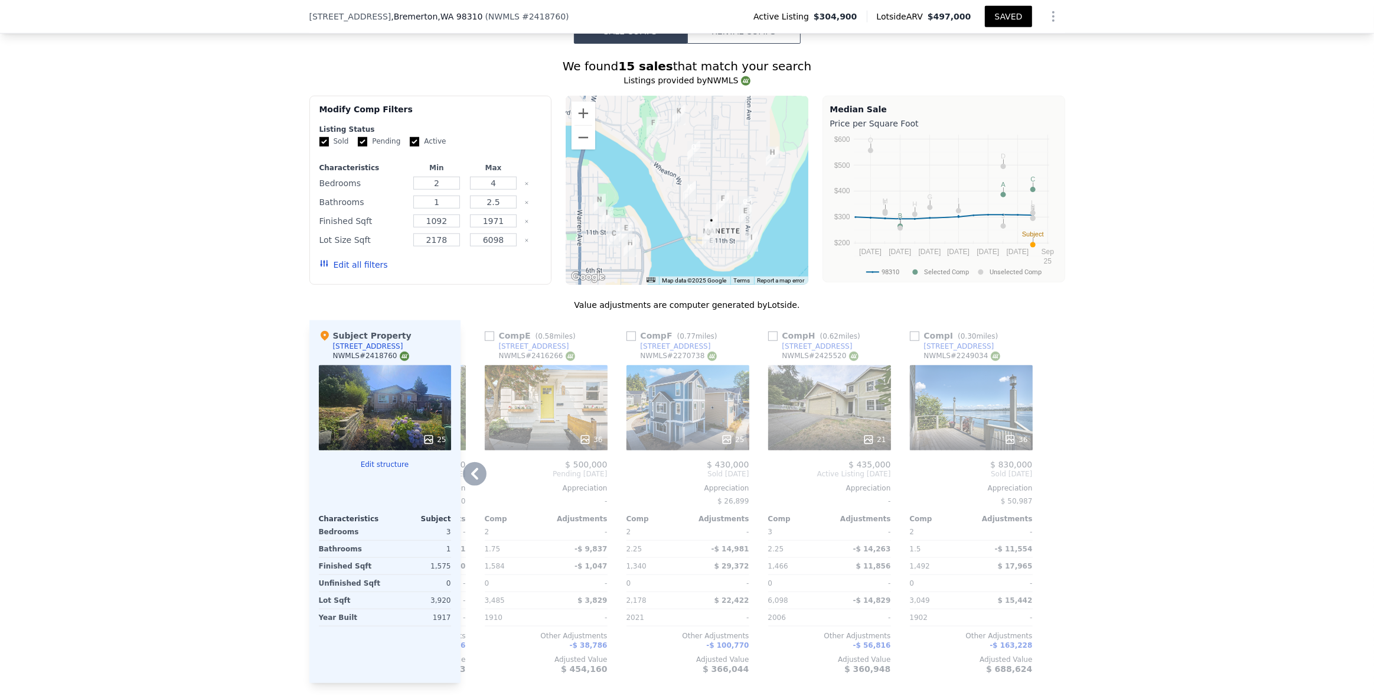
click at [893, 421] on div at bounding box center [1056, 501] width 19 height 363
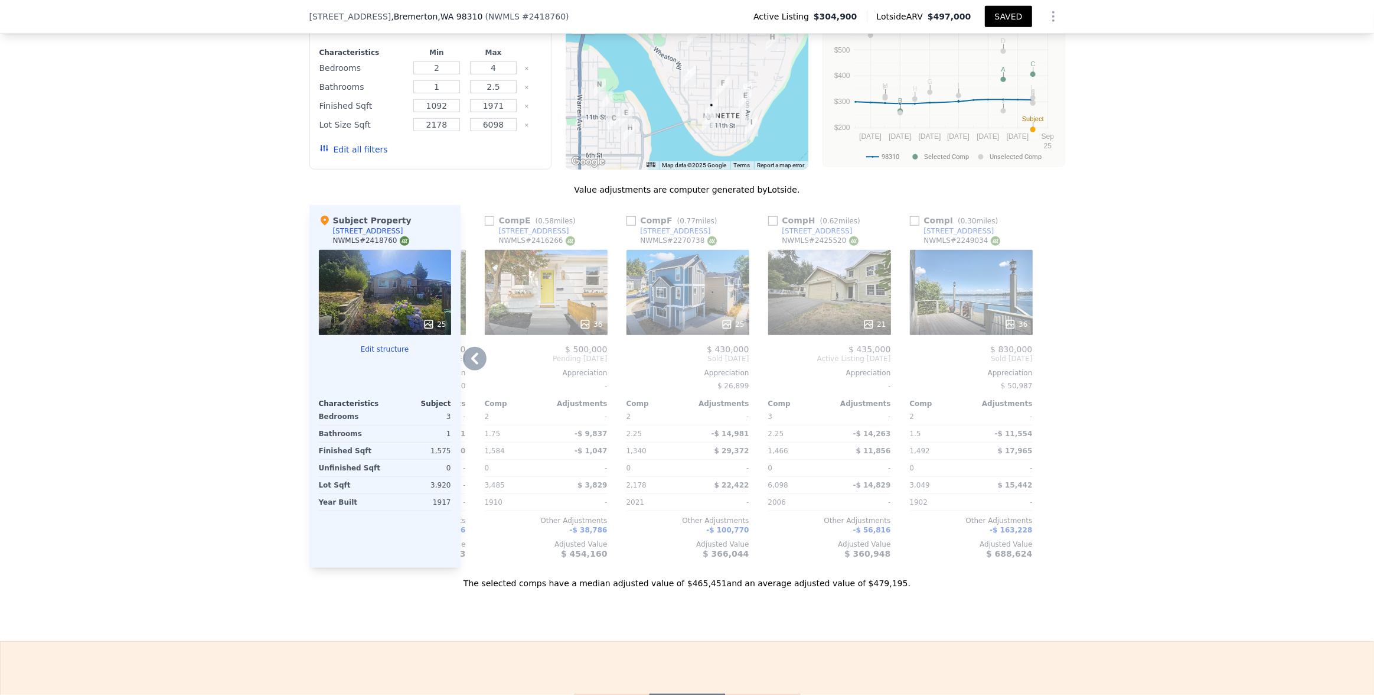
scroll to position [1296, 0]
click at [474, 364] on icon at bounding box center [475, 358] width 24 height 24
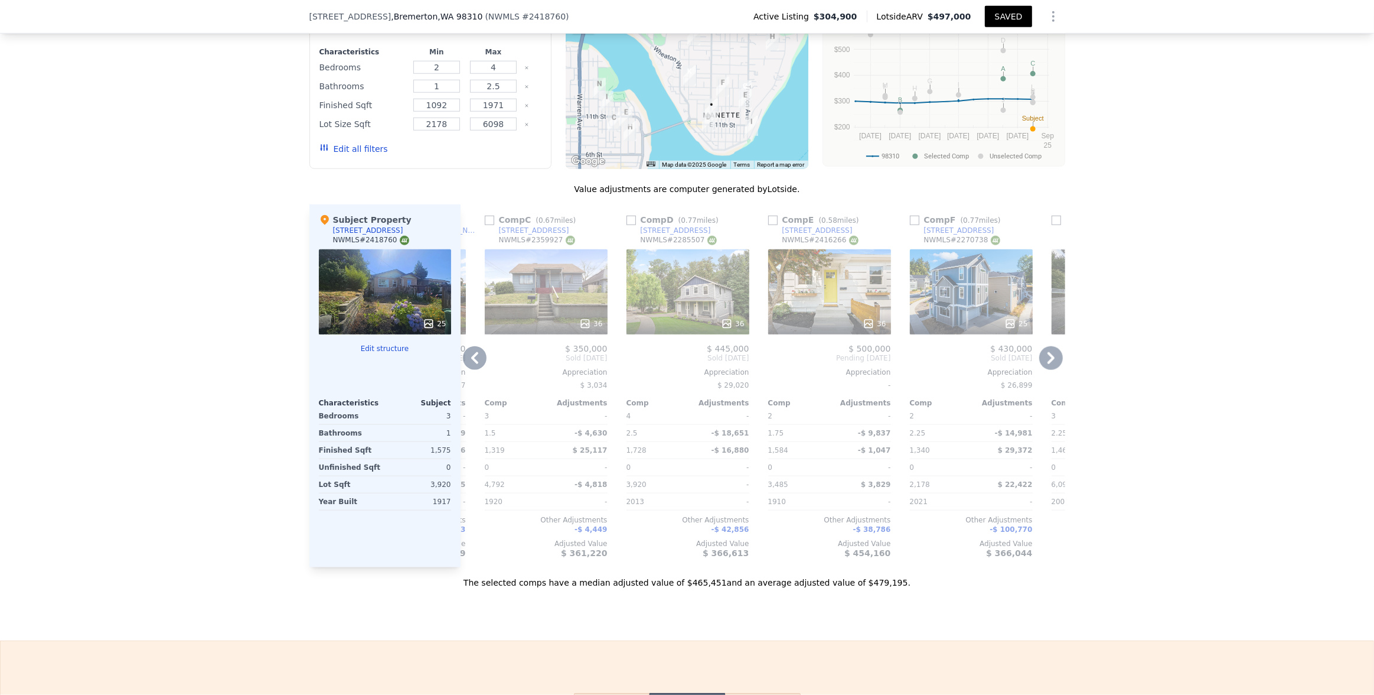
click at [465, 356] on icon at bounding box center [475, 358] width 24 height 24
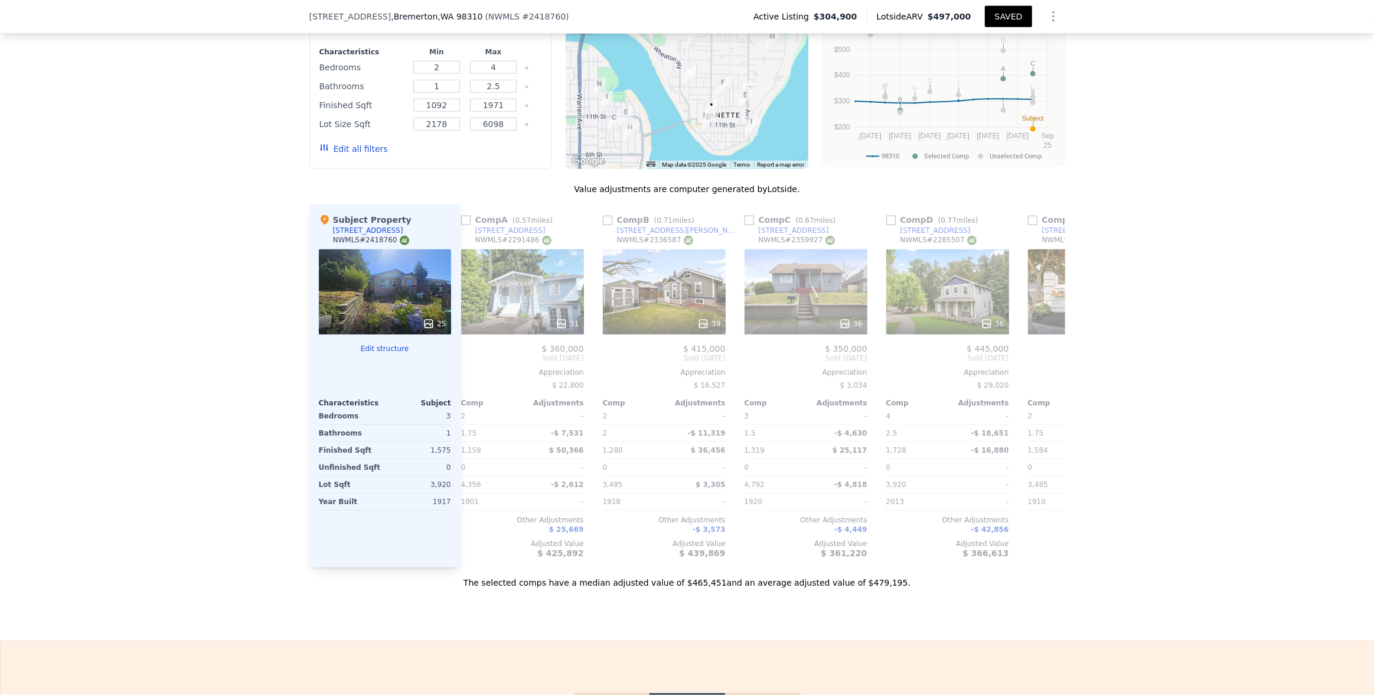
scroll to position [0, 982]
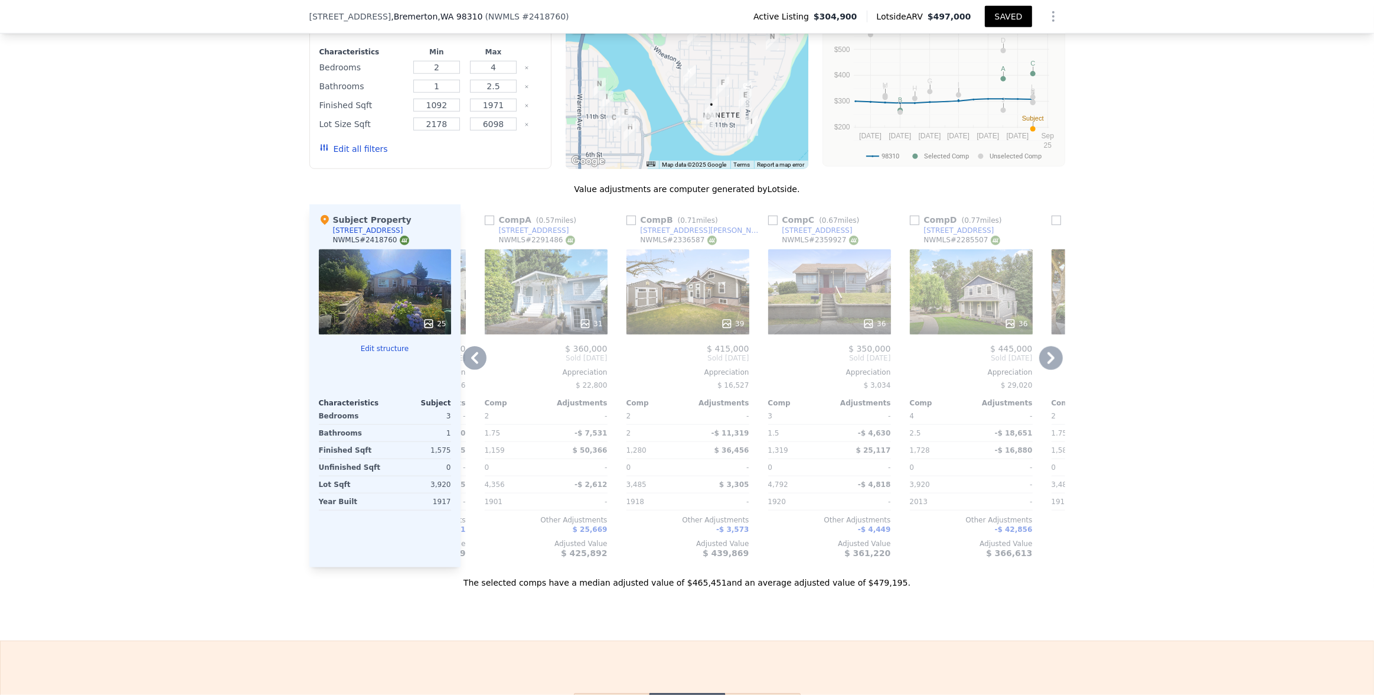
click at [467, 357] on icon at bounding box center [475, 358] width 24 height 24
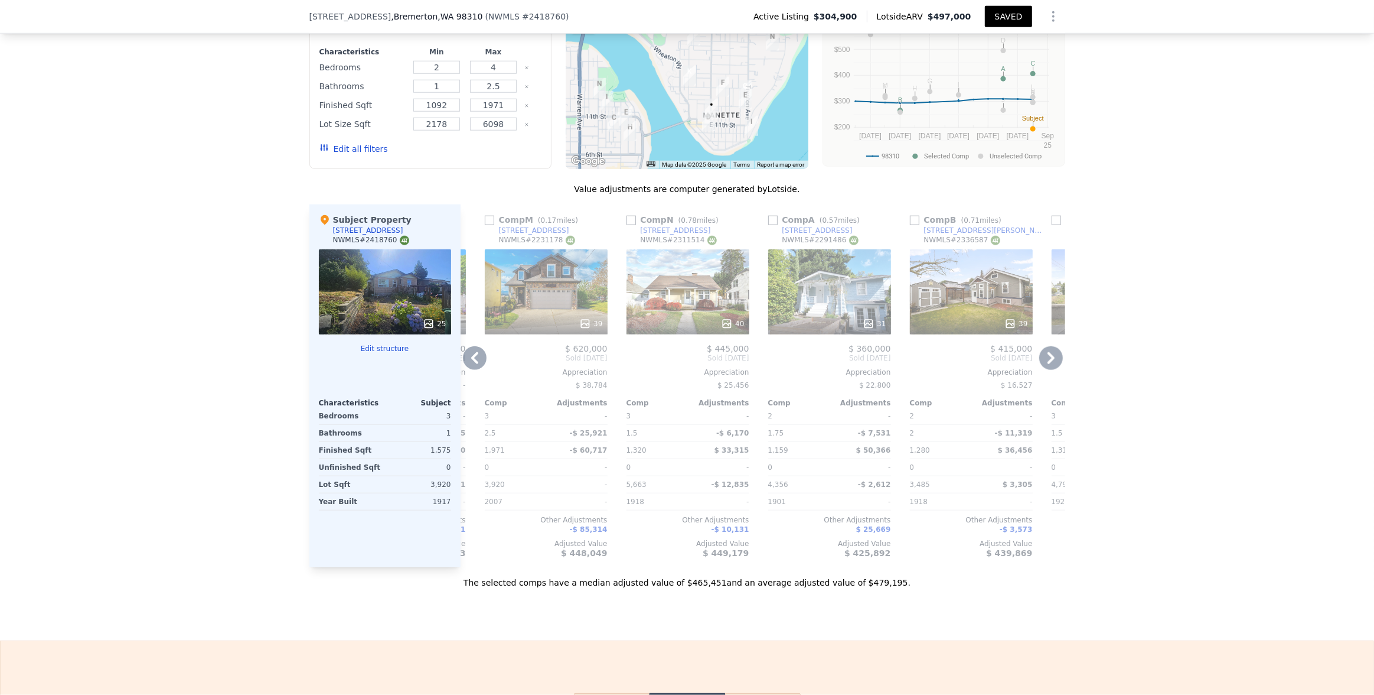
click at [467, 357] on icon at bounding box center [475, 358] width 24 height 24
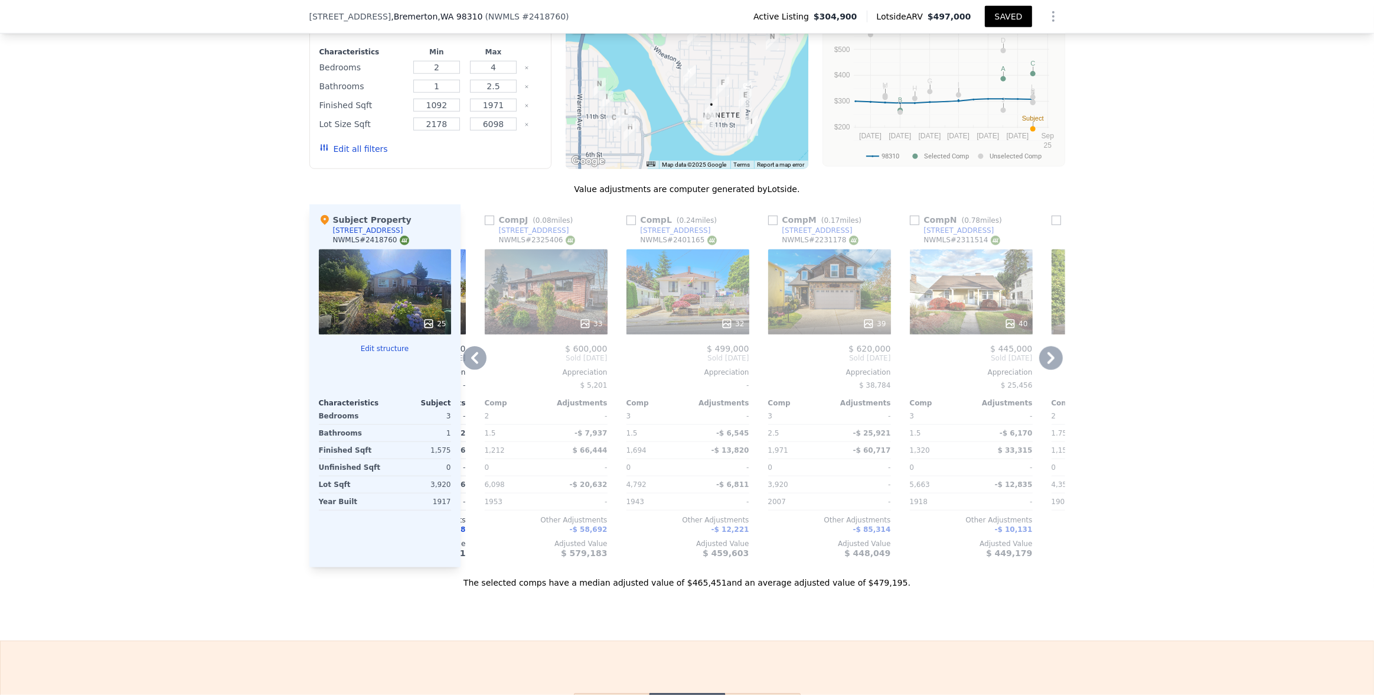
click at [467, 357] on icon at bounding box center [475, 358] width 24 height 24
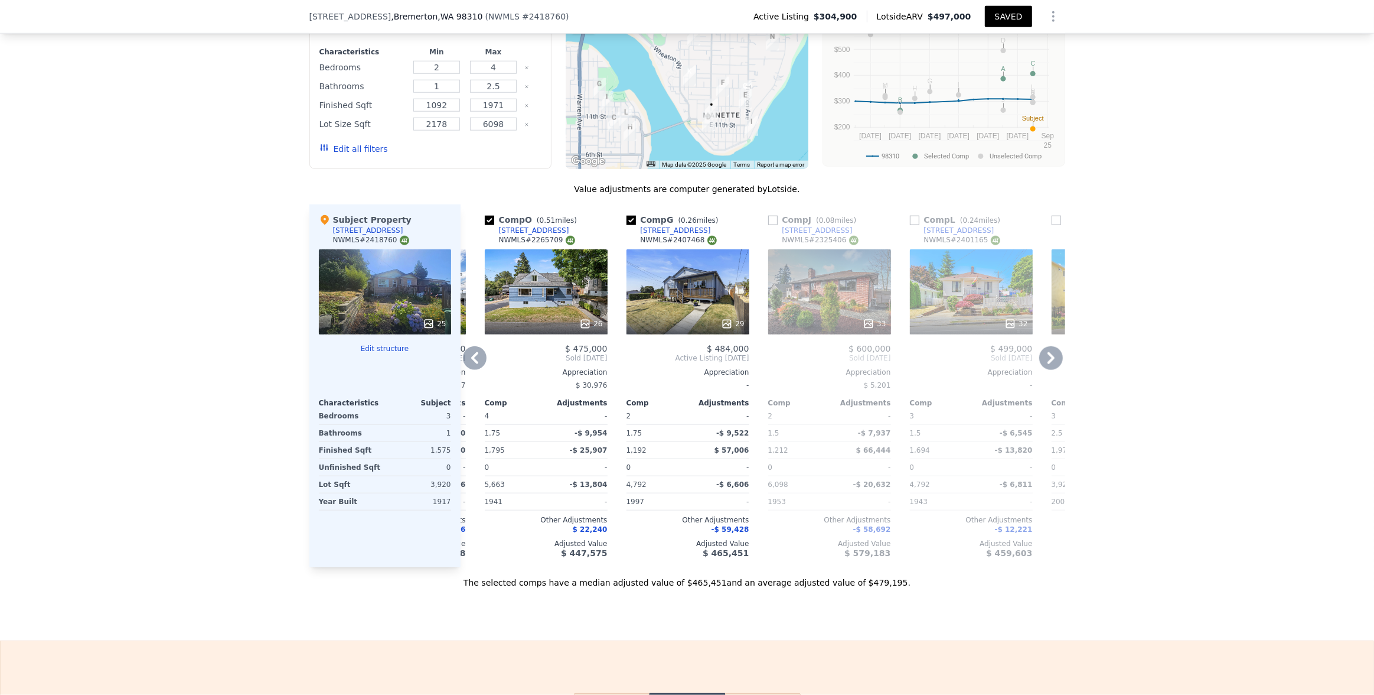
click at [467, 357] on icon at bounding box center [475, 358] width 24 height 24
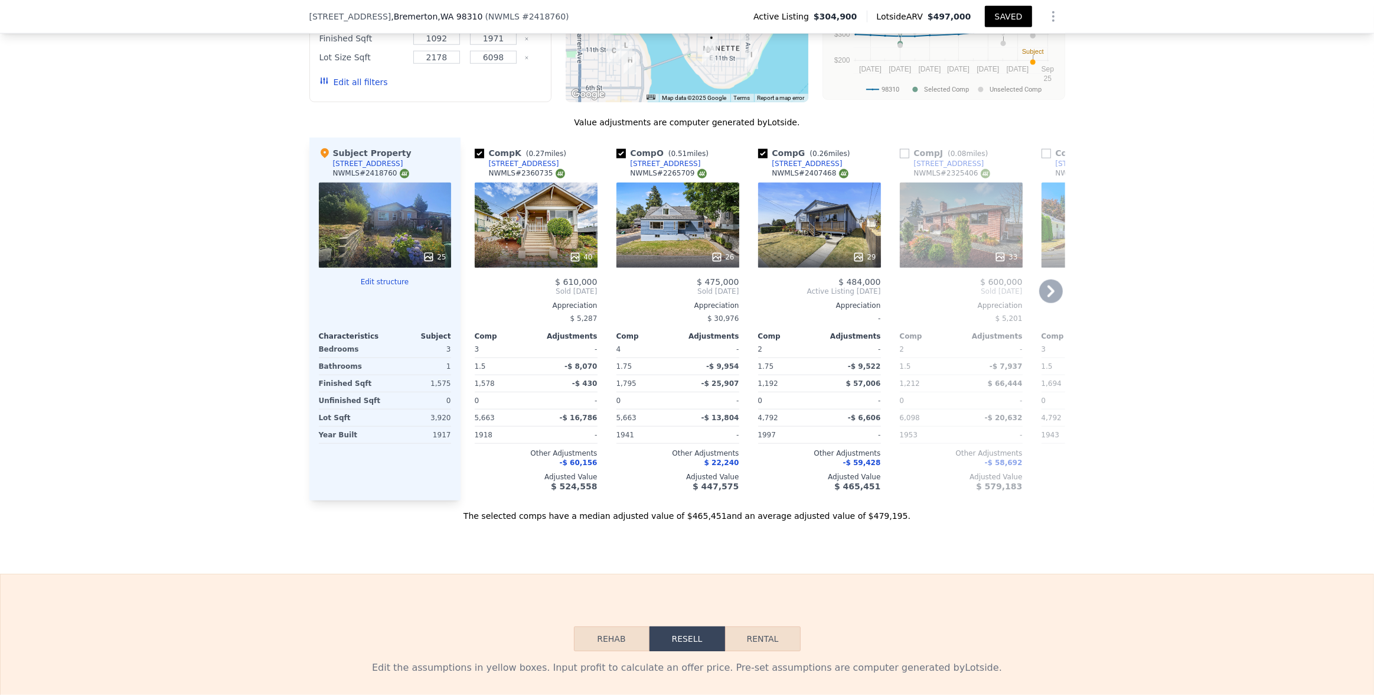
scroll to position [1363, 0]
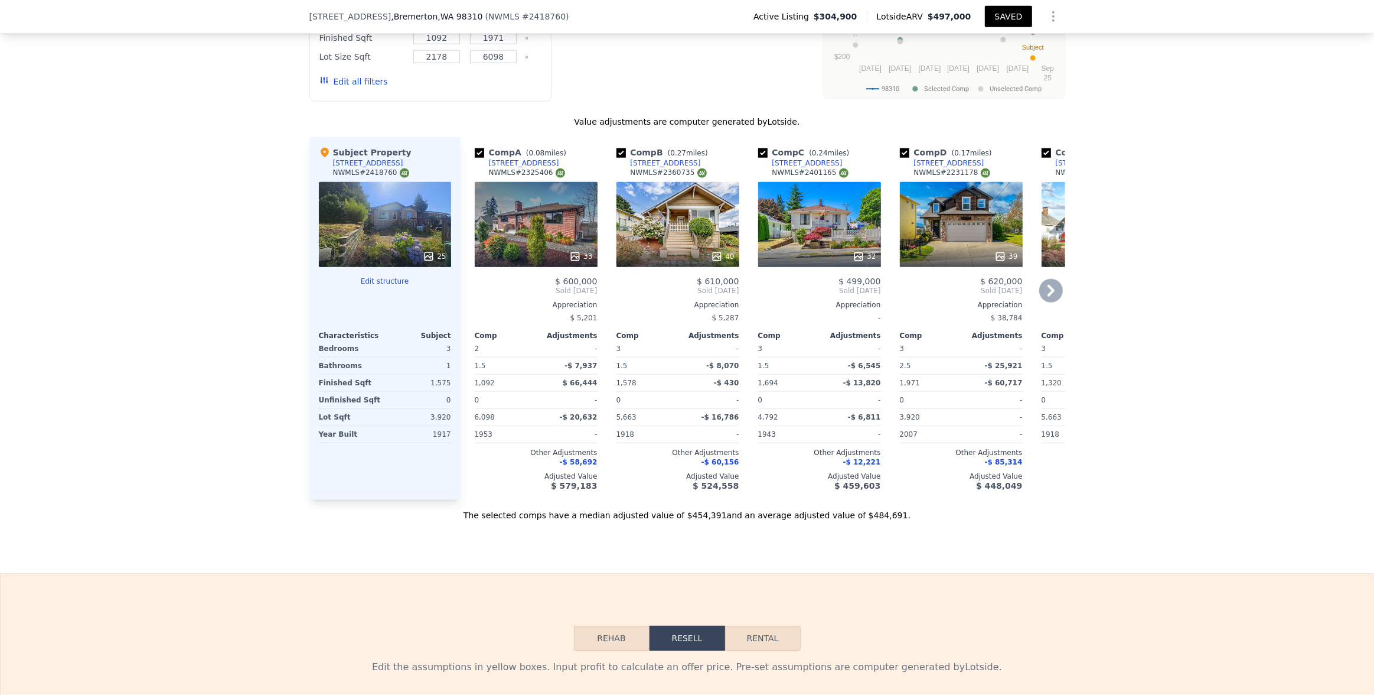
checkbox input "true"
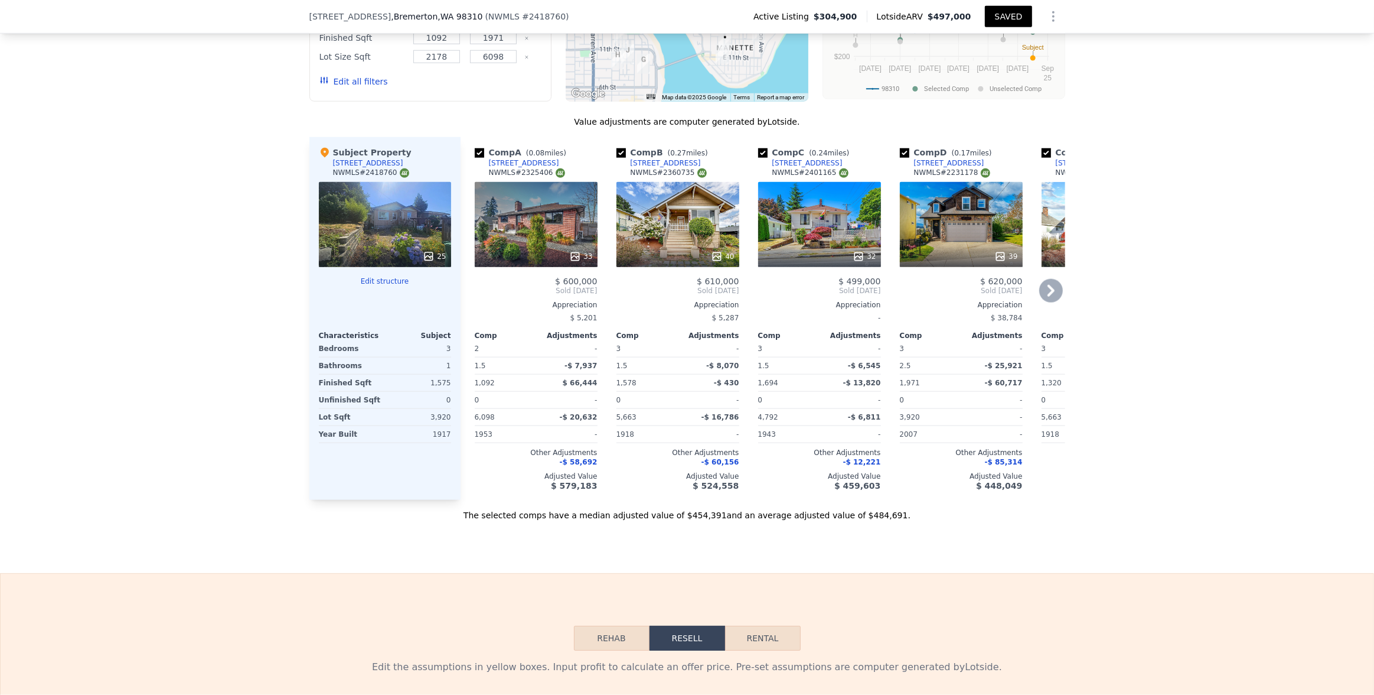
click at [673, 159] on div "[STREET_ADDRESS]" at bounding box center [666, 162] width 70 height 9
click at [221, 236] on div "We found 12 sales that match your search Listings provided by NWMLS Filters Map…" at bounding box center [687, 191] width 1374 height 660
click at [893, 12] on button "SAVED" at bounding box center [1008, 16] width 47 height 21
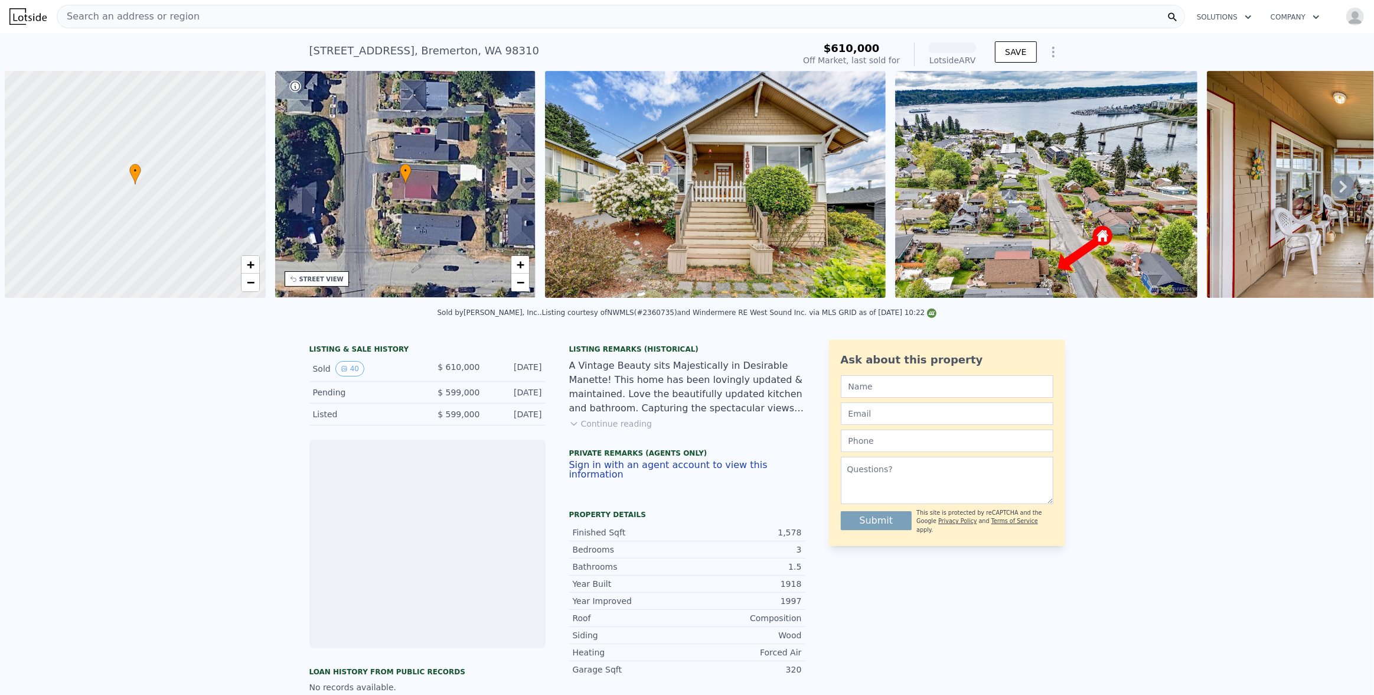
scroll to position [0, 5]
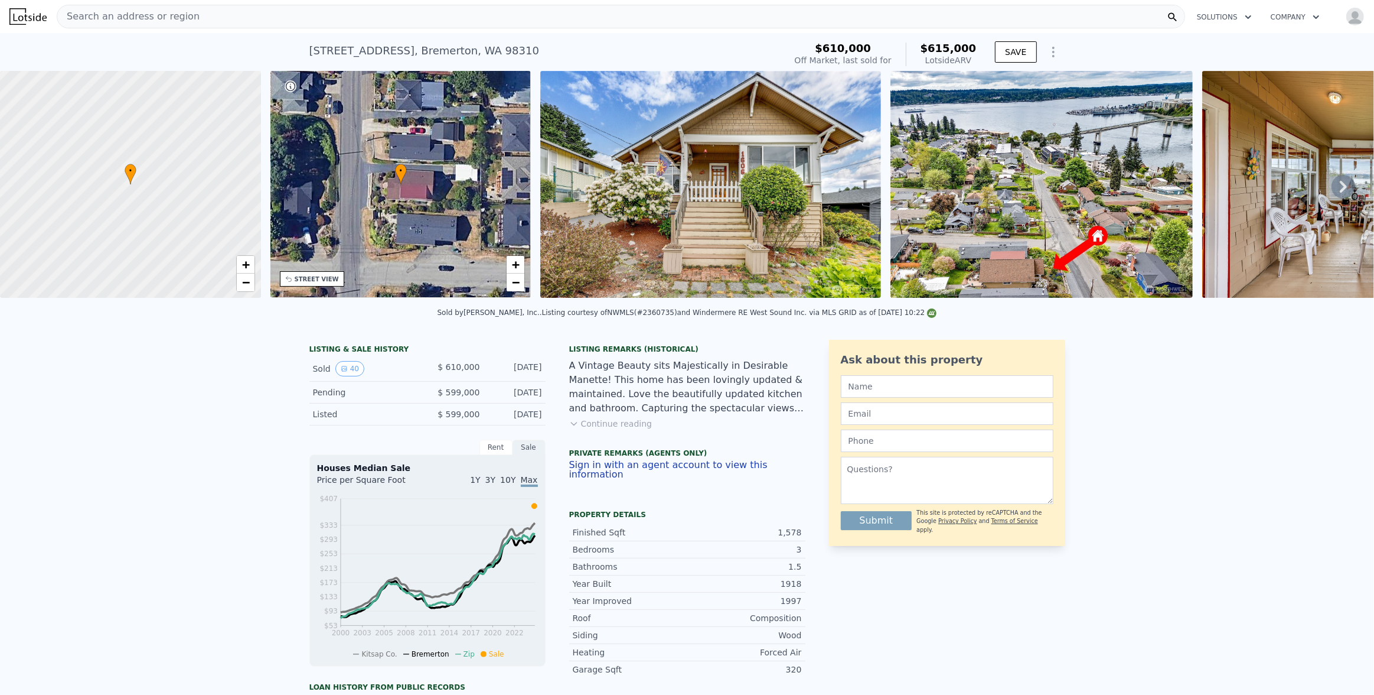
click at [1340, 191] on icon at bounding box center [1343, 187] width 7 height 12
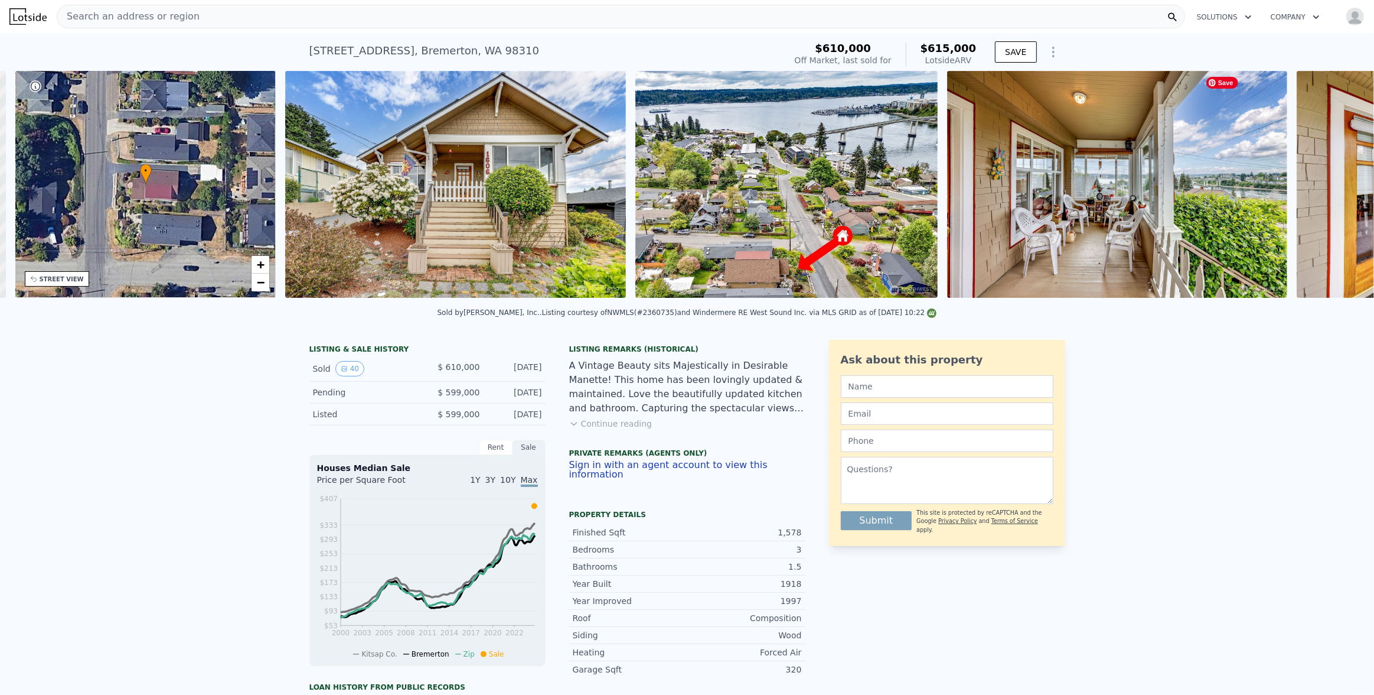
scroll to position [0, 275]
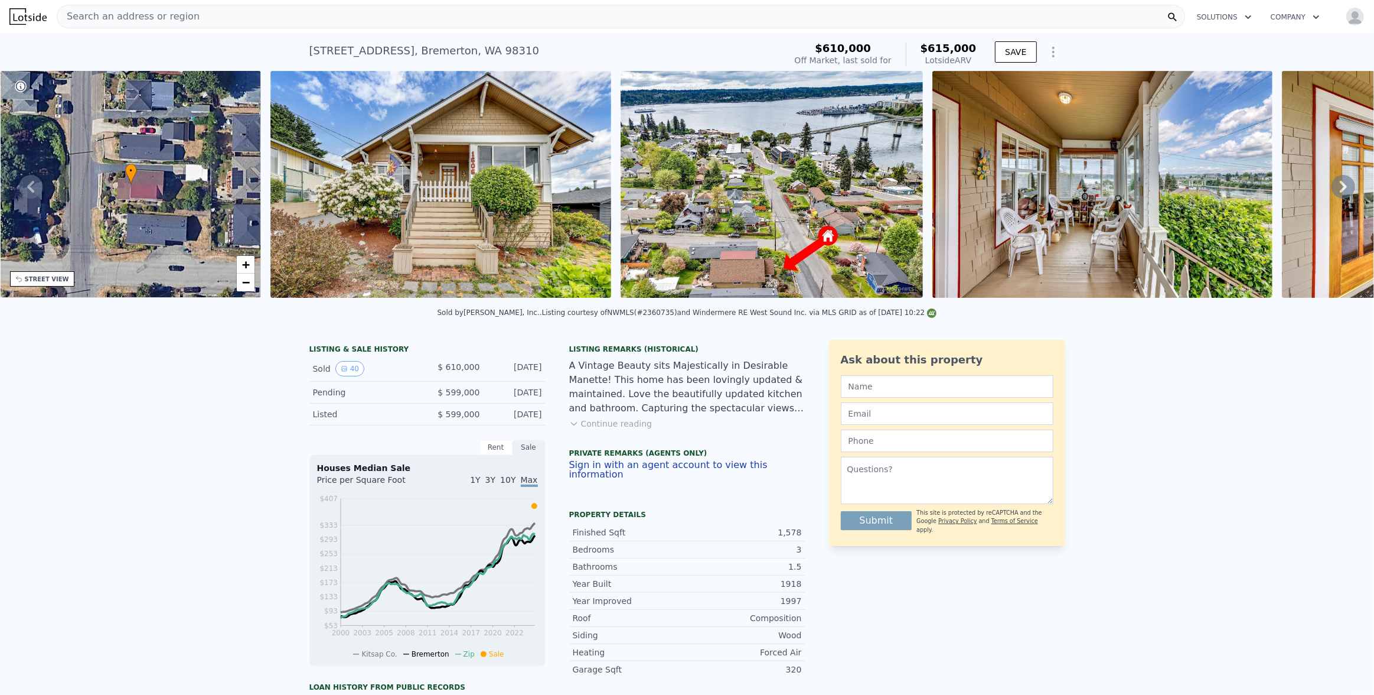
click at [1340, 191] on icon at bounding box center [1343, 187] width 7 height 12
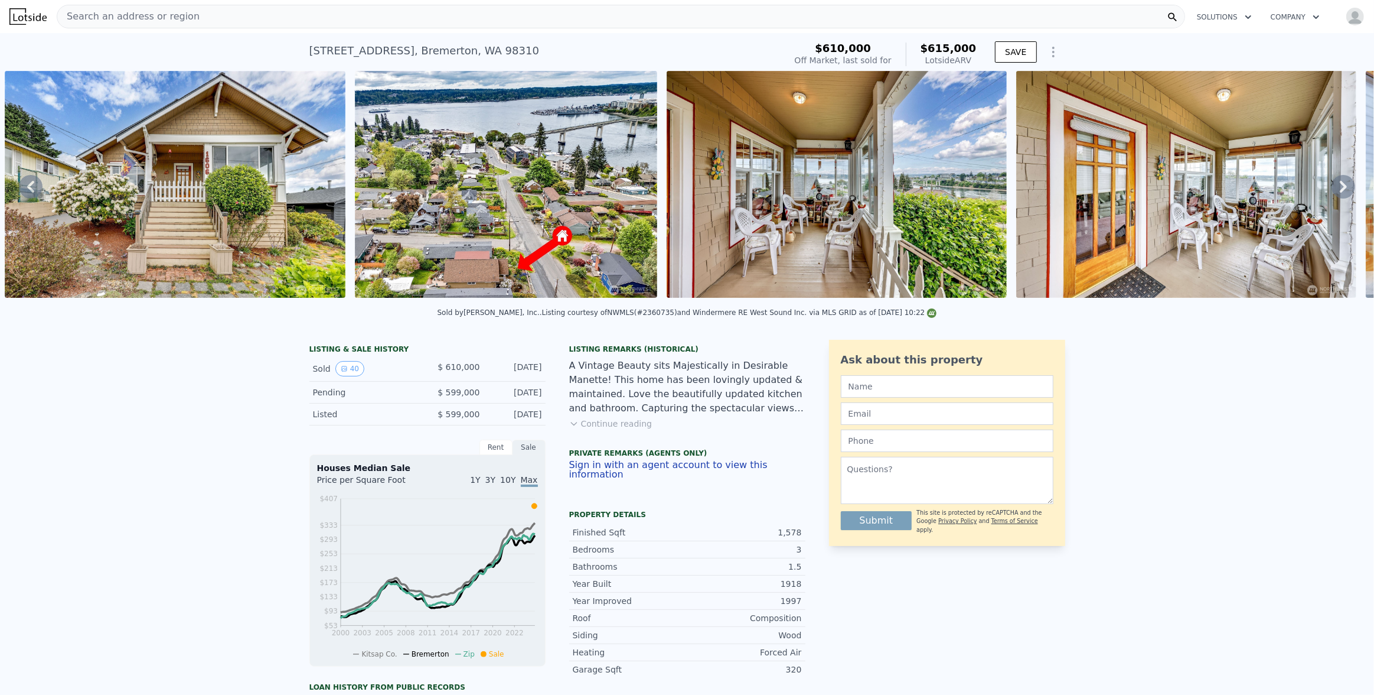
click at [1340, 191] on icon at bounding box center [1343, 187] width 7 height 12
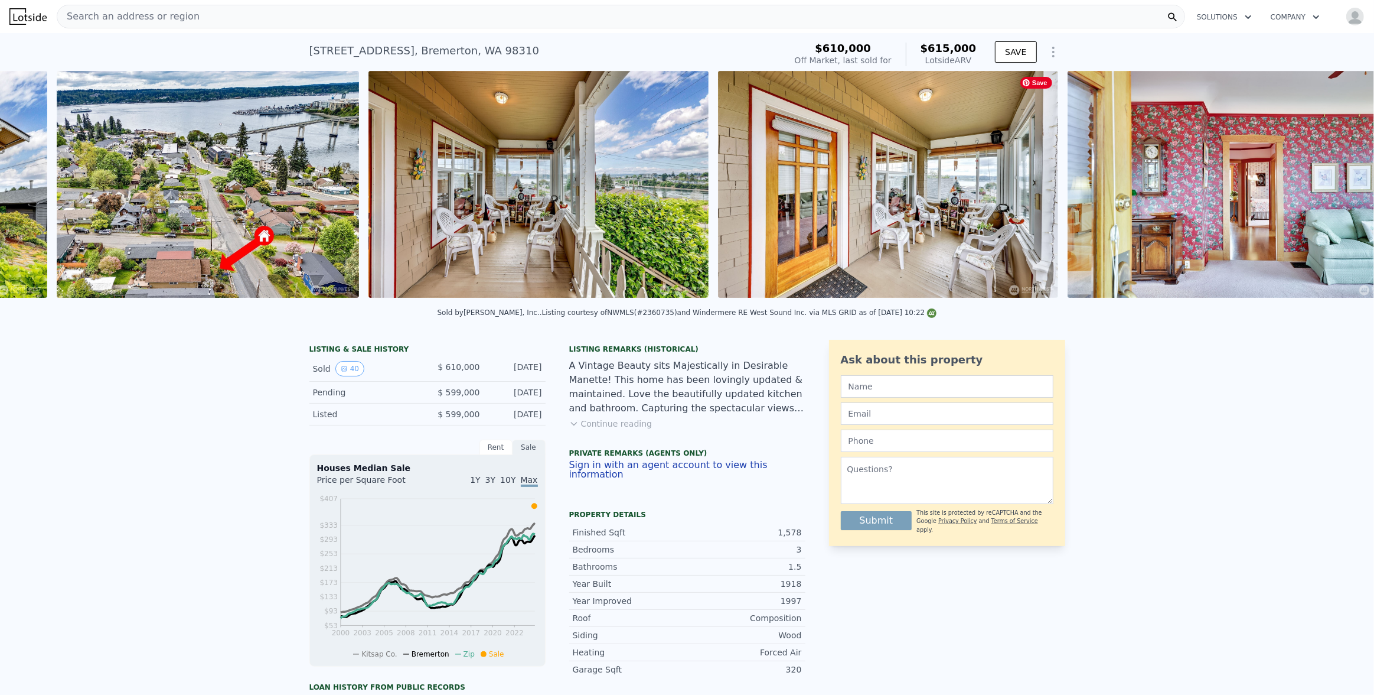
scroll to position [0, 890]
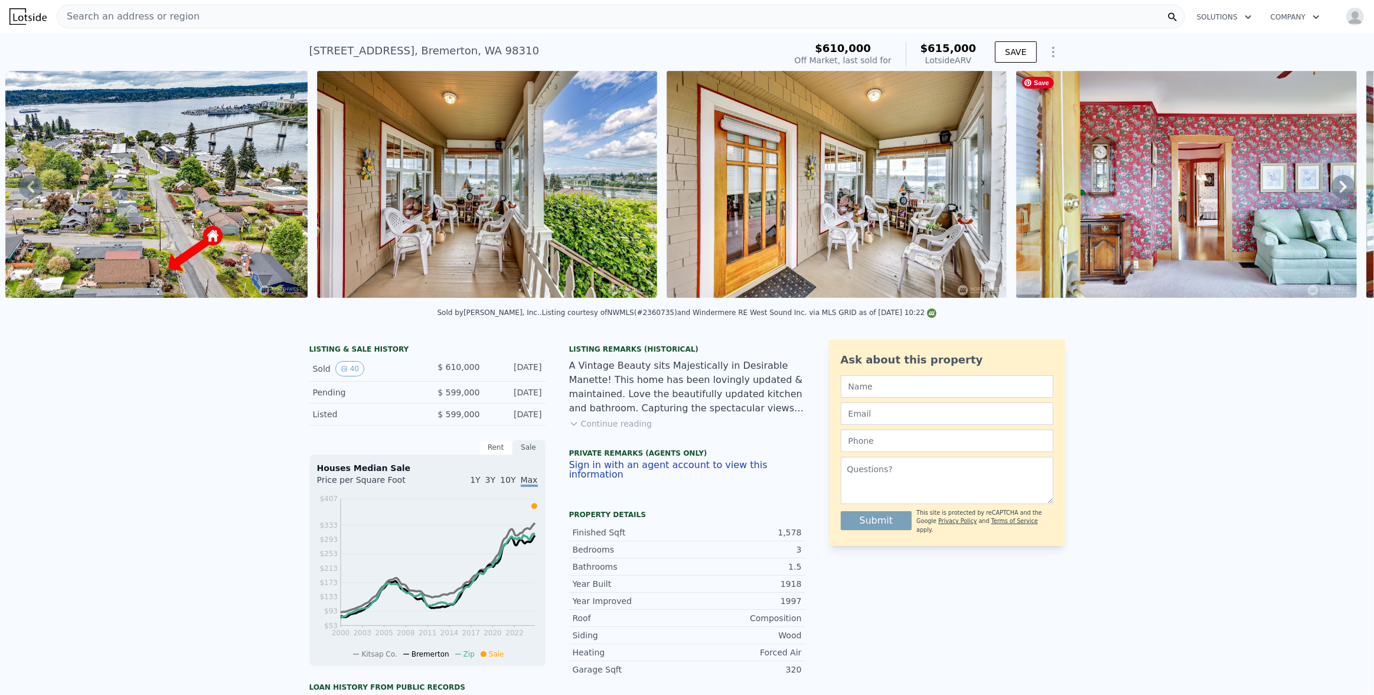
click at [1335, 191] on div "• + − • + − STREET VIEW Loading... SATELLITE VIEW" at bounding box center [687, 186] width 1374 height 231
click at [1340, 191] on icon at bounding box center [1343, 187] width 7 height 12
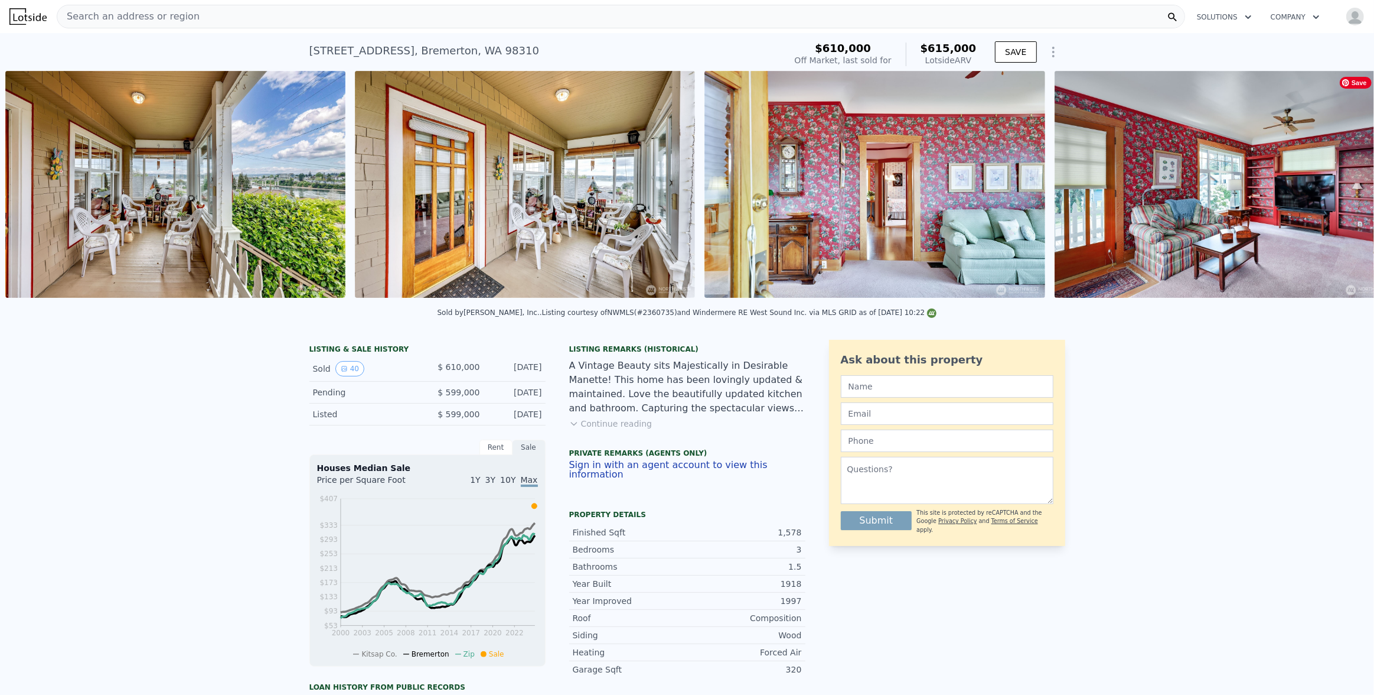
click at [1335, 191] on div "• + − • + − STREET VIEW Loading... SATELLITE VIEW" at bounding box center [687, 186] width 1374 height 231
click at [1334, 189] on icon at bounding box center [1344, 187] width 24 height 24
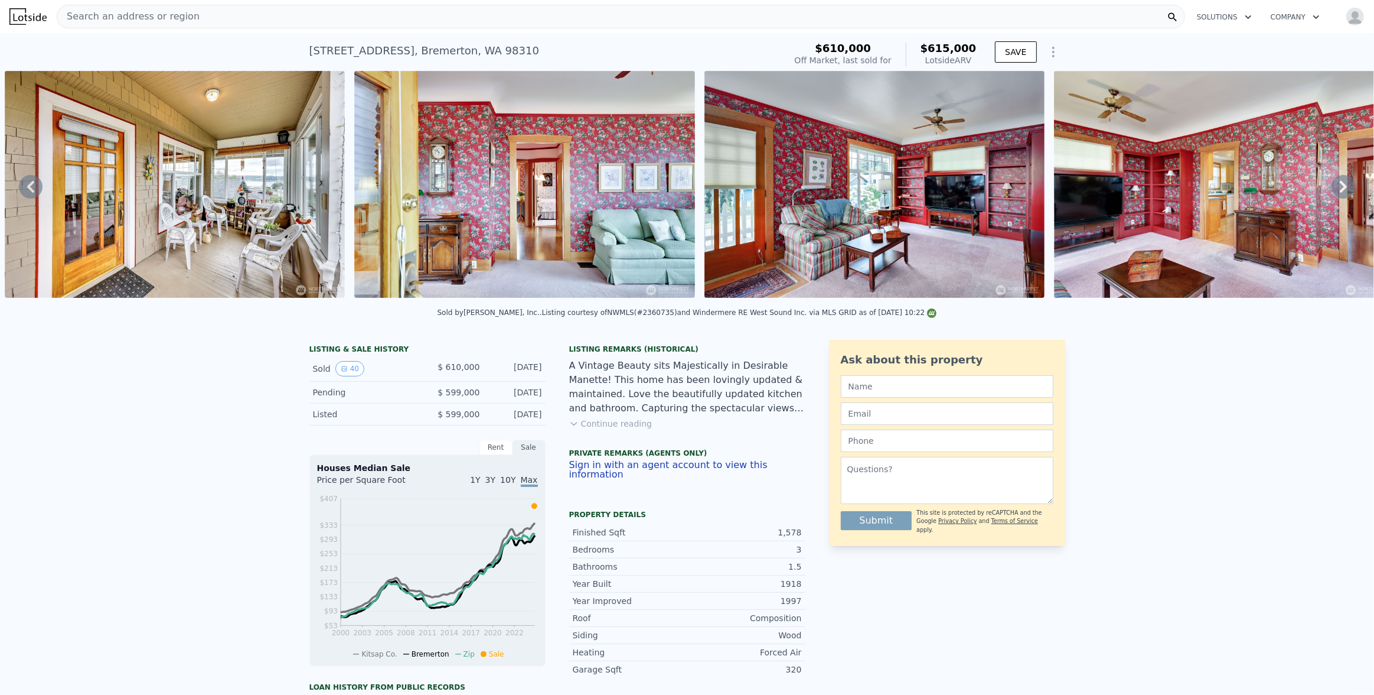
click at [1334, 189] on icon at bounding box center [1344, 187] width 24 height 24
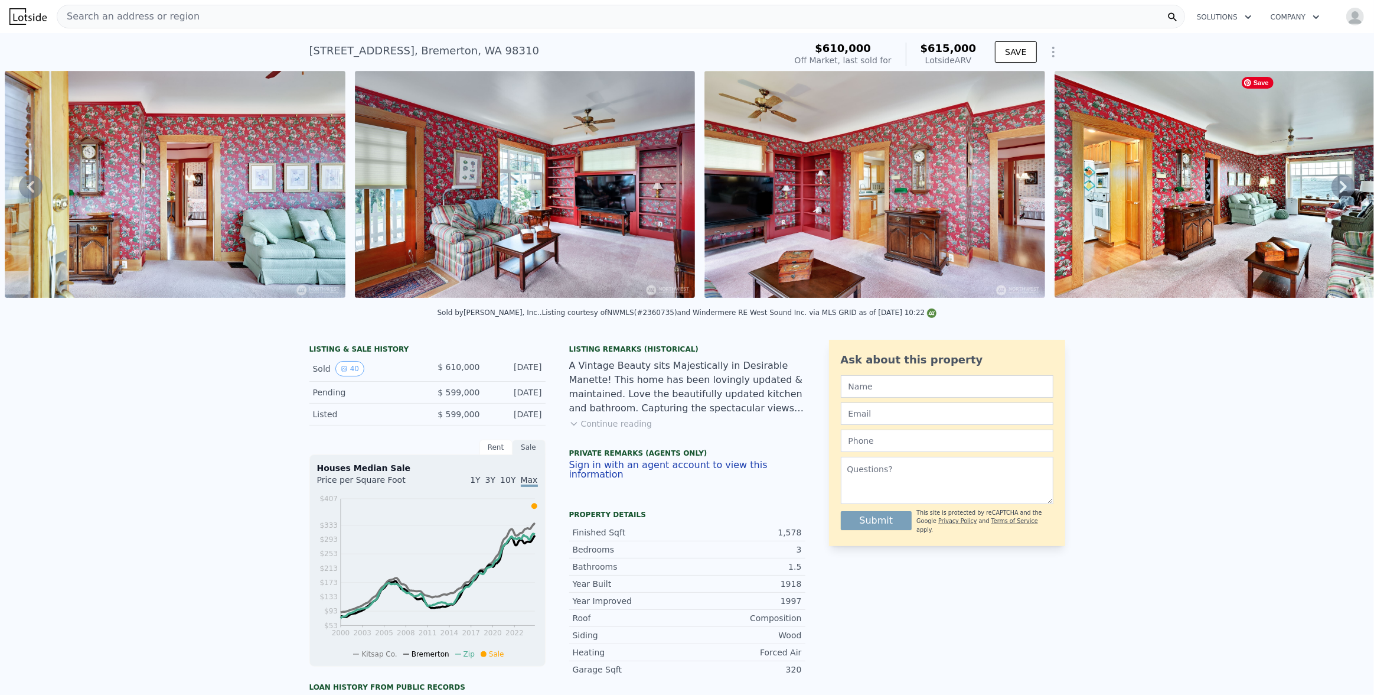
click at [1334, 190] on icon at bounding box center [1344, 187] width 24 height 24
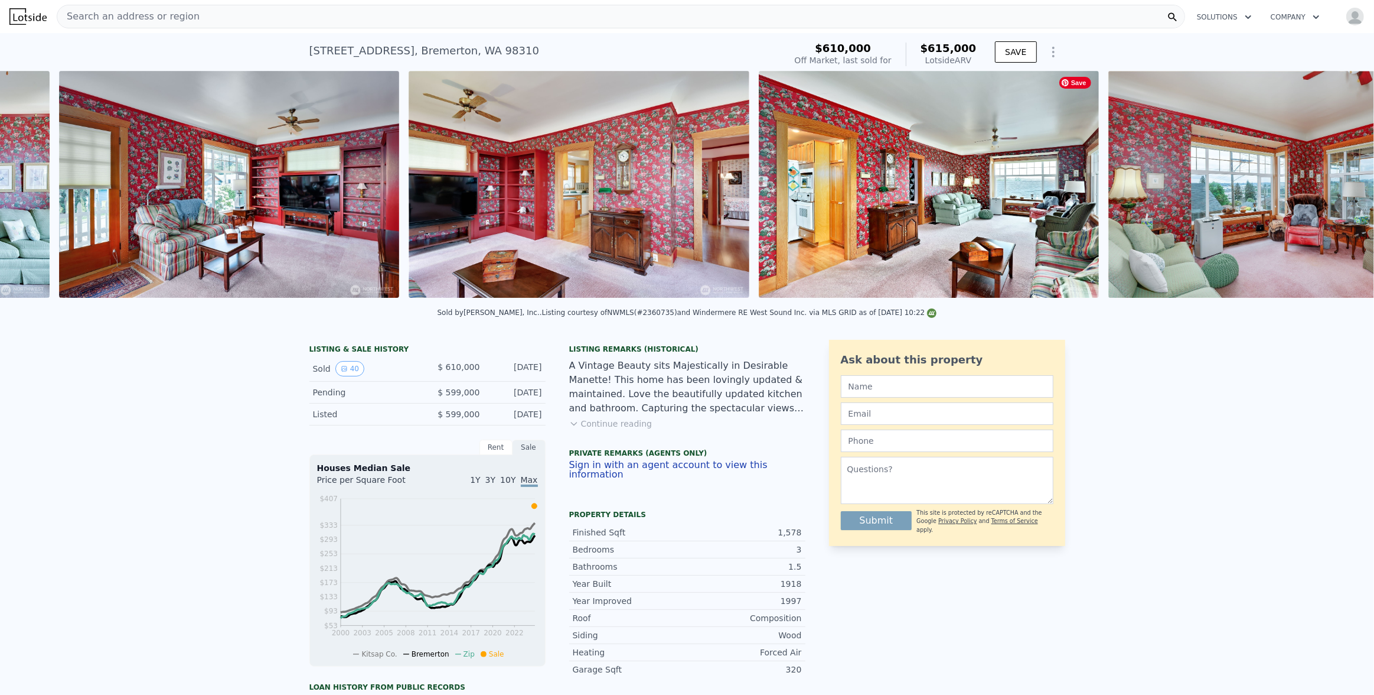
scroll to position [0, 2251]
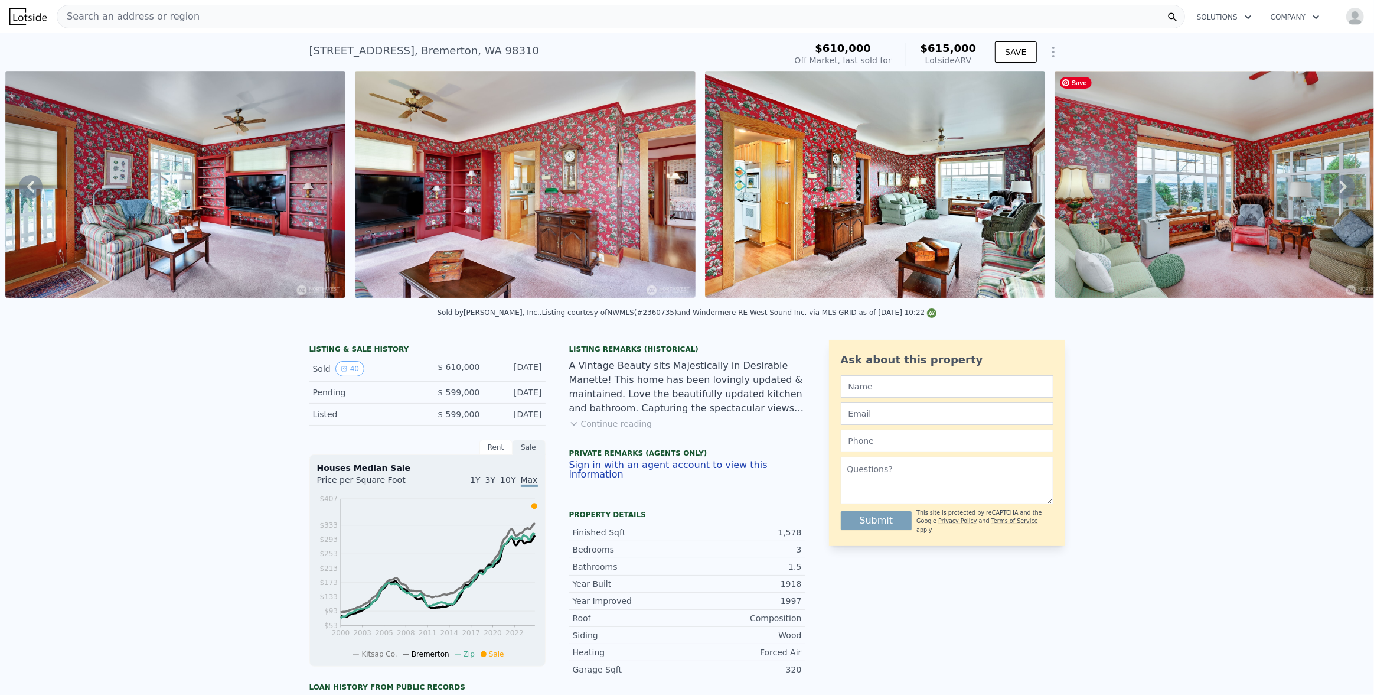
click at [1334, 190] on div "• + − • + − STREET VIEW Loading... SATELLITE VIEW" at bounding box center [687, 186] width 1374 height 231
click at [1333, 190] on icon at bounding box center [1344, 187] width 24 height 24
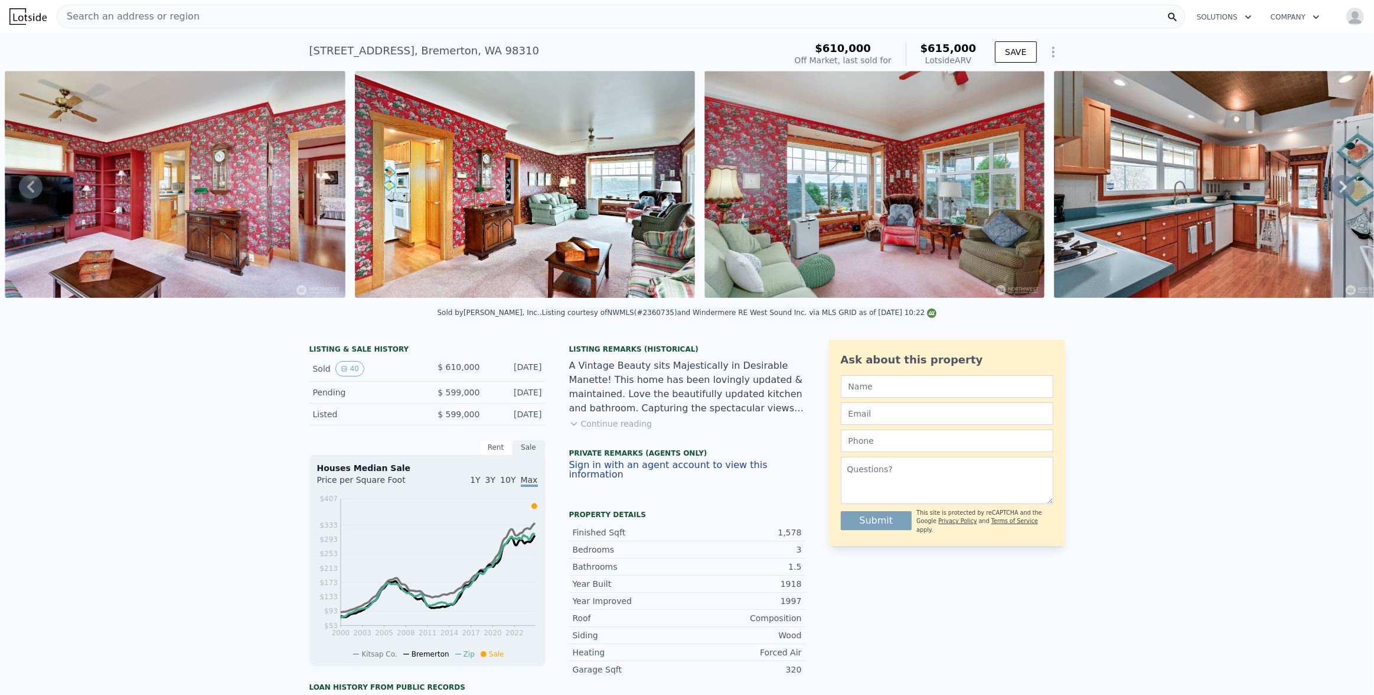
click at [1333, 190] on icon at bounding box center [1344, 187] width 24 height 24
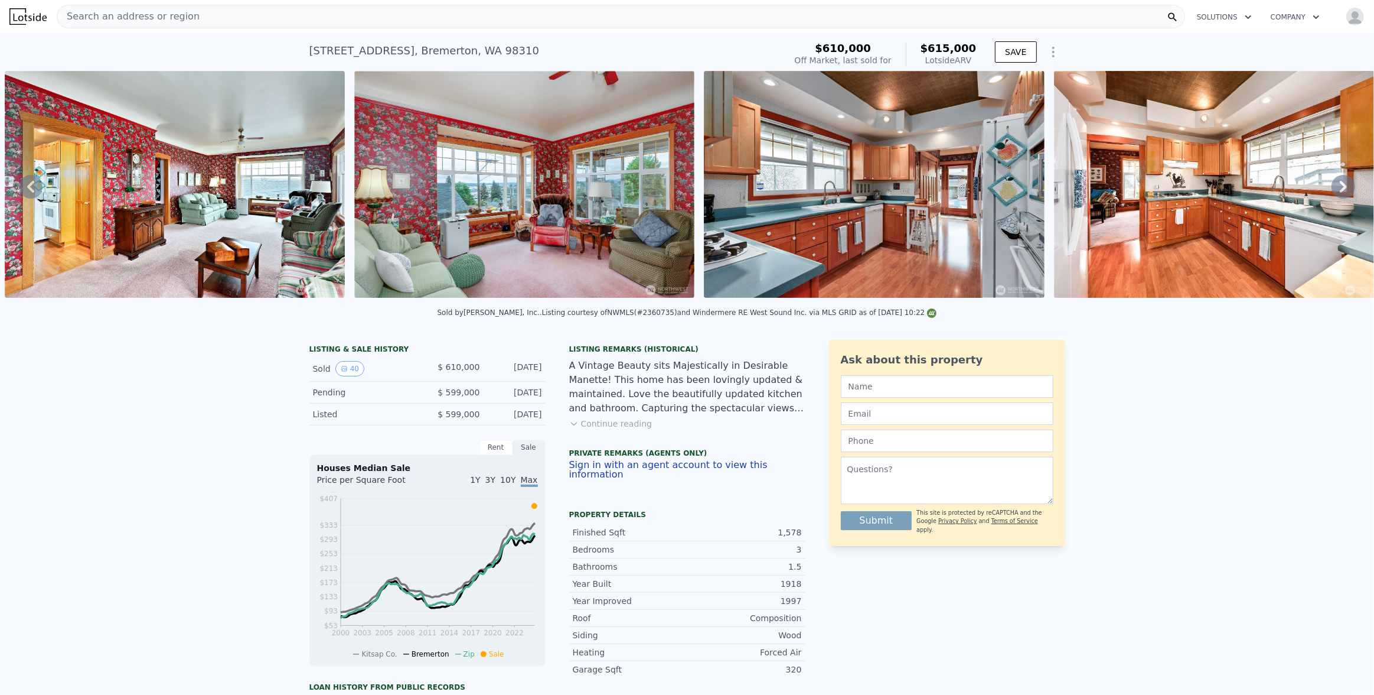
click at [1332, 184] on icon at bounding box center [1344, 187] width 24 height 24
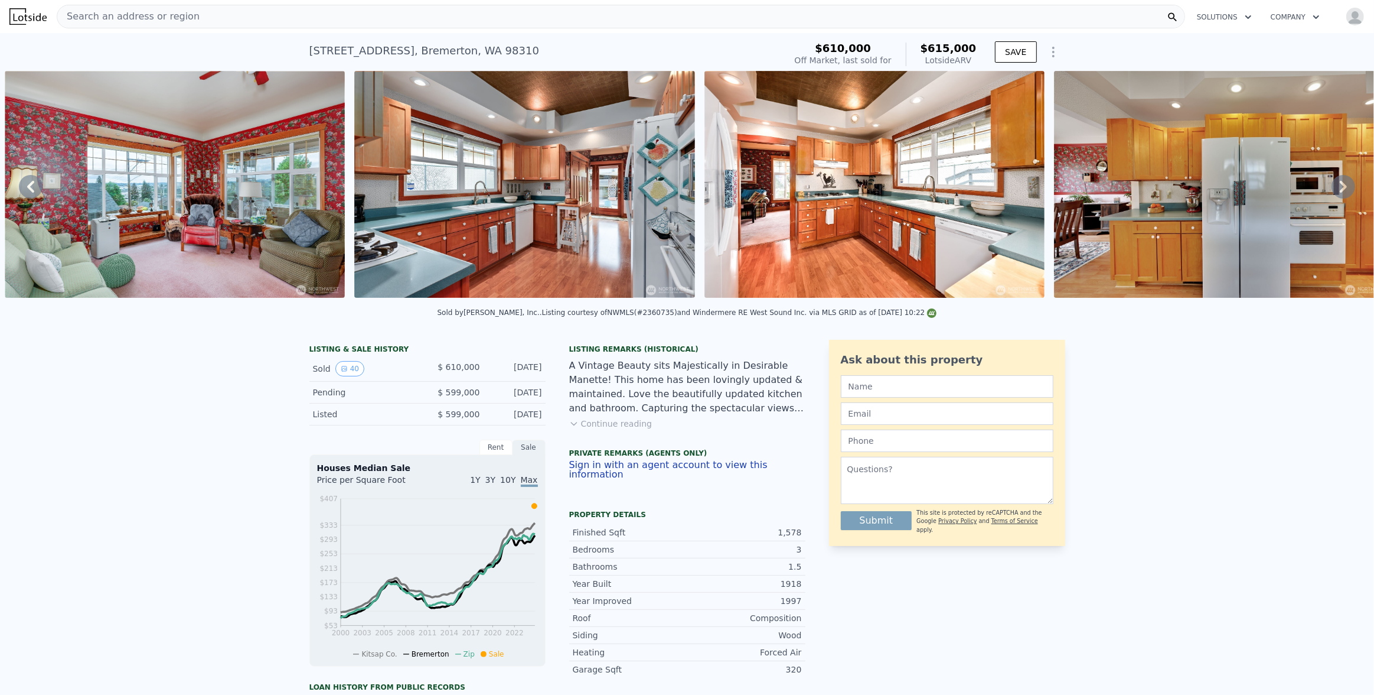
click at [1332, 188] on icon at bounding box center [1344, 187] width 24 height 24
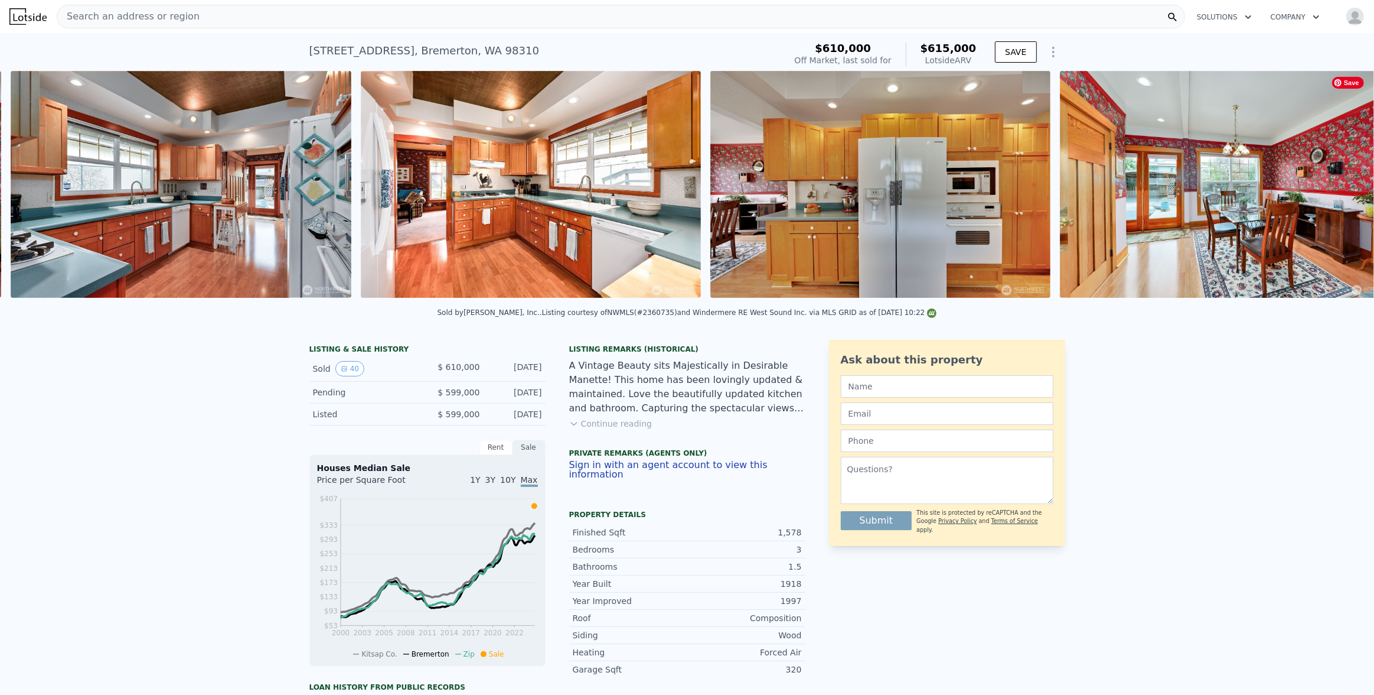
scroll to position [0, 3651]
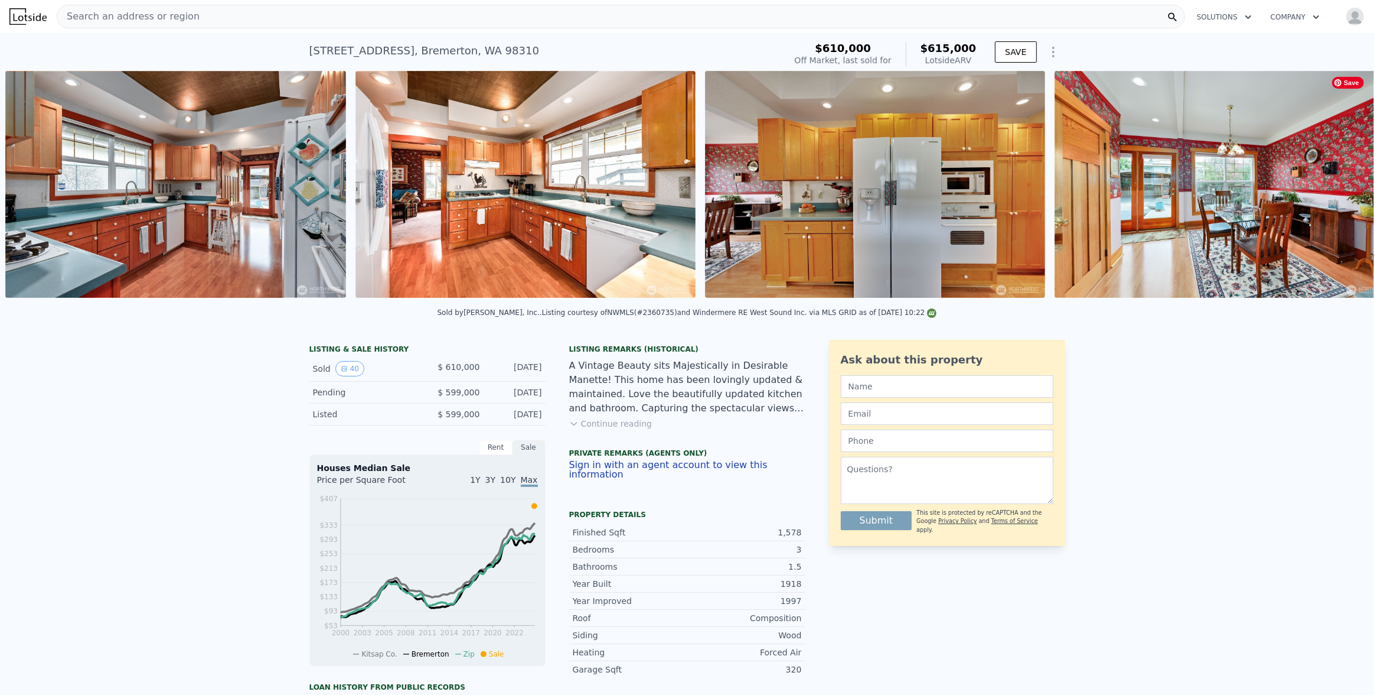
click at [1330, 188] on div "• + − • + − STREET VIEW Loading... SATELLITE VIEW" at bounding box center [687, 186] width 1374 height 231
click at [1332, 186] on icon at bounding box center [1344, 187] width 24 height 24
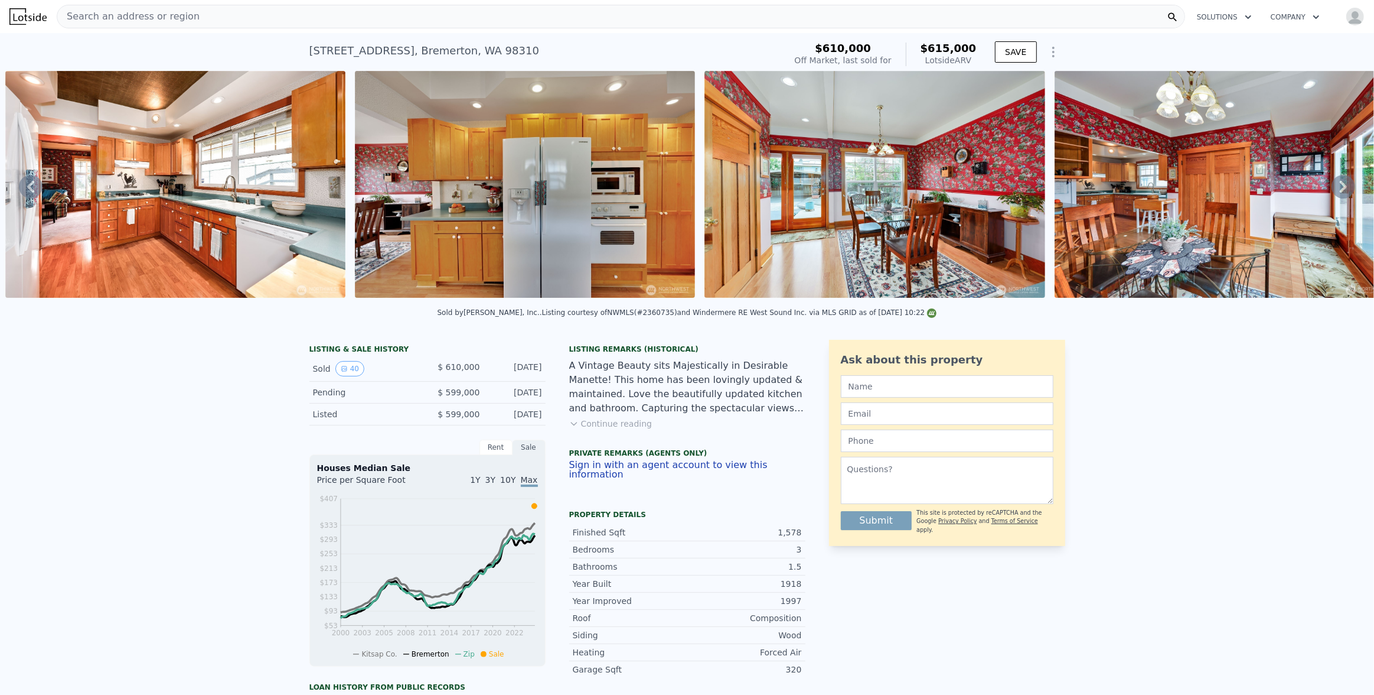
click at [1332, 186] on icon at bounding box center [1344, 187] width 24 height 24
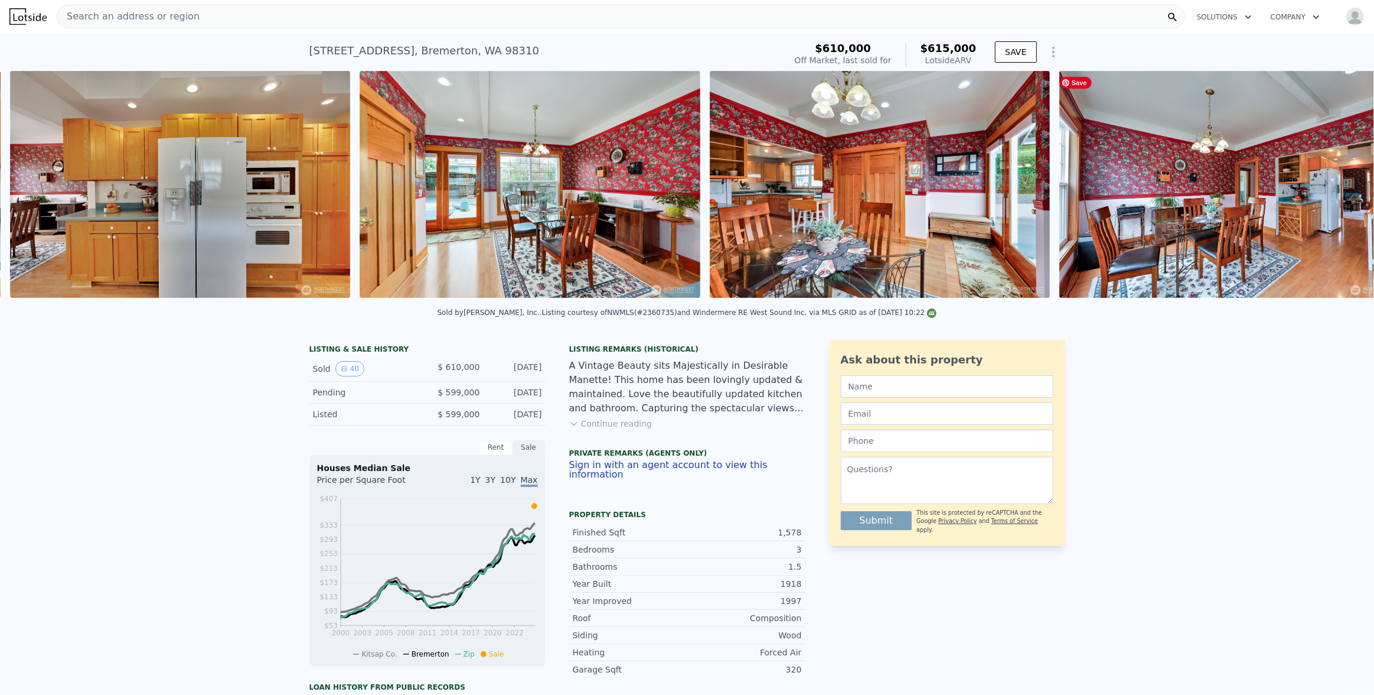
scroll to position [0, 4350]
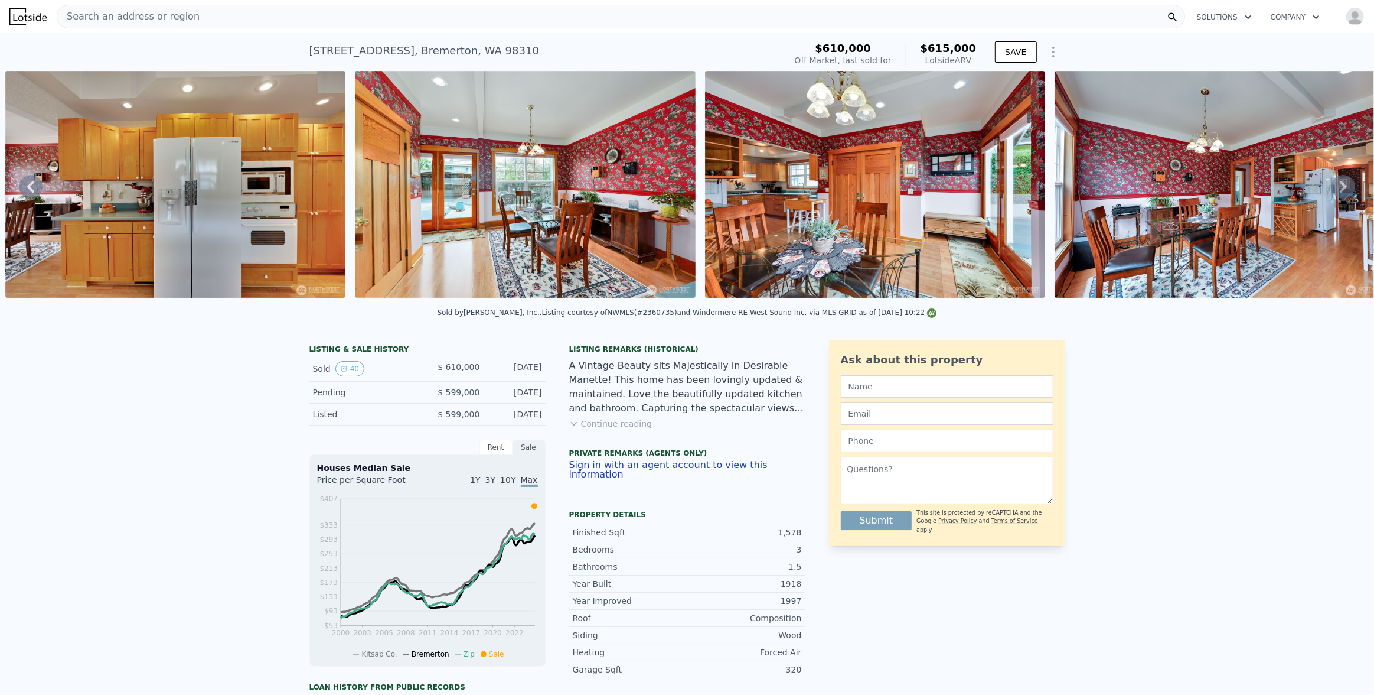
click at [1332, 186] on icon at bounding box center [1344, 187] width 24 height 24
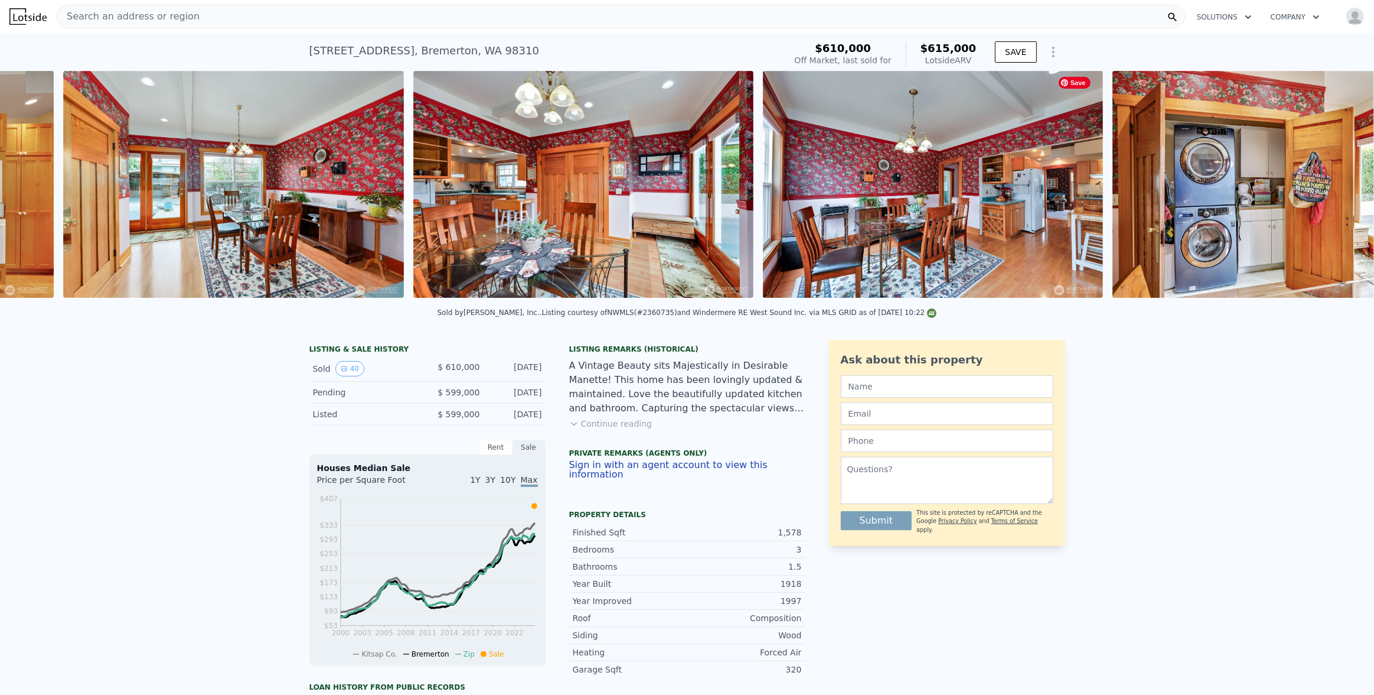
scroll to position [0, 4701]
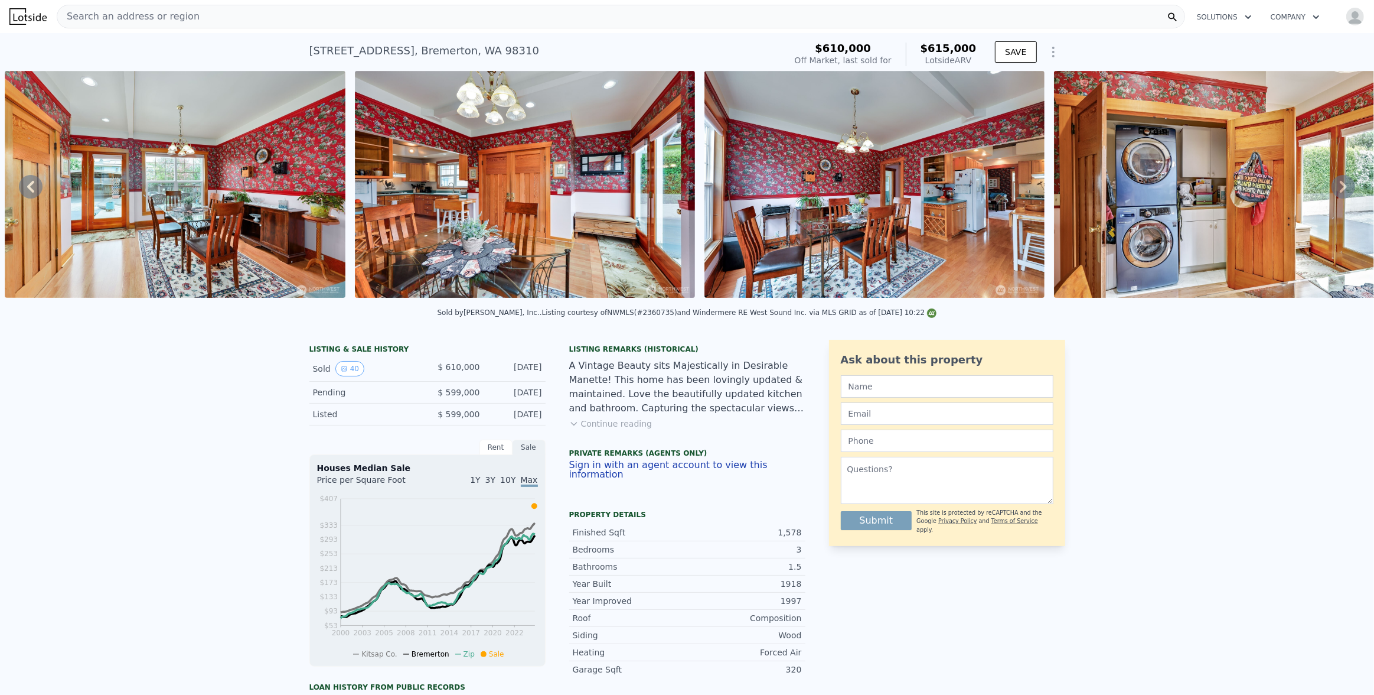
click at [1332, 186] on icon at bounding box center [1344, 187] width 24 height 24
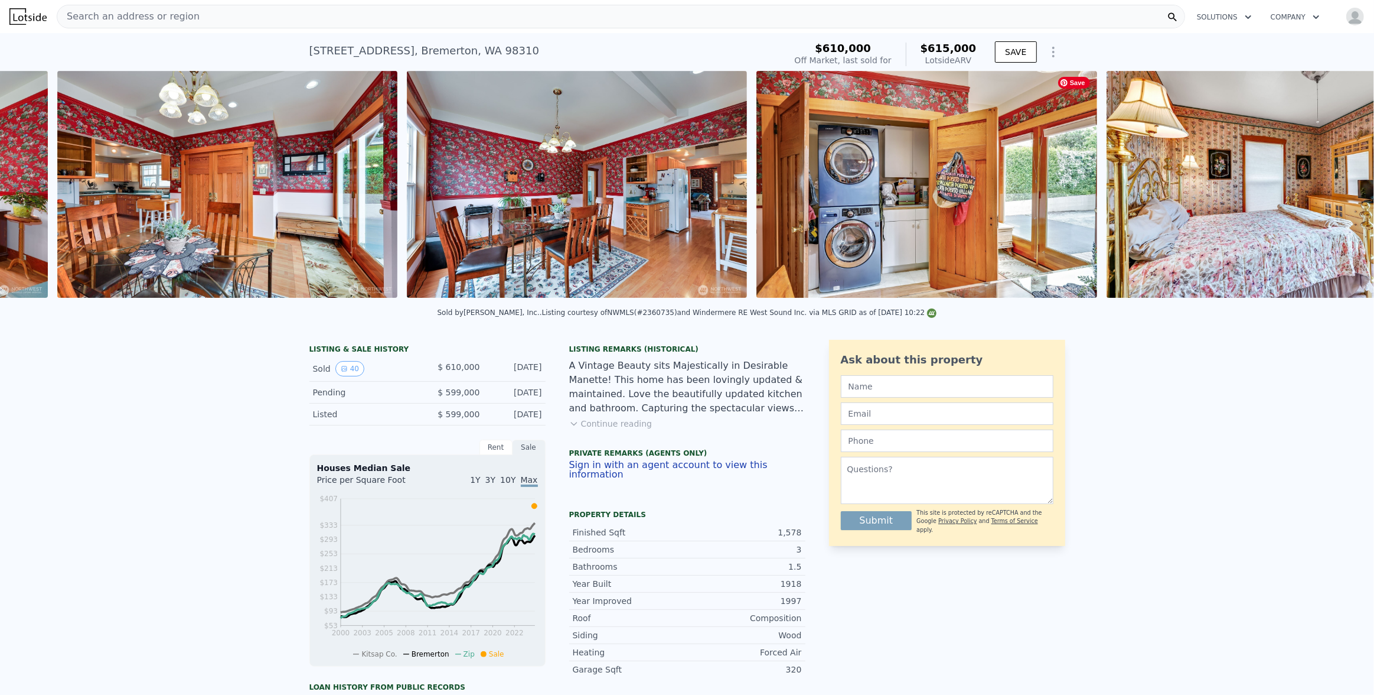
scroll to position [0, 5050]
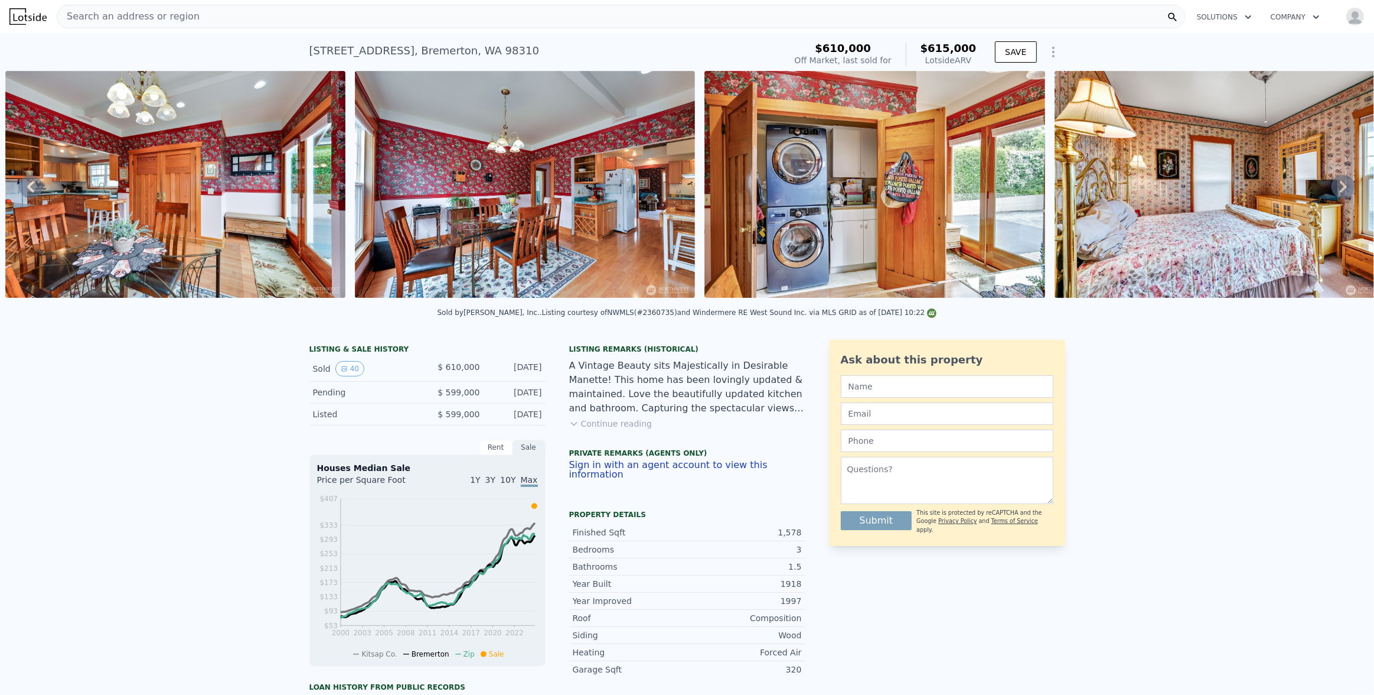
click at [1340, 193] on icon at bounding box center [1343, 187] width 7 height 12
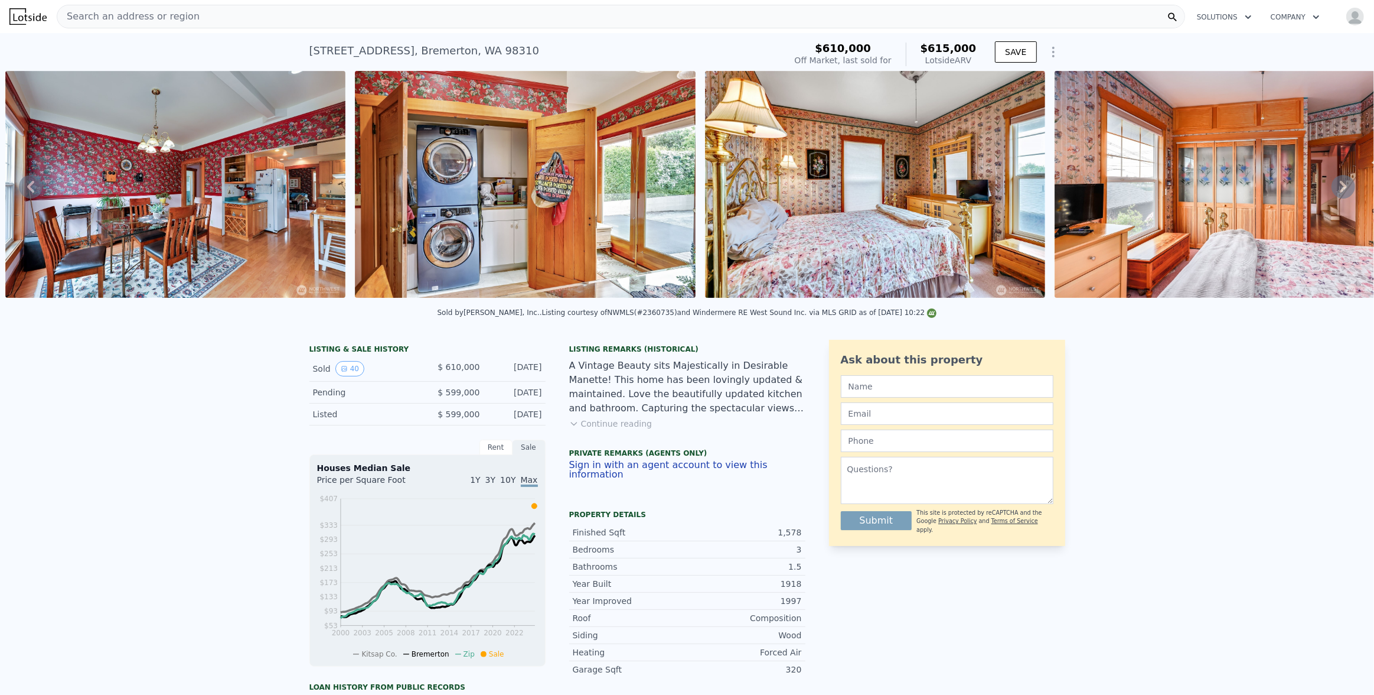
click at [1334, 191] on icon at bounding box center [1344, 187] width 24 height 24
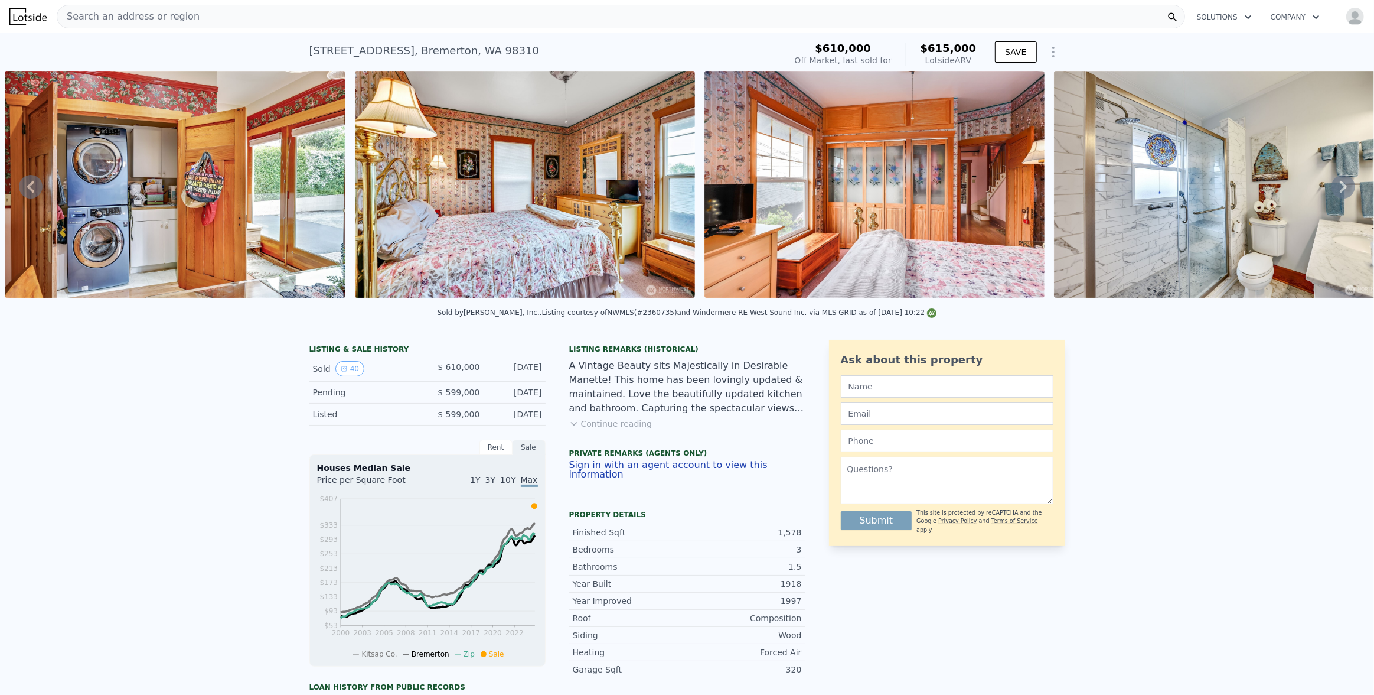
click at [1340, 192] on icon at bounding box center [1343, 187] width 7 height 12
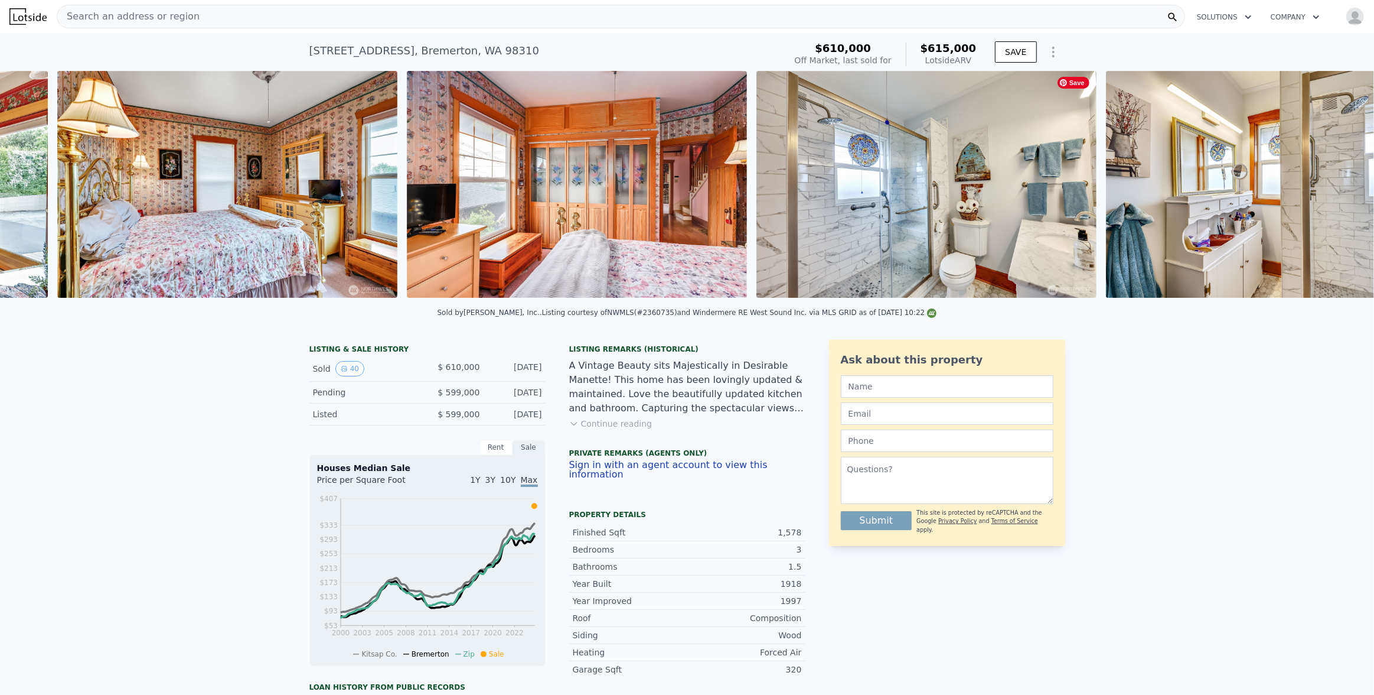
scroll to position [0, 6100]
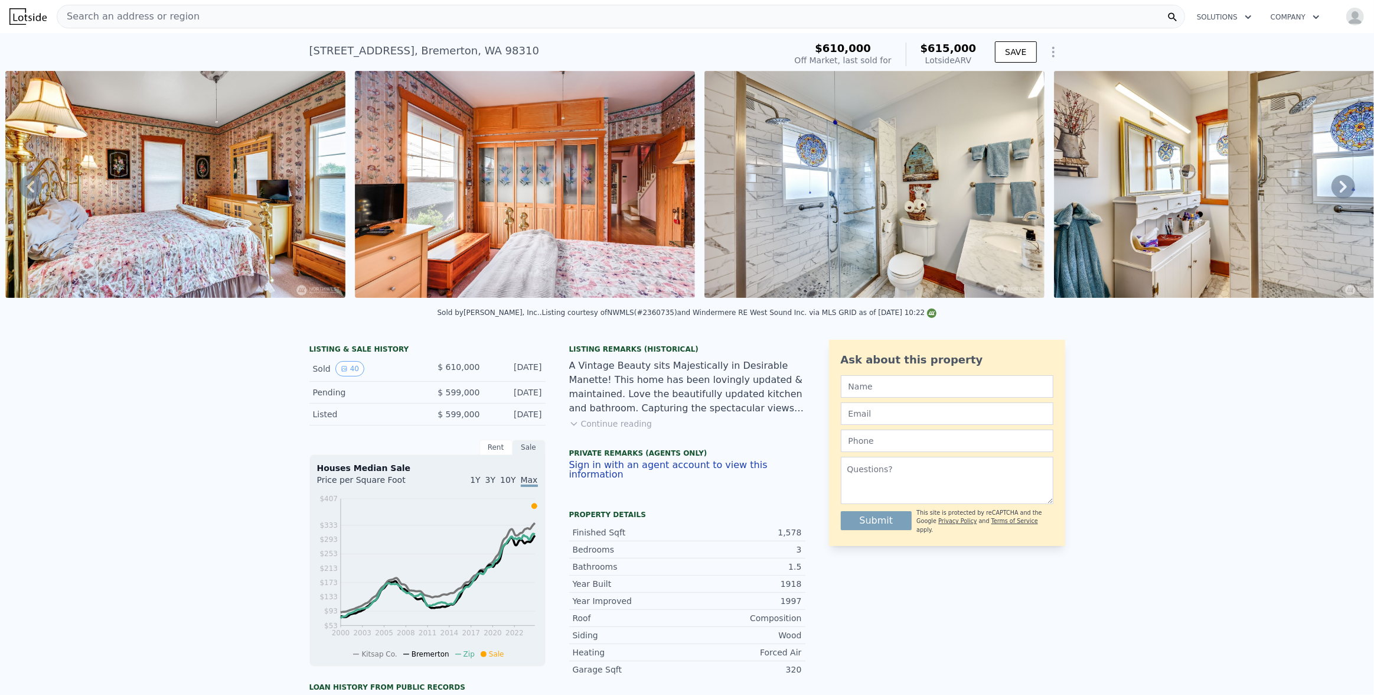
click at [1340, 192] on icon at bounding box center [1343, 187] width 7 height 12
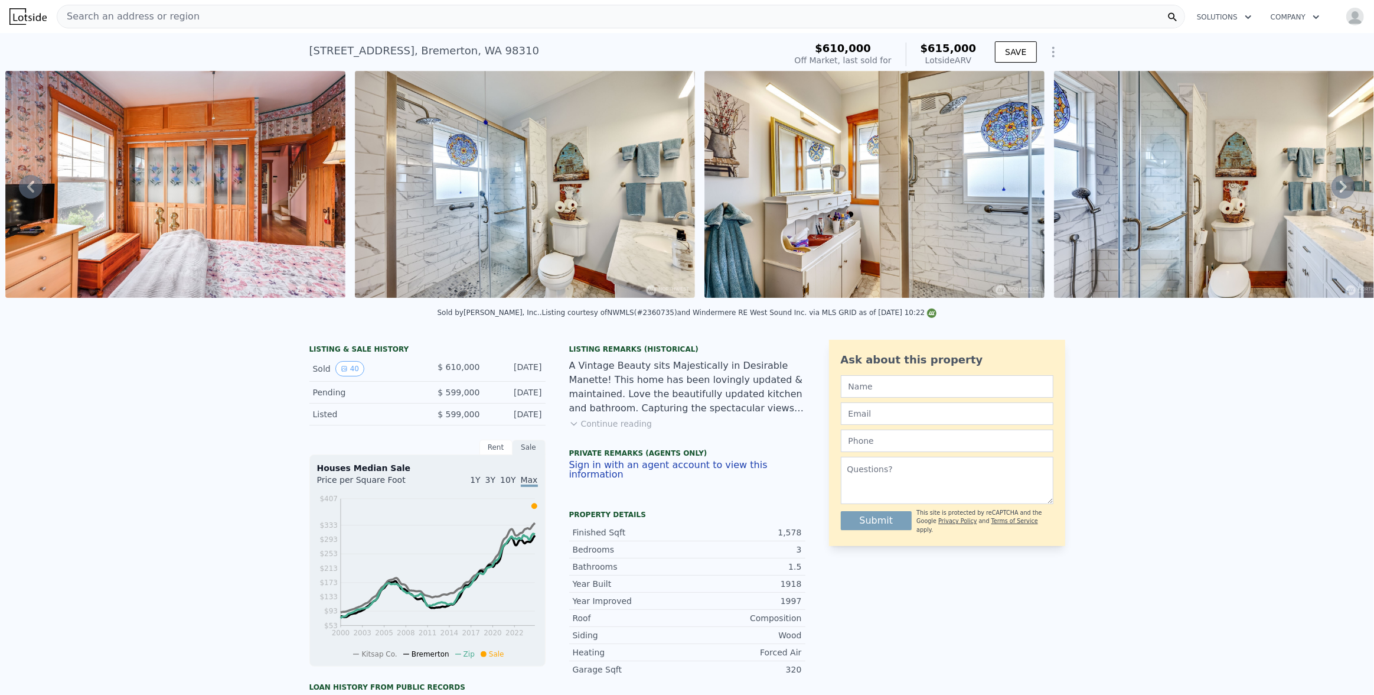
click at [1340, 192] on icon at bounding box center [1343, 187] width 7 height 12
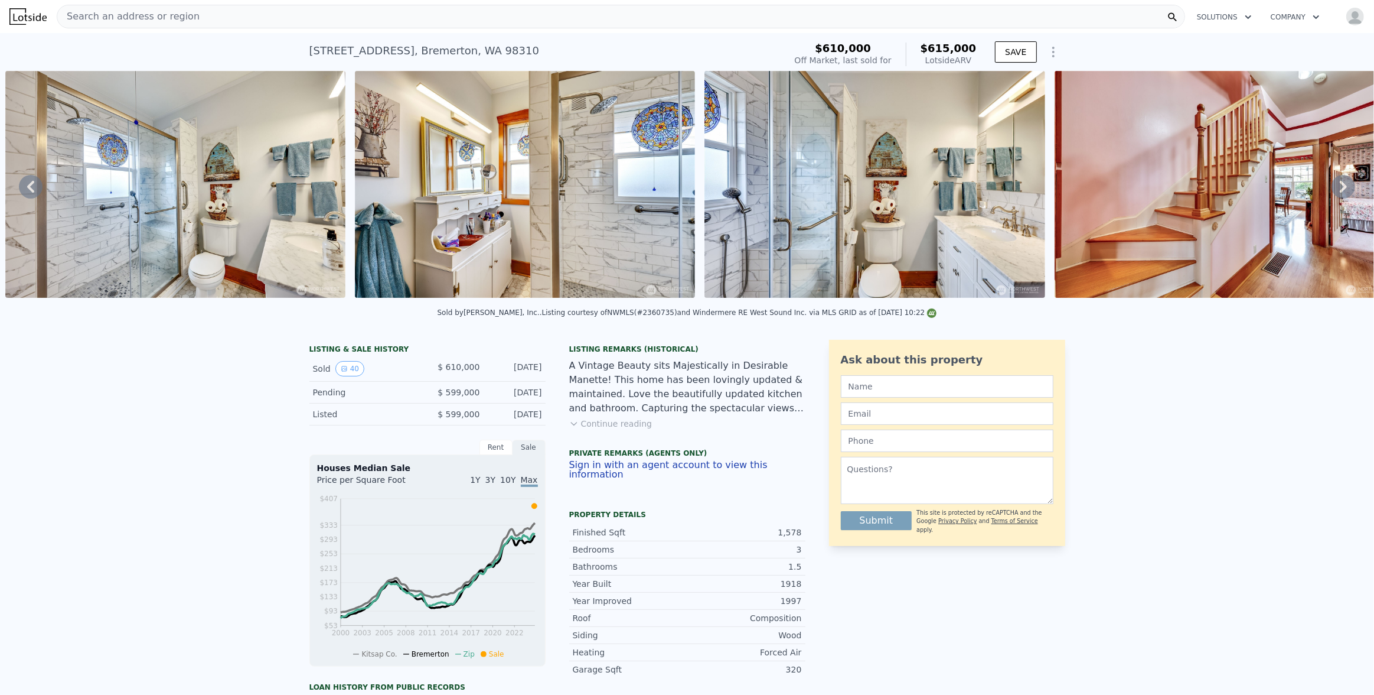
click at [1340, 192] on icon at bounding box center [1343, 187] width 7 height 12
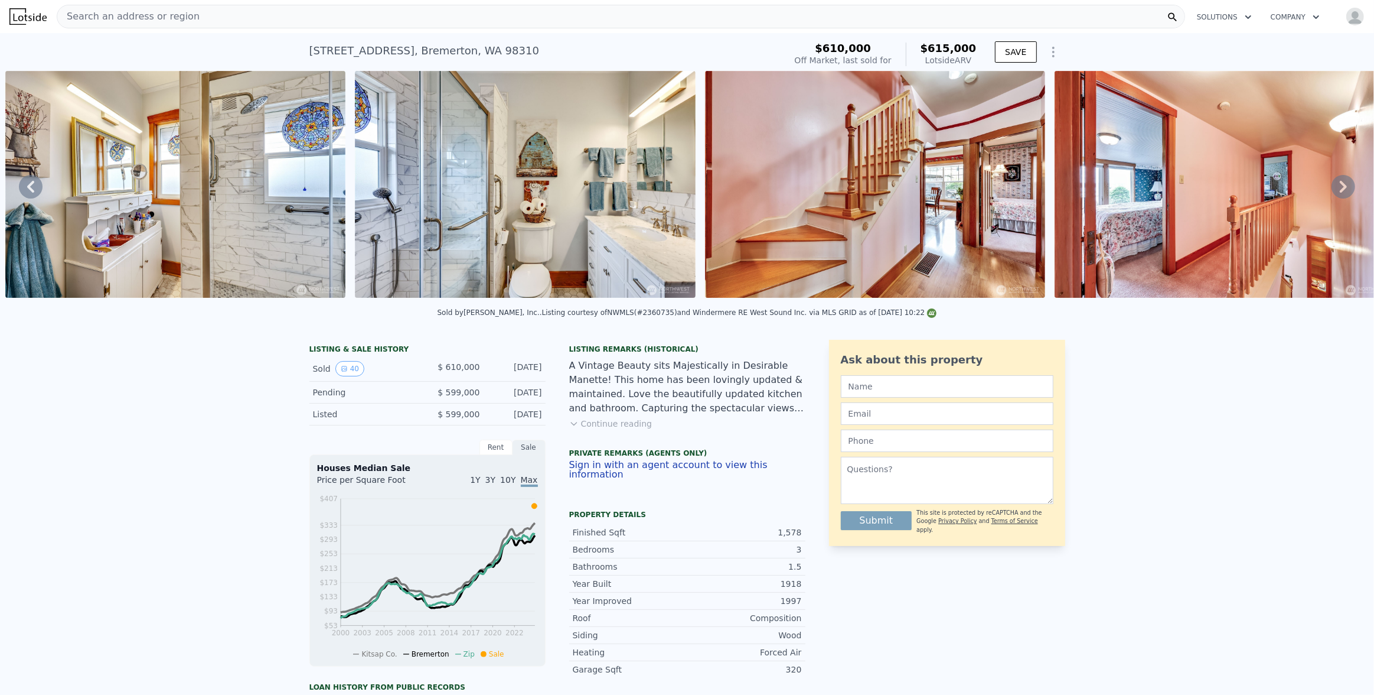
click at [1340, 192] on icon at bounding box center [1343, 187] width 7 height 12
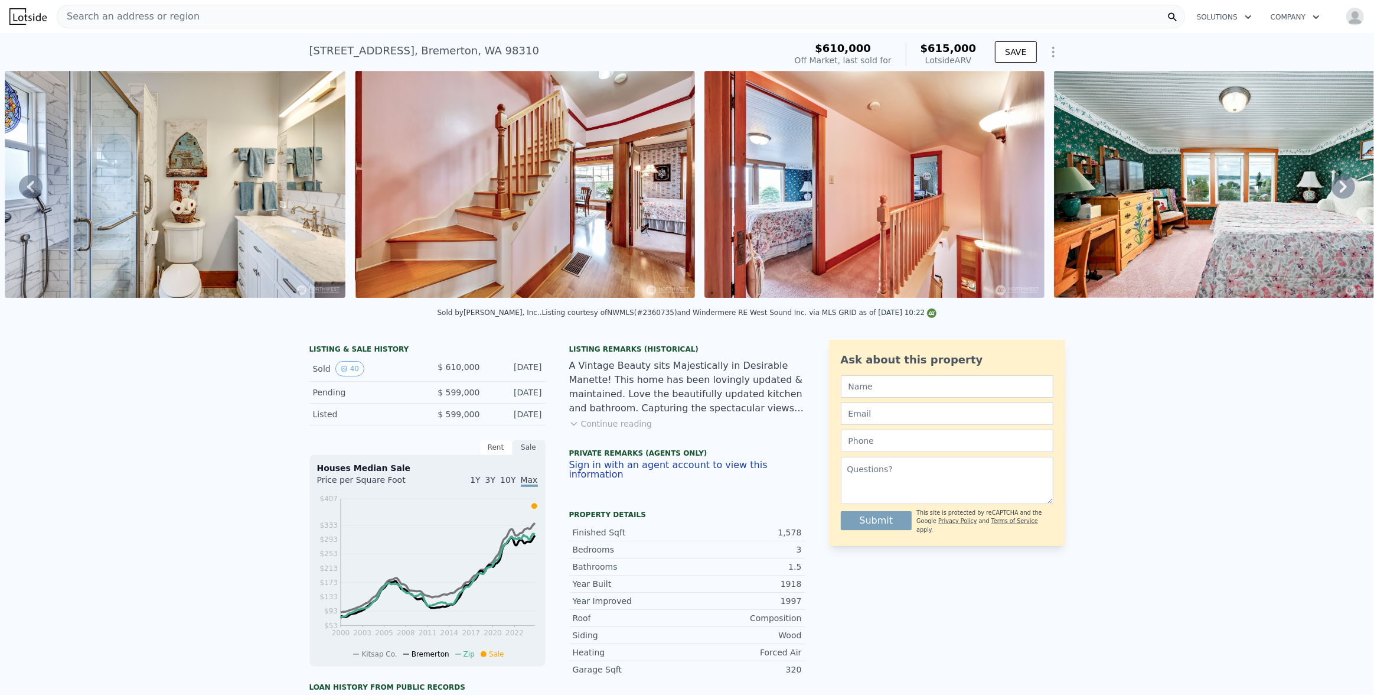
click at [1340, 192] on icon at bounding box center [1343, 187] width 7 height 12
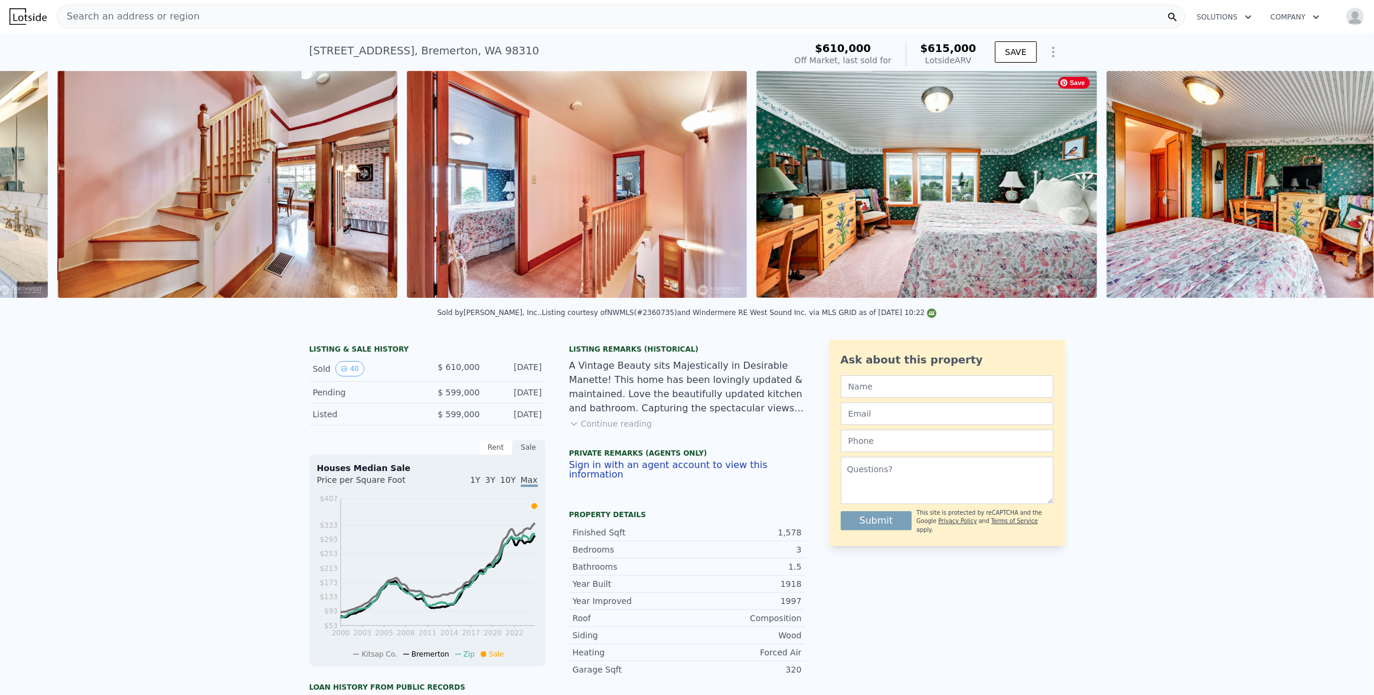
scroll to position [0, 7849]
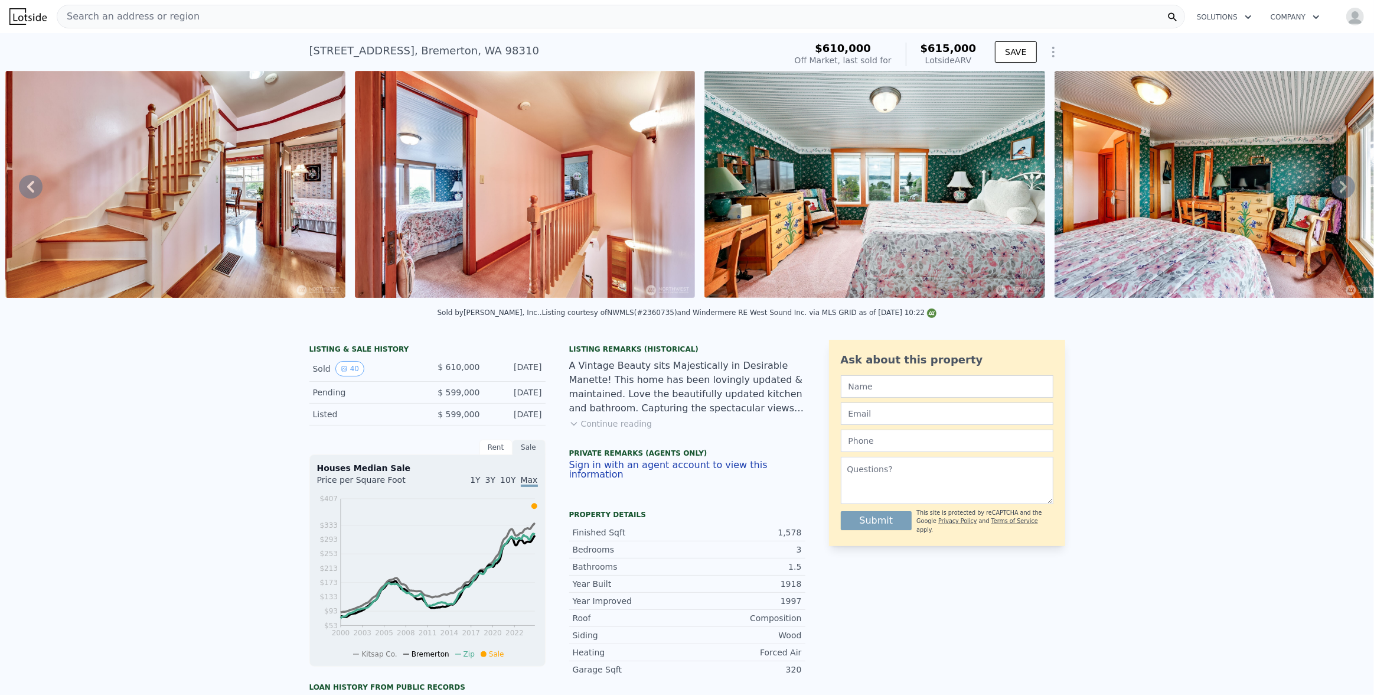
click at [1340, 192] on icon at bounding box center [1343, 187] width 7 height 12
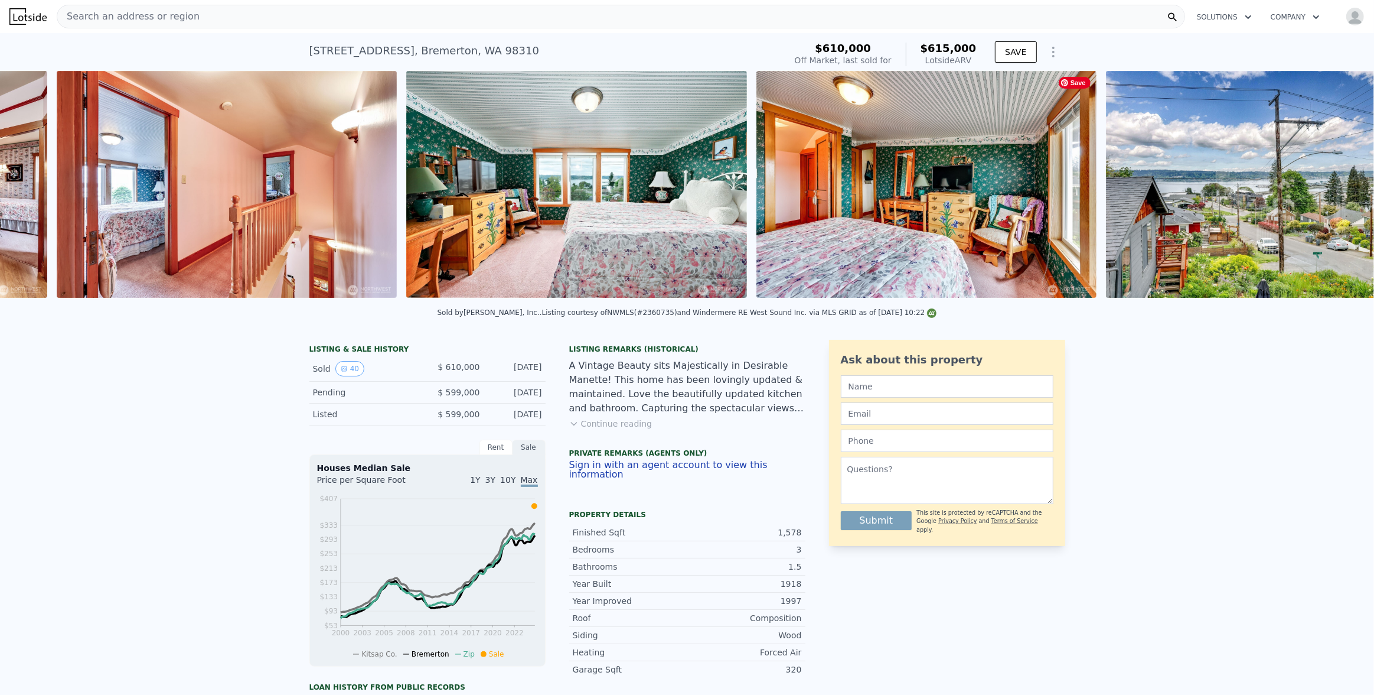
scroll to position [0, 8198]
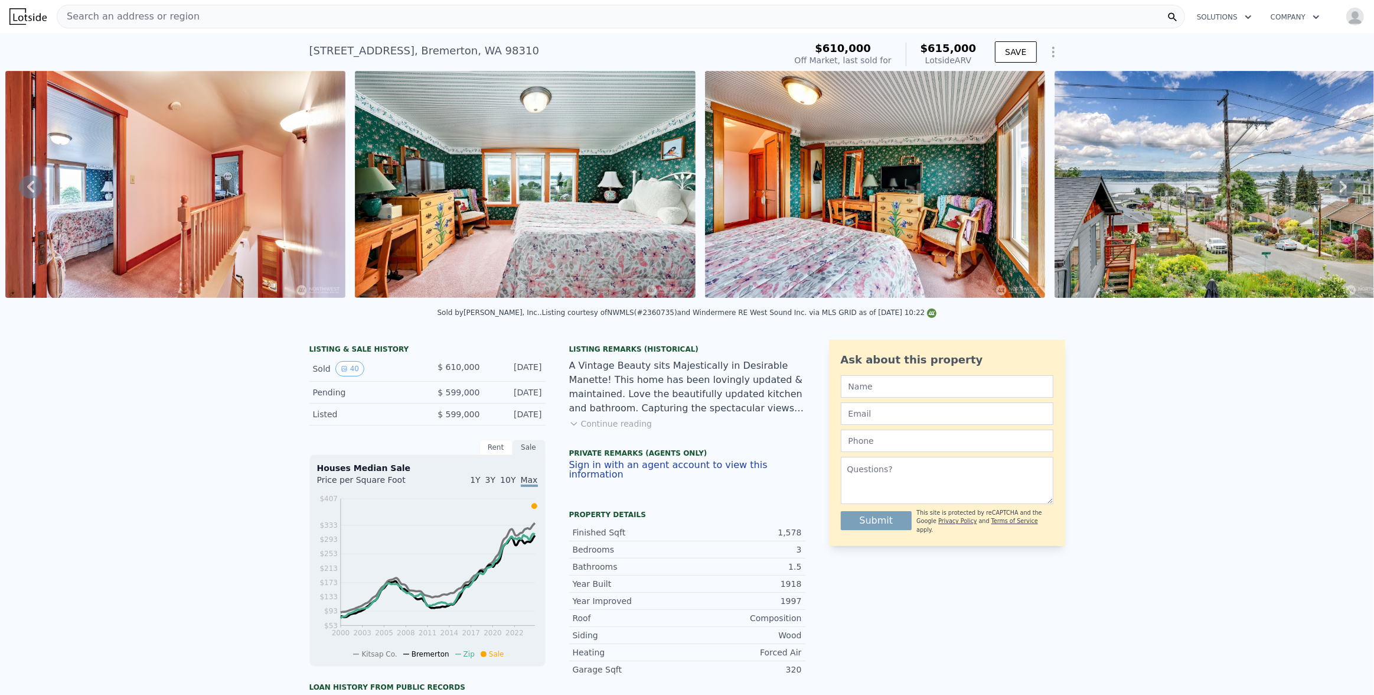
click at [1340, 192] on icon at bounding box center [1343, 187] width 7 height 12
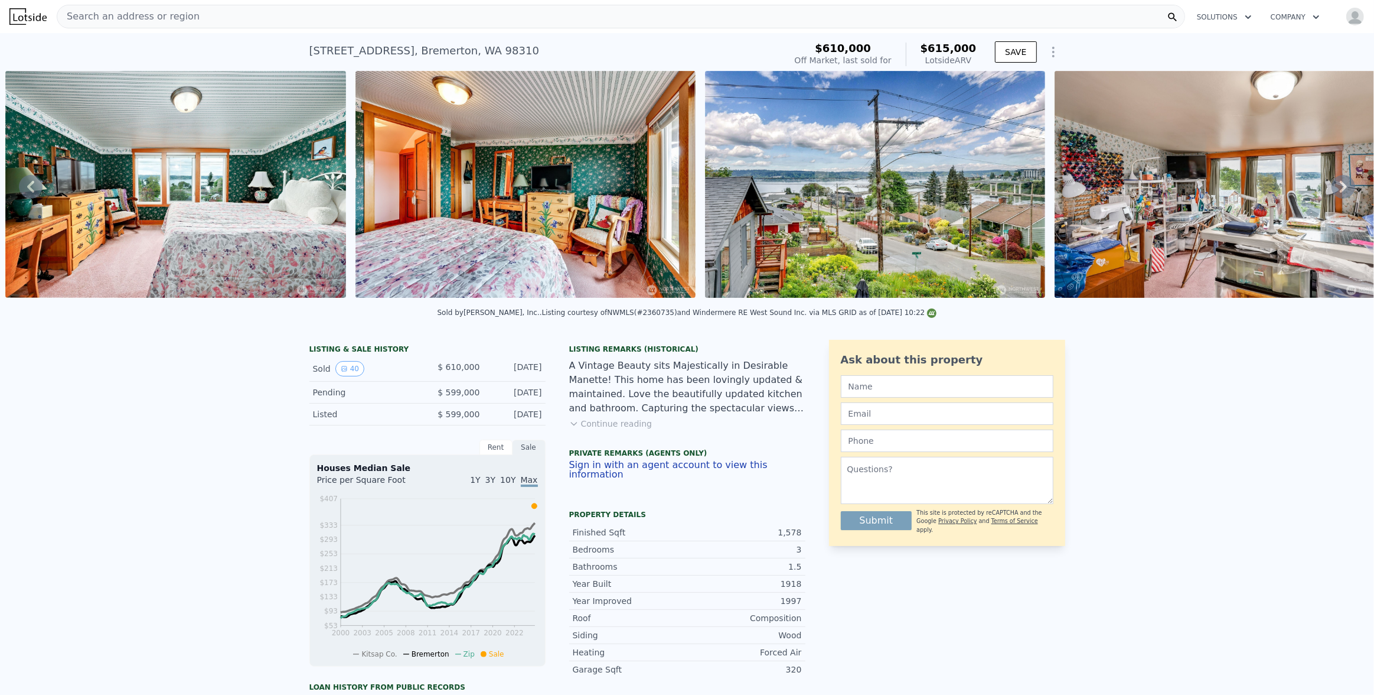
click at [1340, 192] on icon at bounding box center [1343, 187] width 7 height 12
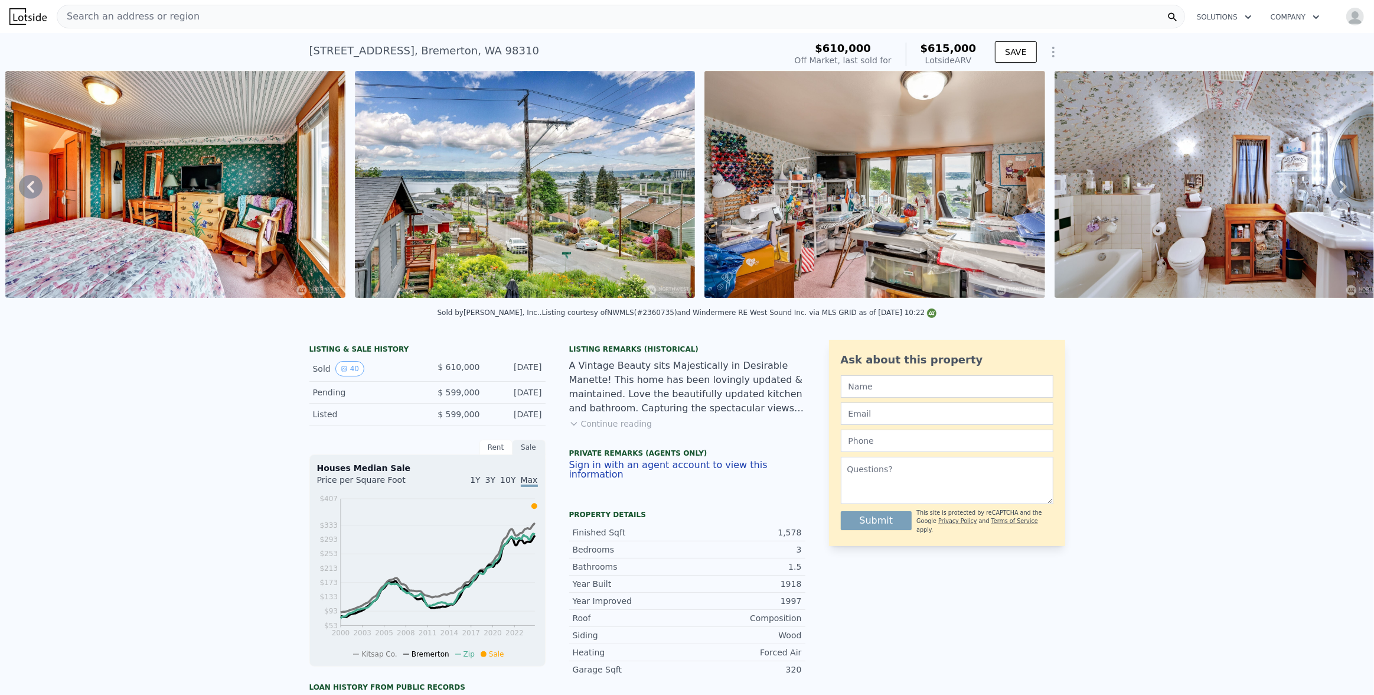
click at [1340, 192] on icon at bounding box center [1343, 187] width 7 height 12
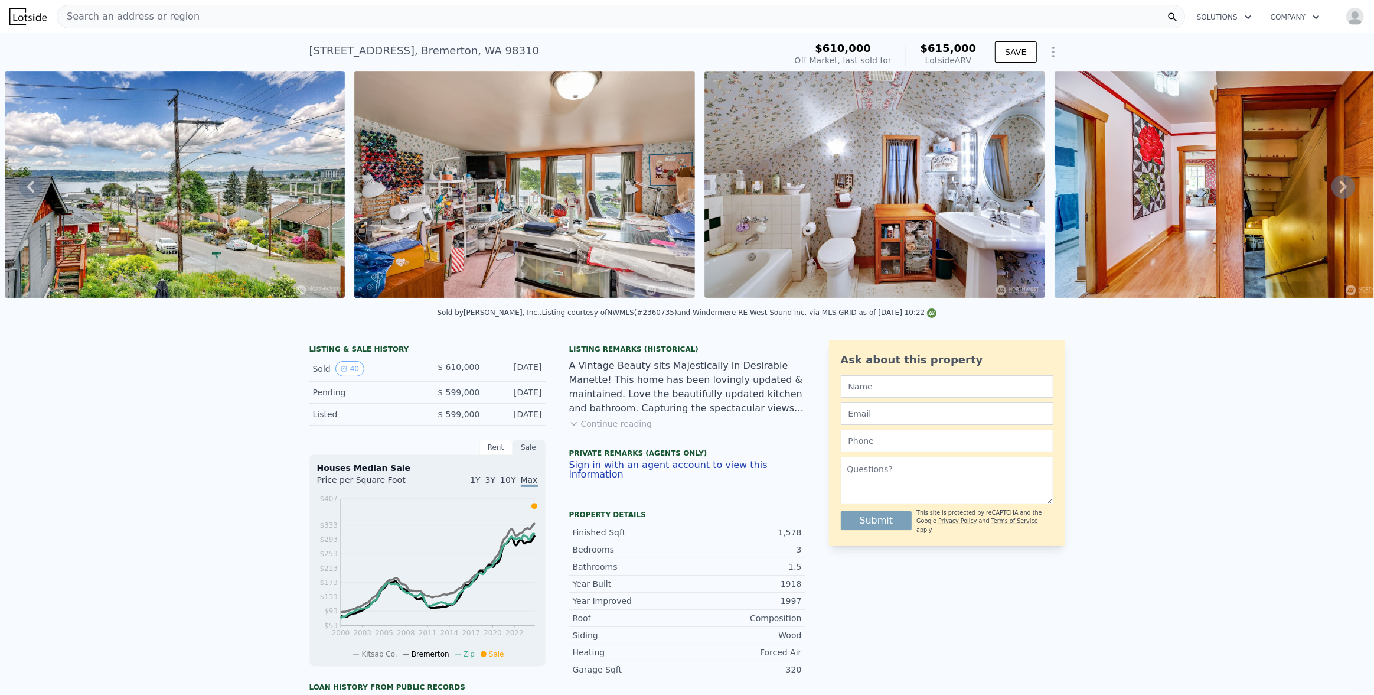
click at [1340, 192] on icon at bounding box center [1343, 187] width 7 height 12
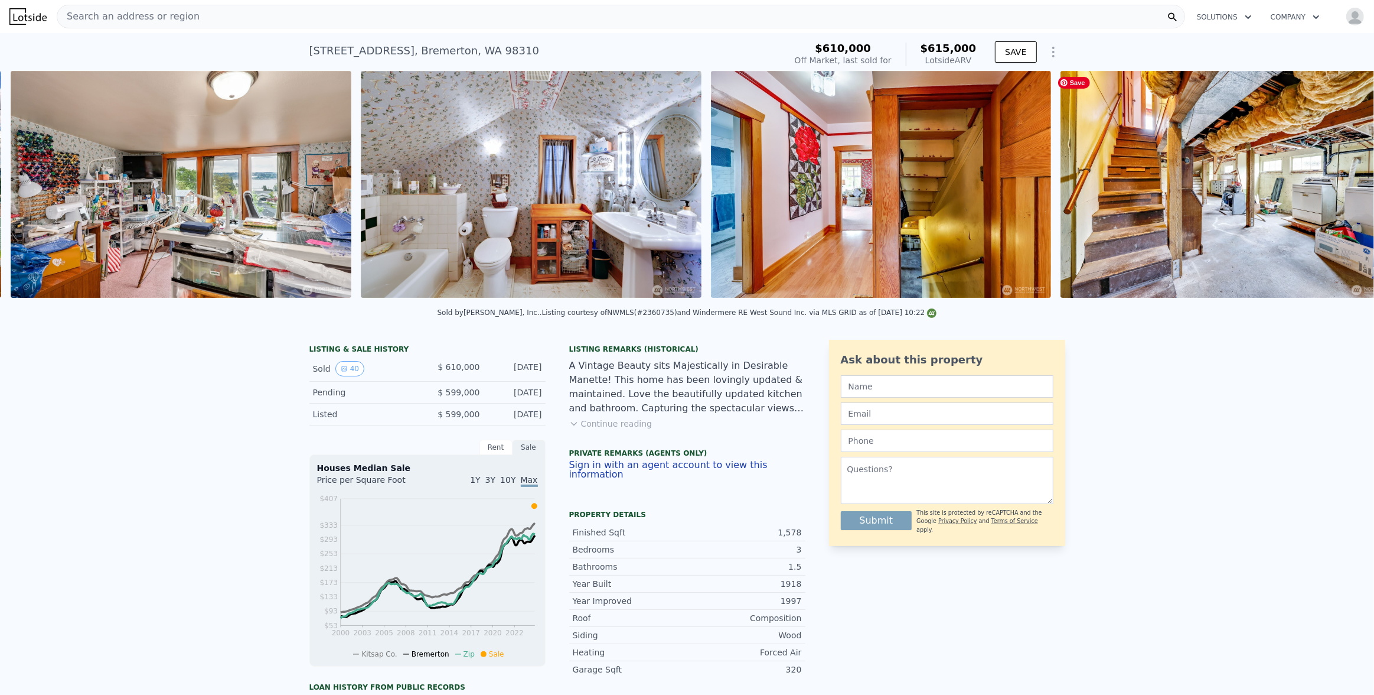
scroll to position [0, 9597]
